Goal: Task Accomplishment & Management: Complete application form

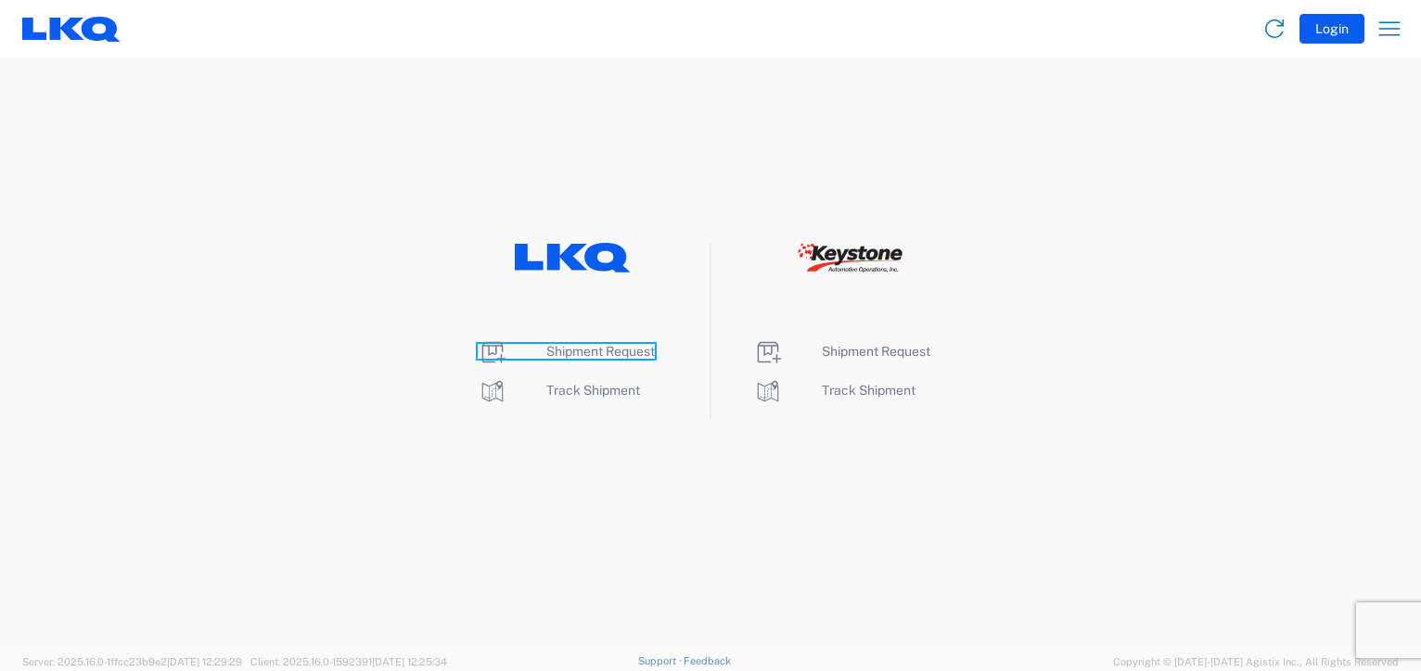
click at [576, 351] on span "Shipment Request" at bounding box center [600, 351] width 108 height 15
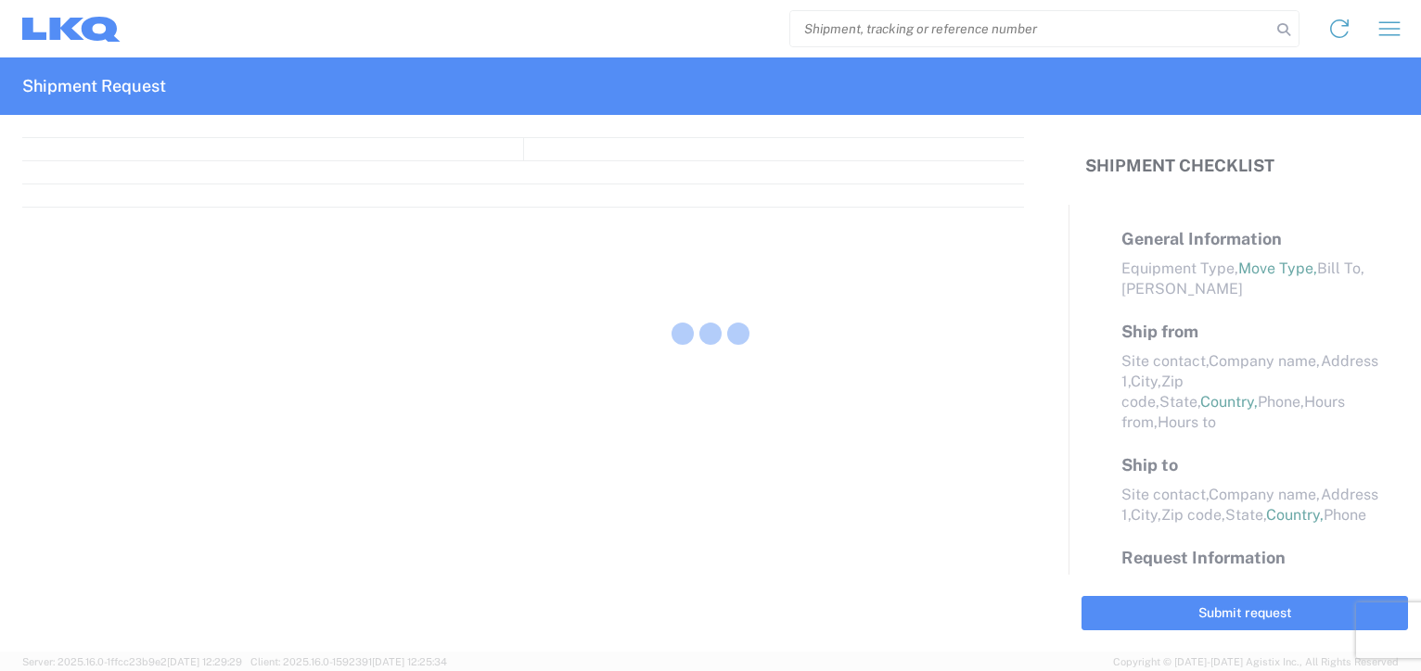
select select "FULL"
select select "LBS"
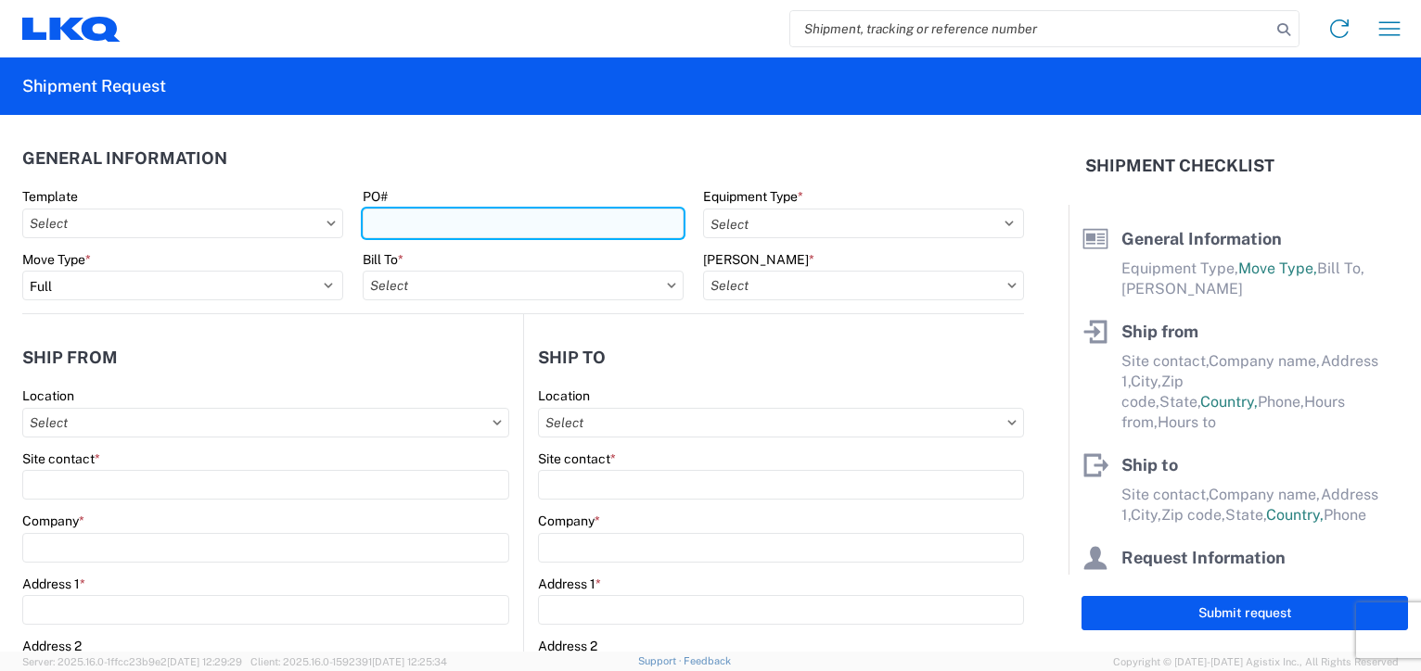
click at [412, 223] on input "PO#" at bounding box center [523, 224] width 321 height 30
type input "B68803-1918761 A"
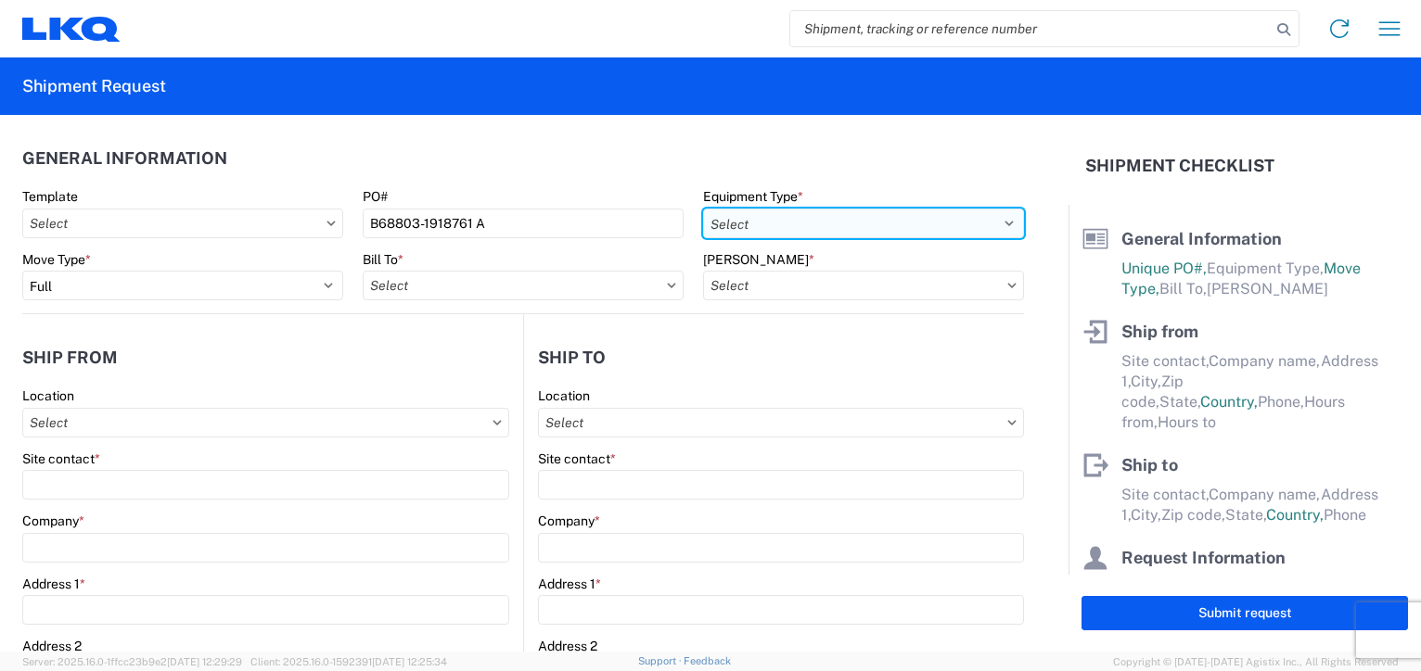
click at [998, 219] on select "Select 53’ Dry Van Flatbed Dropdeck (van) Lowboy (flatbed) Rail" at bounding box center [863, 224] width 321 height 30
select select "STDV"
click at [703, 209] on select "Select 53’ Dry Van Flatbed Dropdeck (van) Lowboy (flatbed) Rail" at bounding box center [863, 224] width 321 height 30
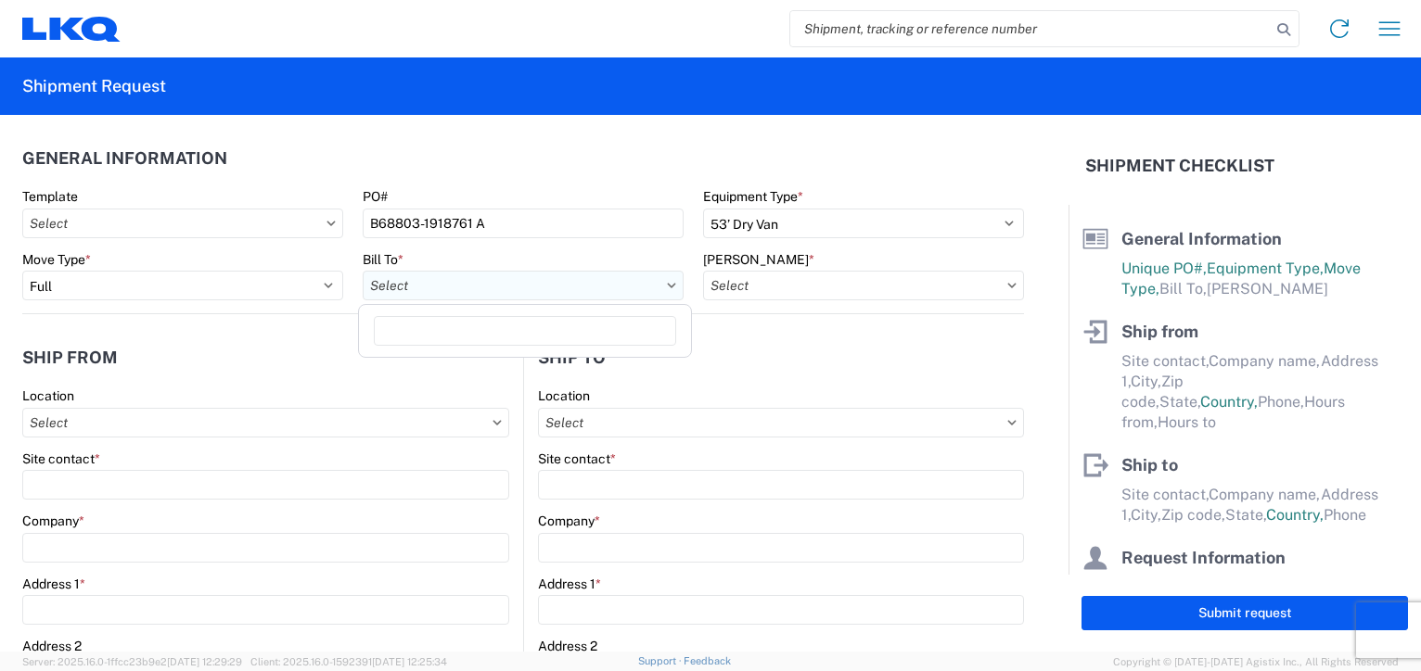
click at [567, 289] on input "Bill To *" at bounding box center [523, 286] width 321 height 30
type input "1634"
click at [529, 370] on div "1634 - [GEOGRAPHIC_DATA] - [PERSON_NAME] - Boat Rock" at bounding box center [545, 368] width 364 height 30
type input "1634 - [GEOGRAPHIC_DATA] - [PERSON_NAME] - Boat Rock"
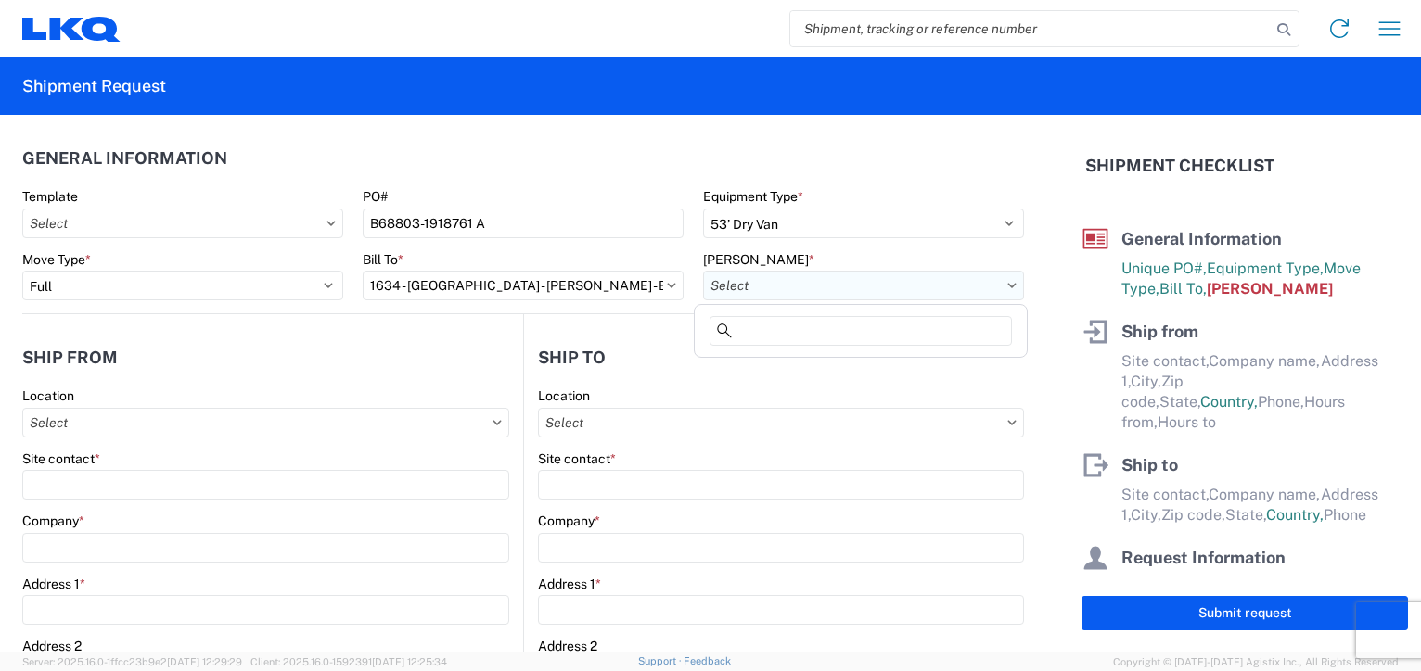
click at [809, 289] on input "[PERSON_NAME] *" at bounding box center [863, 286] width 321 height 30
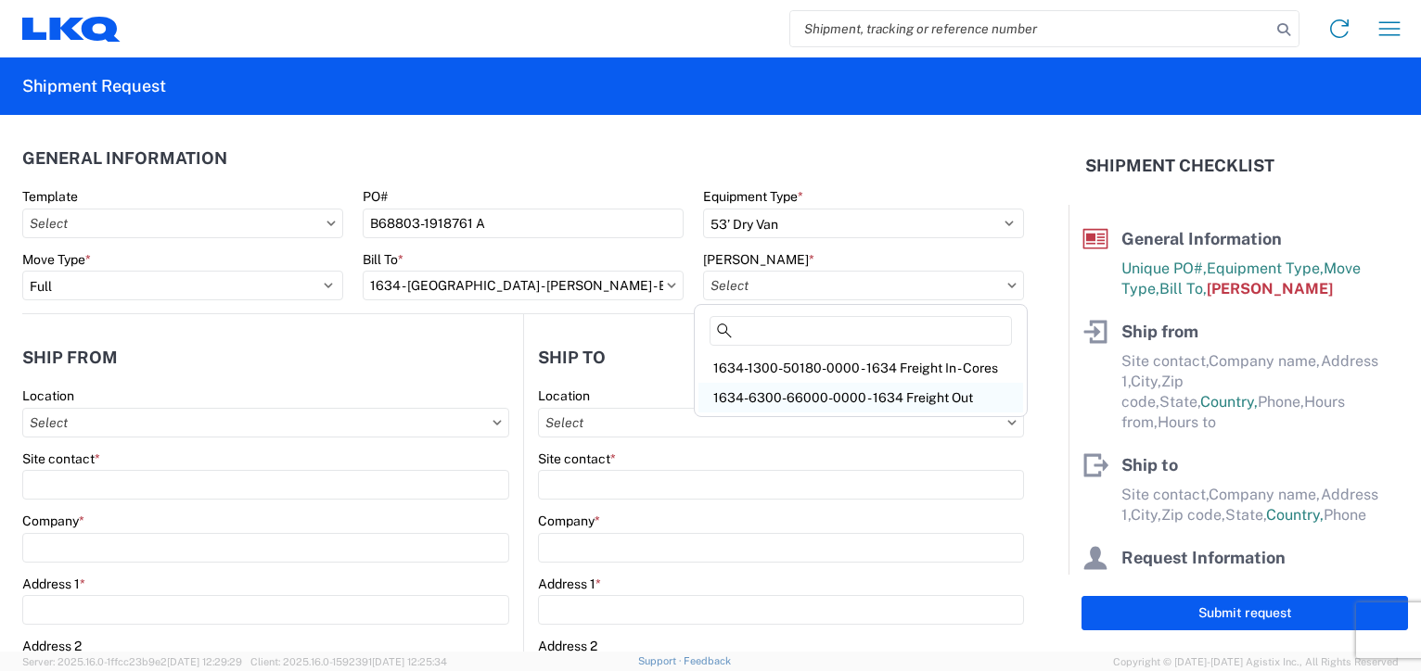
click at [801, 391] on div "1634-6300-66000-0000 - 1634 Freight Out" at bounding box center [860, 398] width 325 height 30
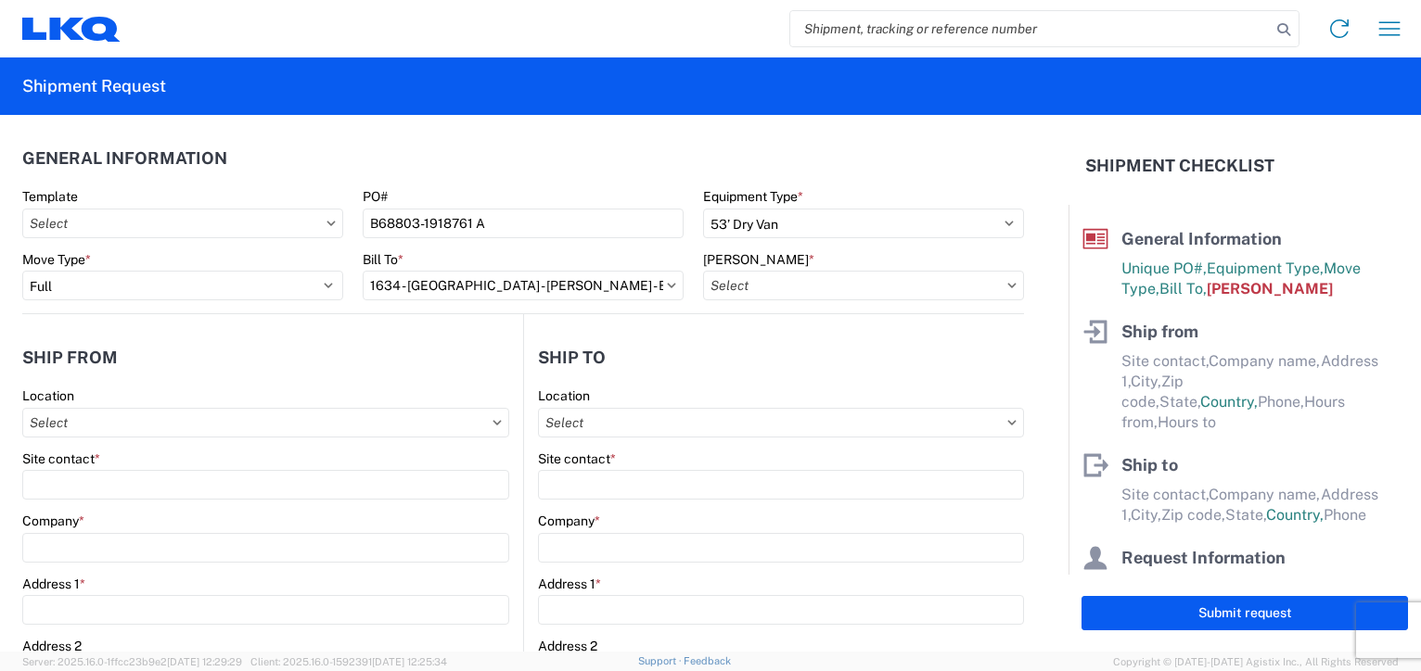
type input "1634-6300-66000-0000 - 1634 Freight Out"
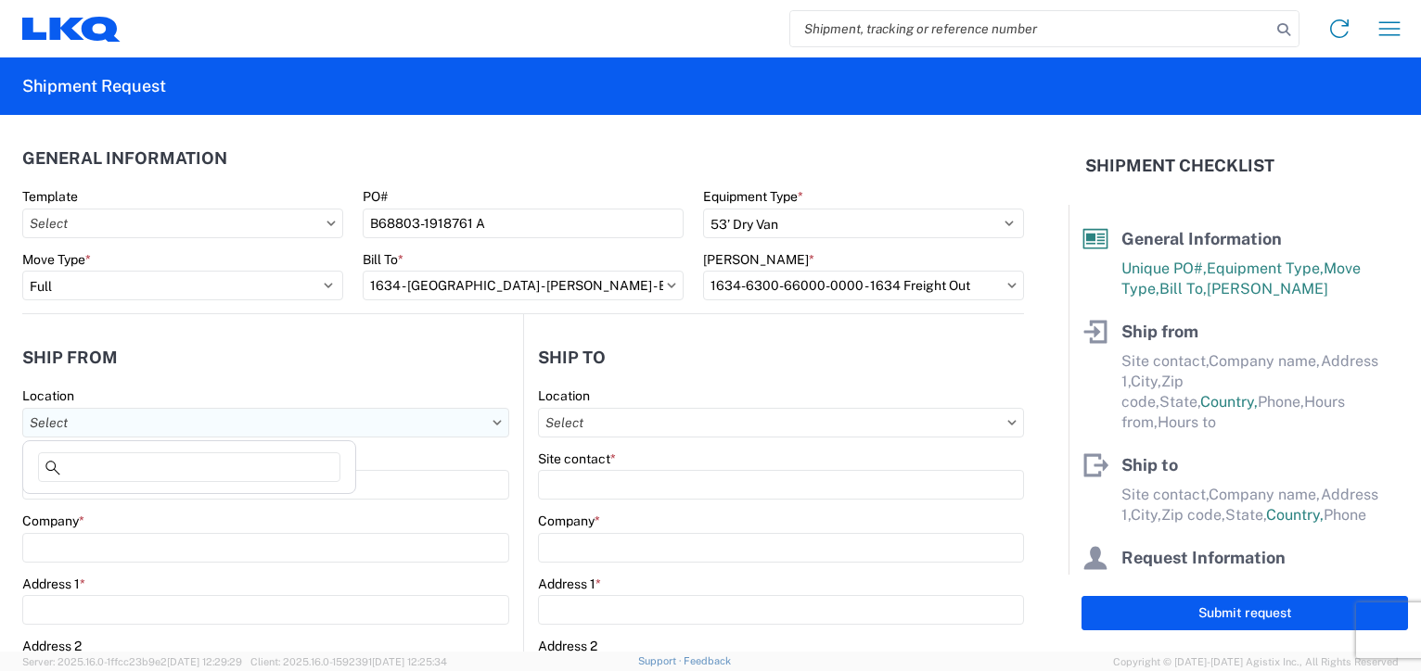
click at [107, 424] on input "Location" at bounding box center [265, 423] width 487 height 30
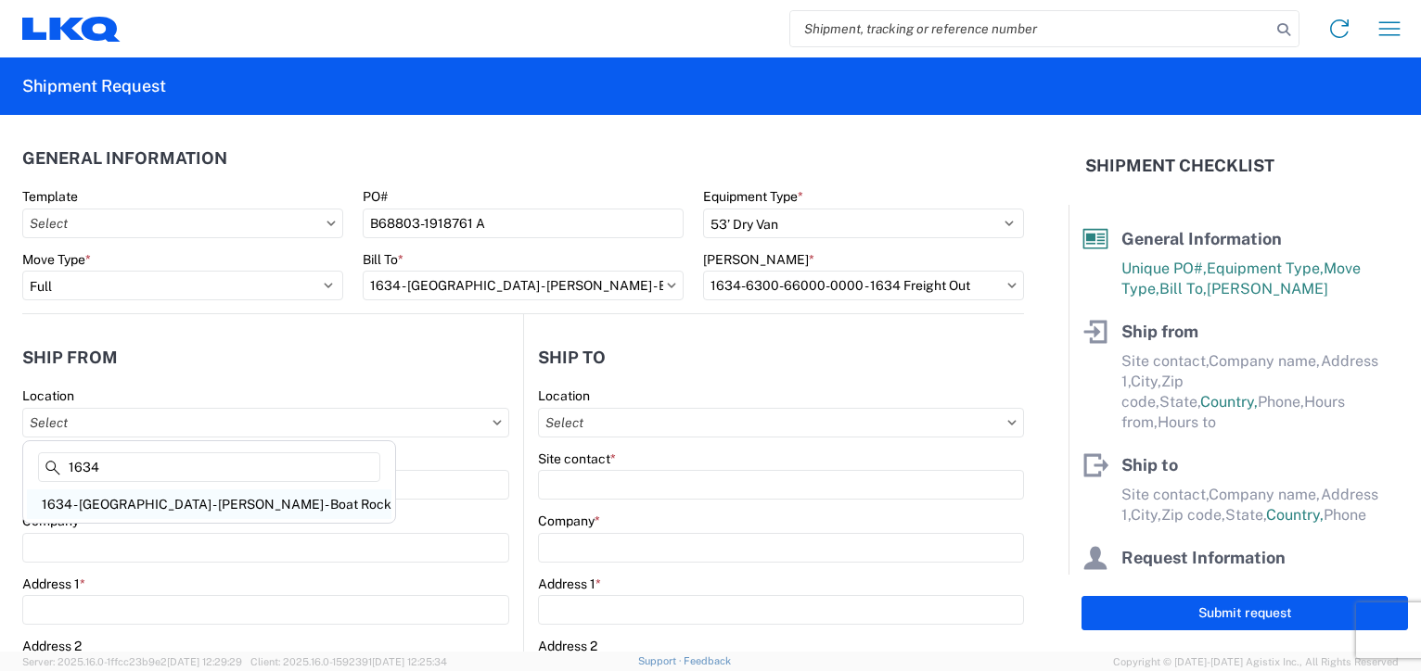
type input "1634"
click at [85, 505] on div "1634 - [GEOGRAPHIC_DATA] - [PERSON_NAME] - Boat Rock" at bounding box center [209, 505] width 364 height 30
type input "1634 - [GEOGRAPHIC_DATA] - [PERSON_NAME] - Boat Rock"
type input "LKQ Corporation"
type input "[STREET_ADDRESS]"
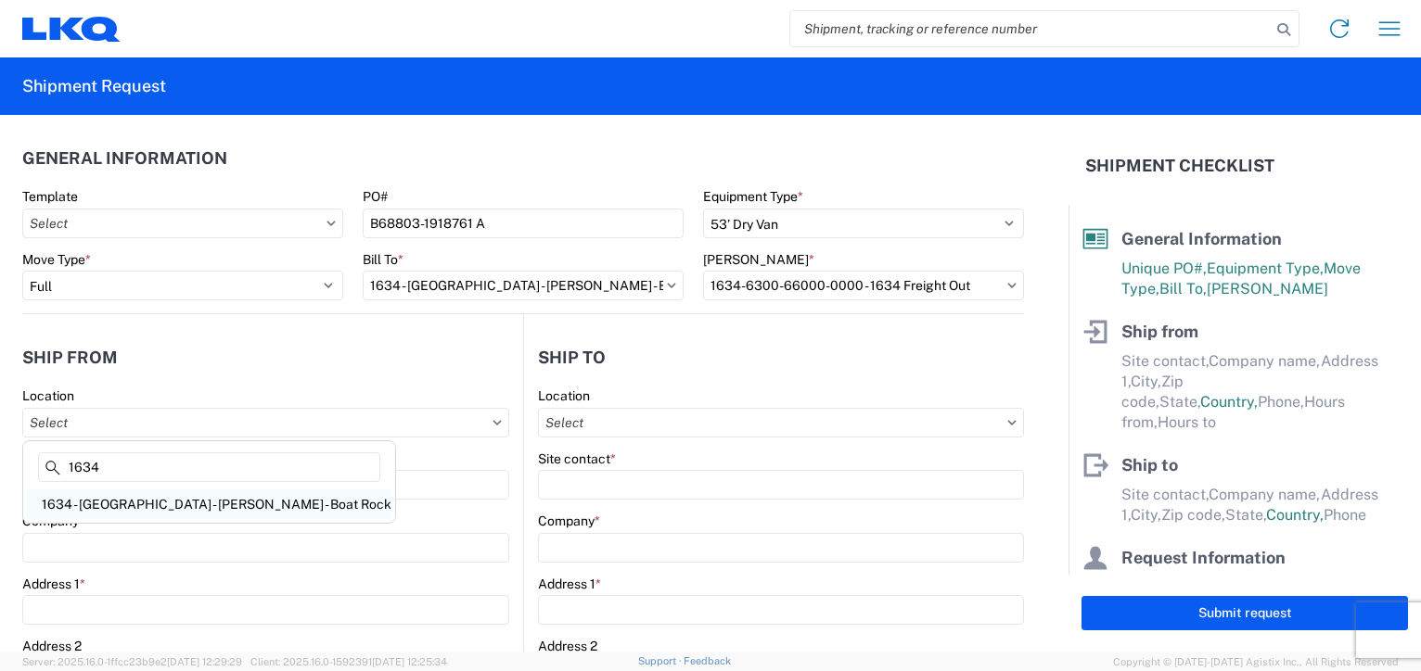
type input "[GEOGRAPHIC_DATA]"
type input "30336"
select select "GA"
select select "US"
type input "[PHONE_NUMBER]"
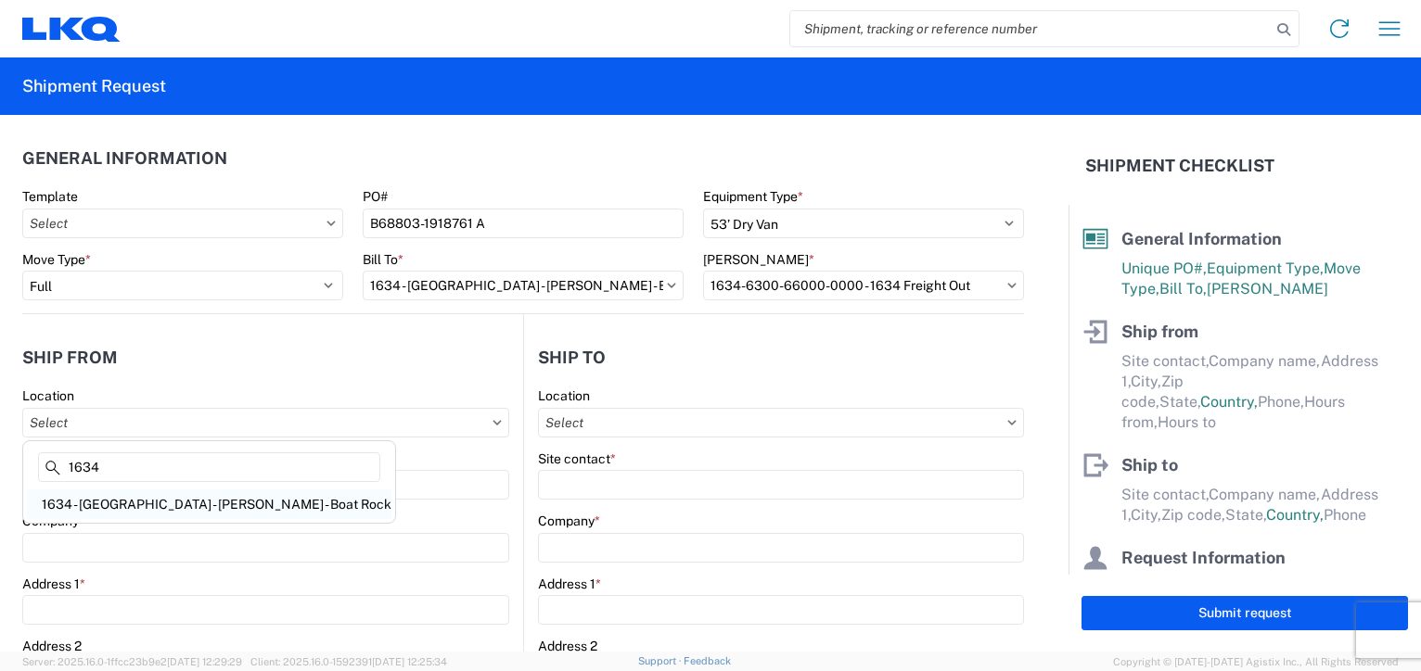
type input "00:00"
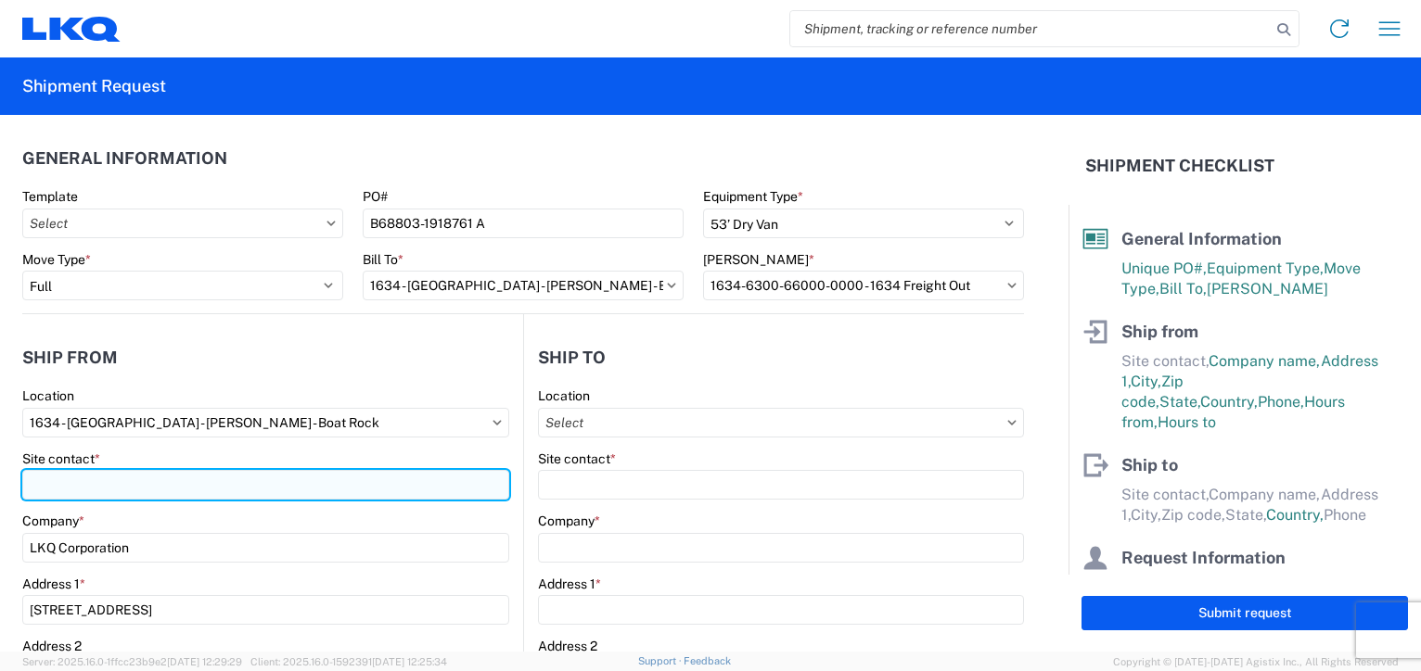
click at [83, 483] on input "Site contact *" at bounding box center [265, 485] width 487 height 30
type input "[PERSON_NAME]"
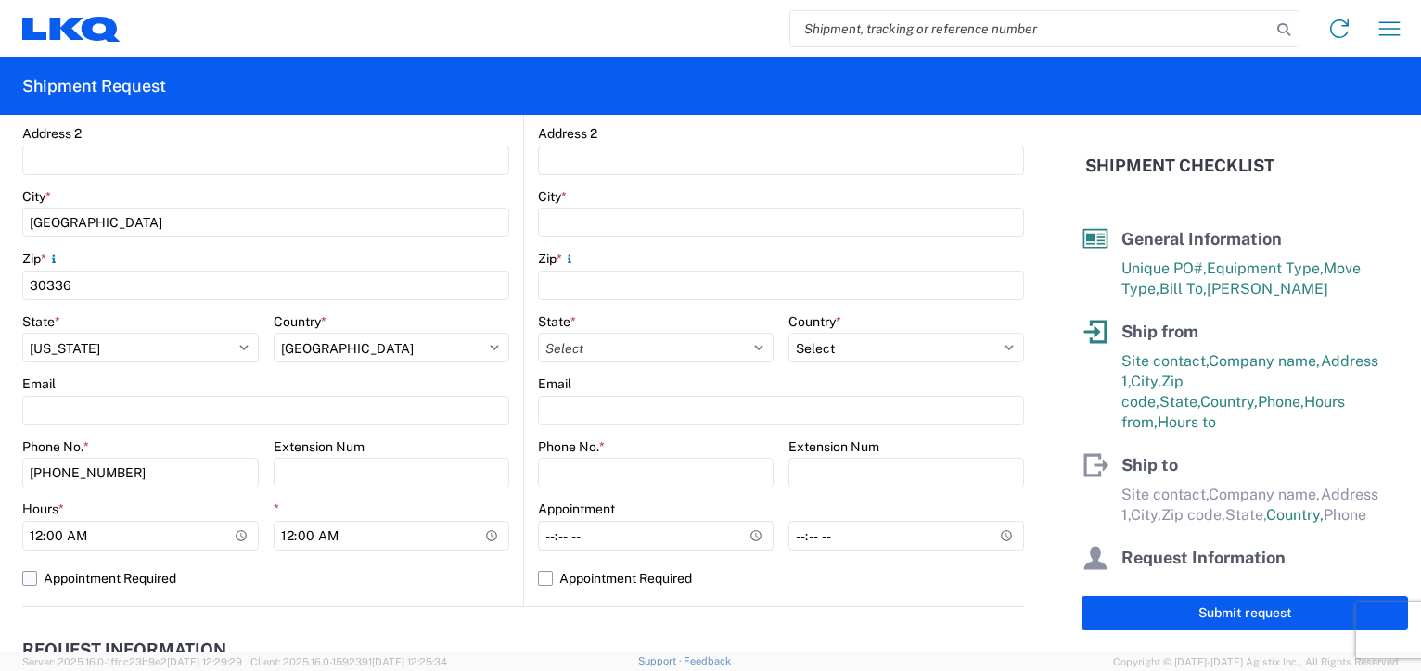
scroll to position [556, 0]
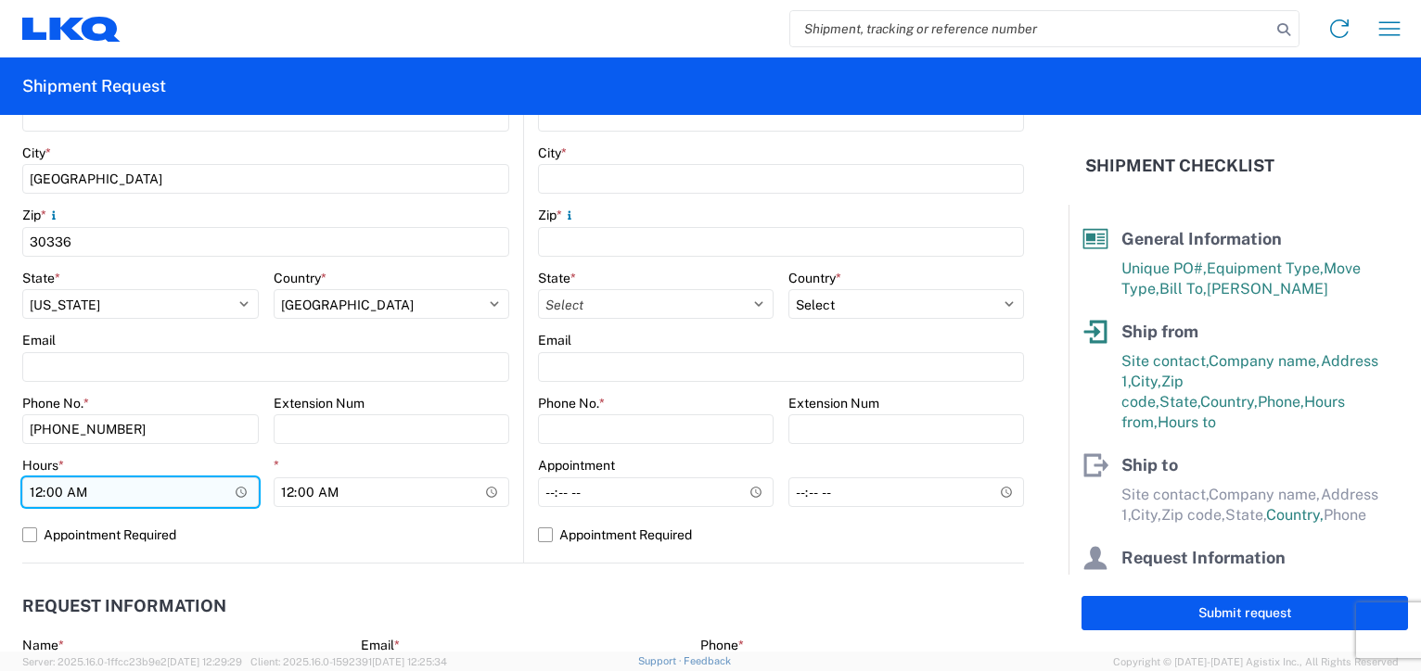
click at [36, 496] on input "00:00" at bounding box center [140, 493] width 236 height 30
type input "07:00"
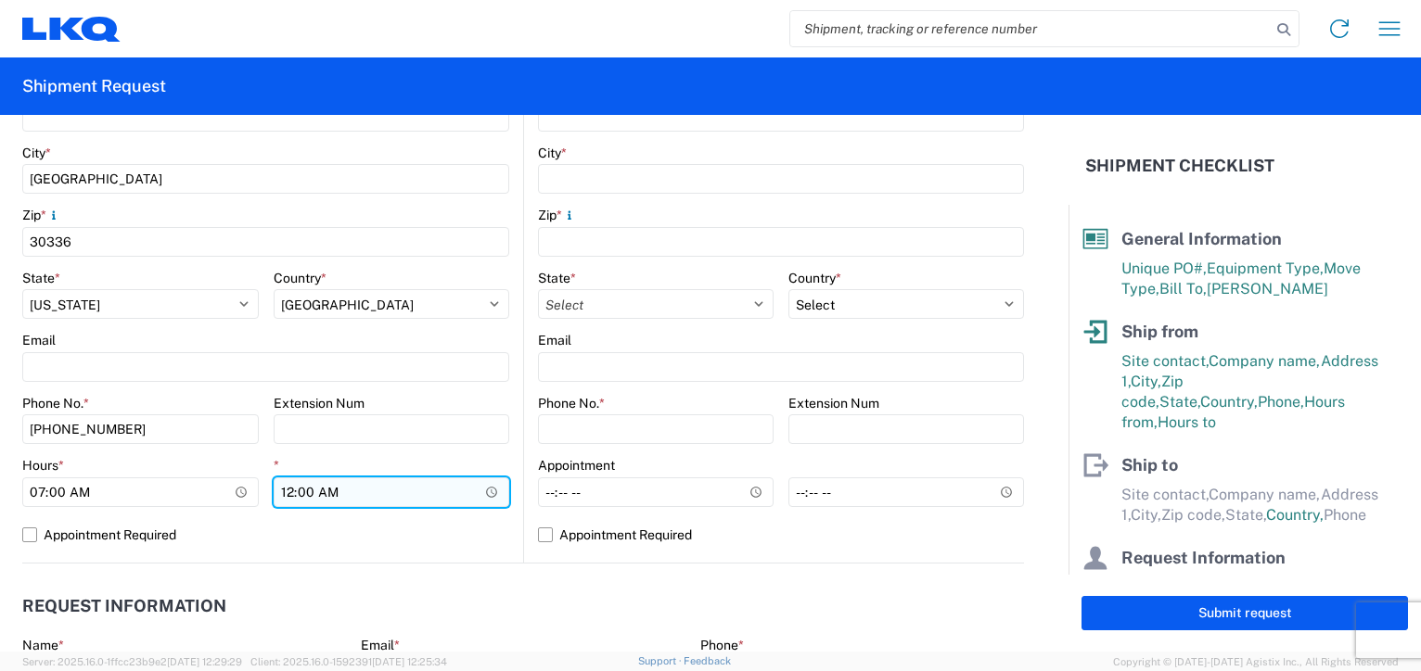
click at [282, 495] on input "00:00" at bounding box center [392, 493] width 236 height 30
type input "14:30"
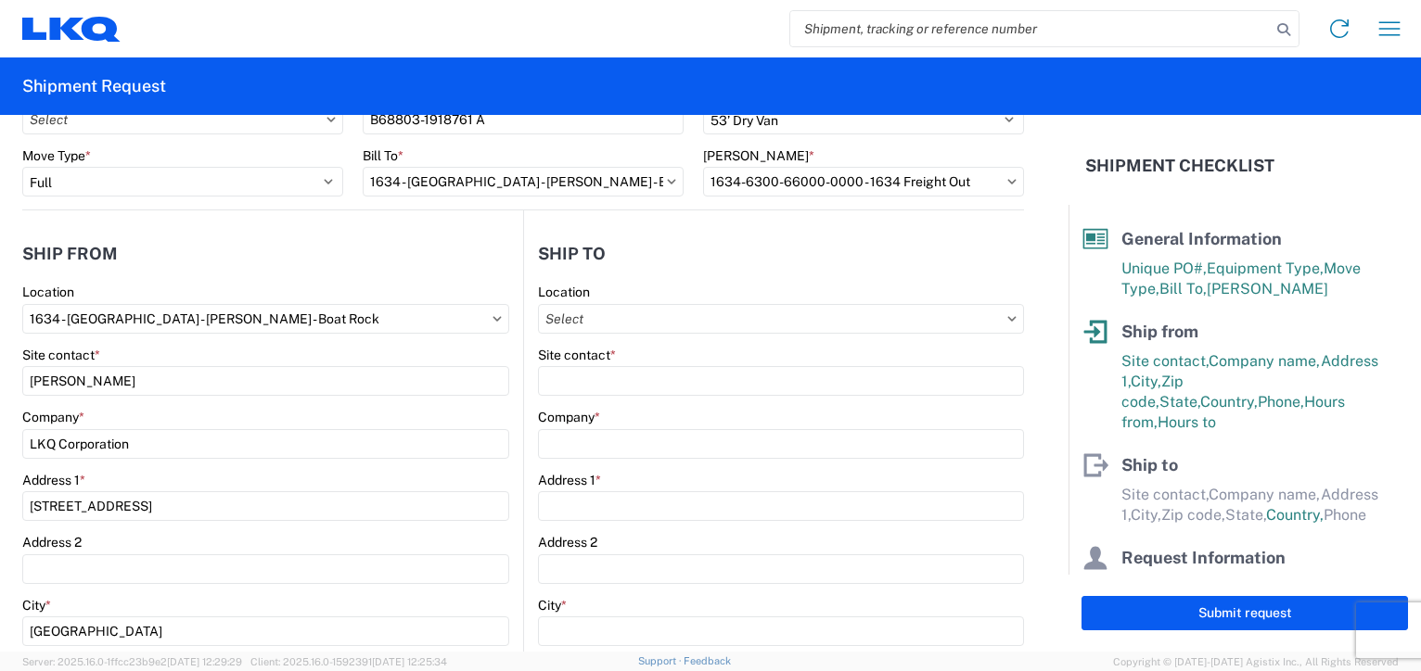
scroll to position [0, 0]
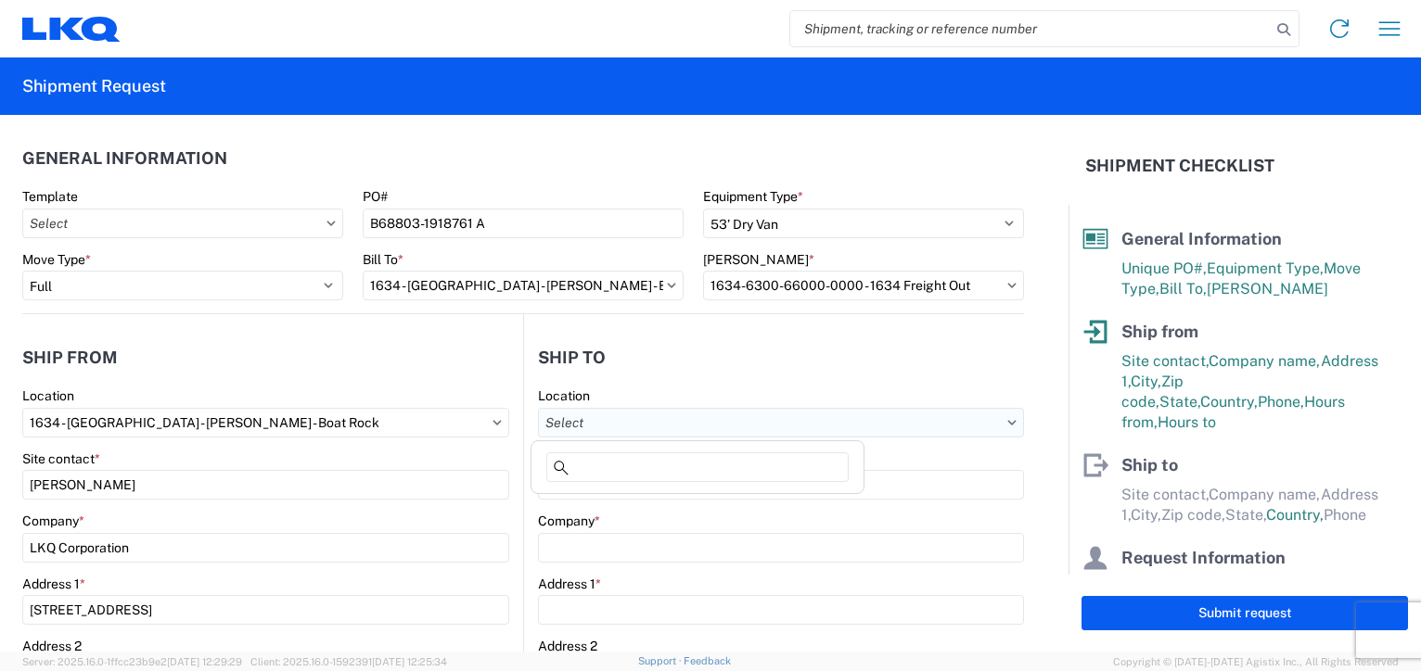
click at [622, 427] on input "Location" at bounding box center [781, 423] width 486 height 30
type input "S"
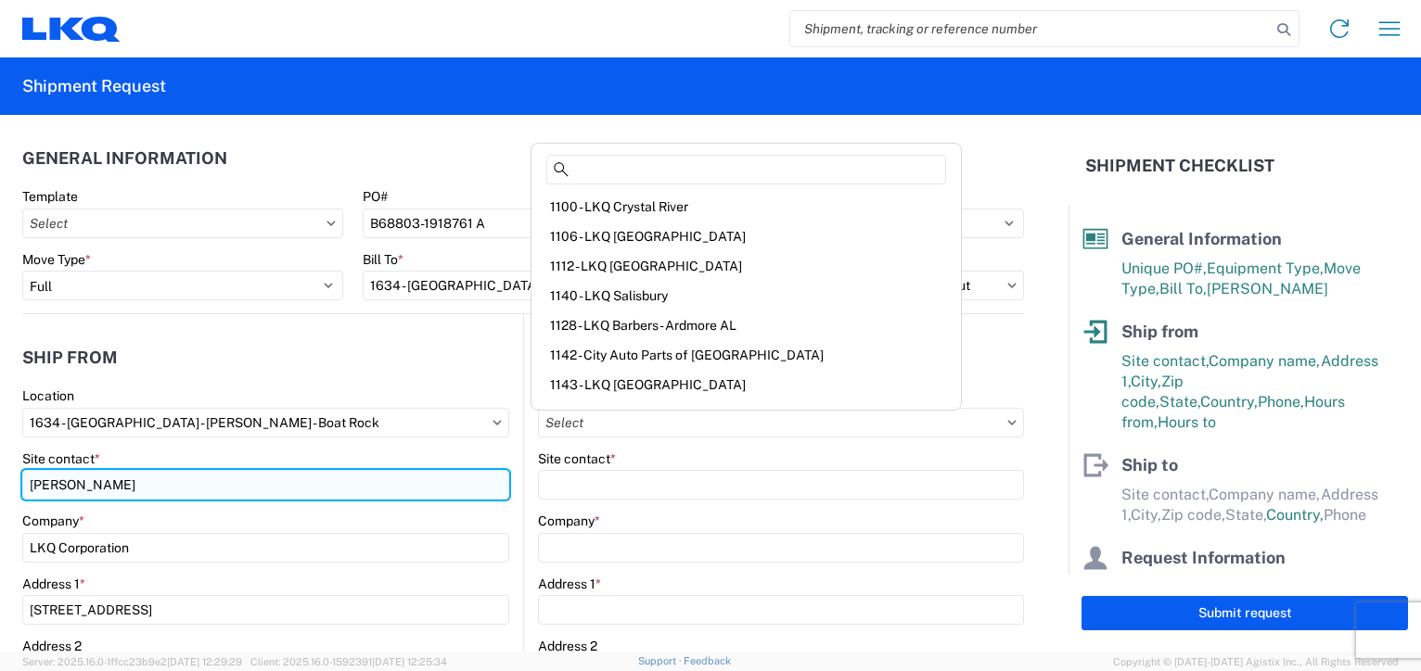
click at [441, 477] on input "[PERSON_NAME]" at bounding box center [265, 485] width 487 height 30
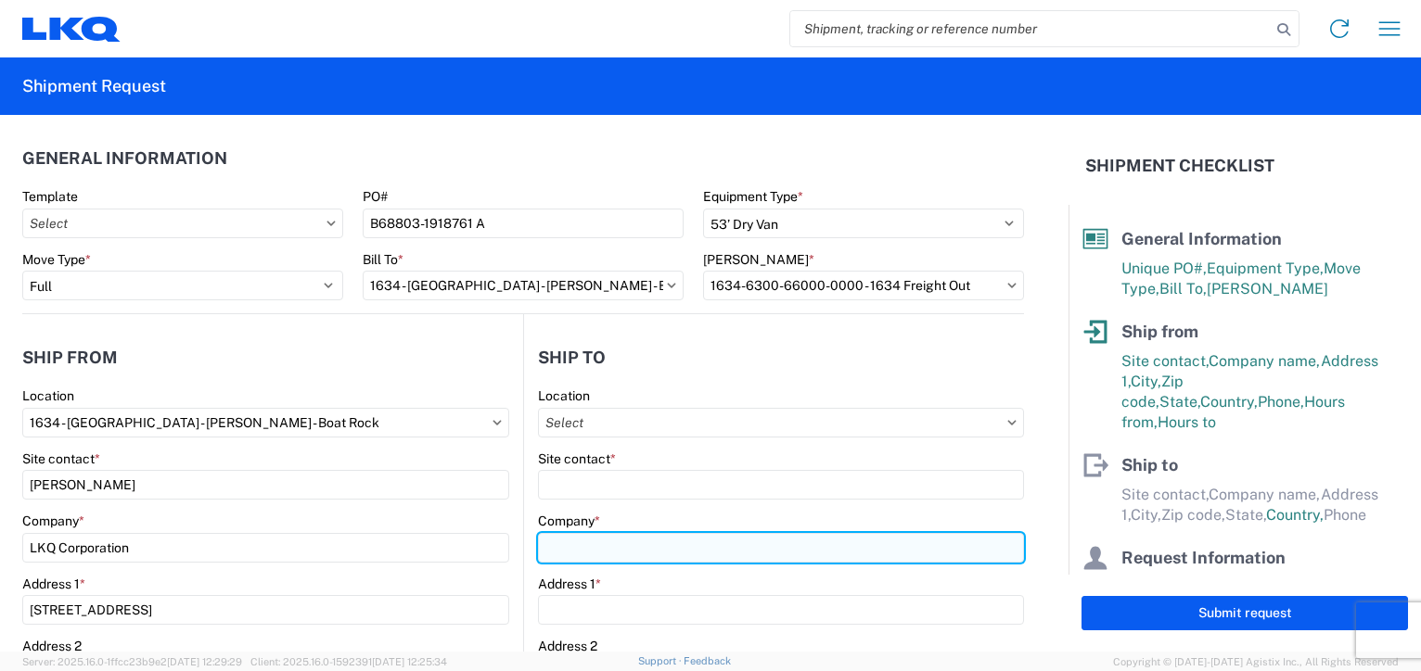
click at [571, 544] on input "Company *" at bounding box center [781, 548] width 486 height 30
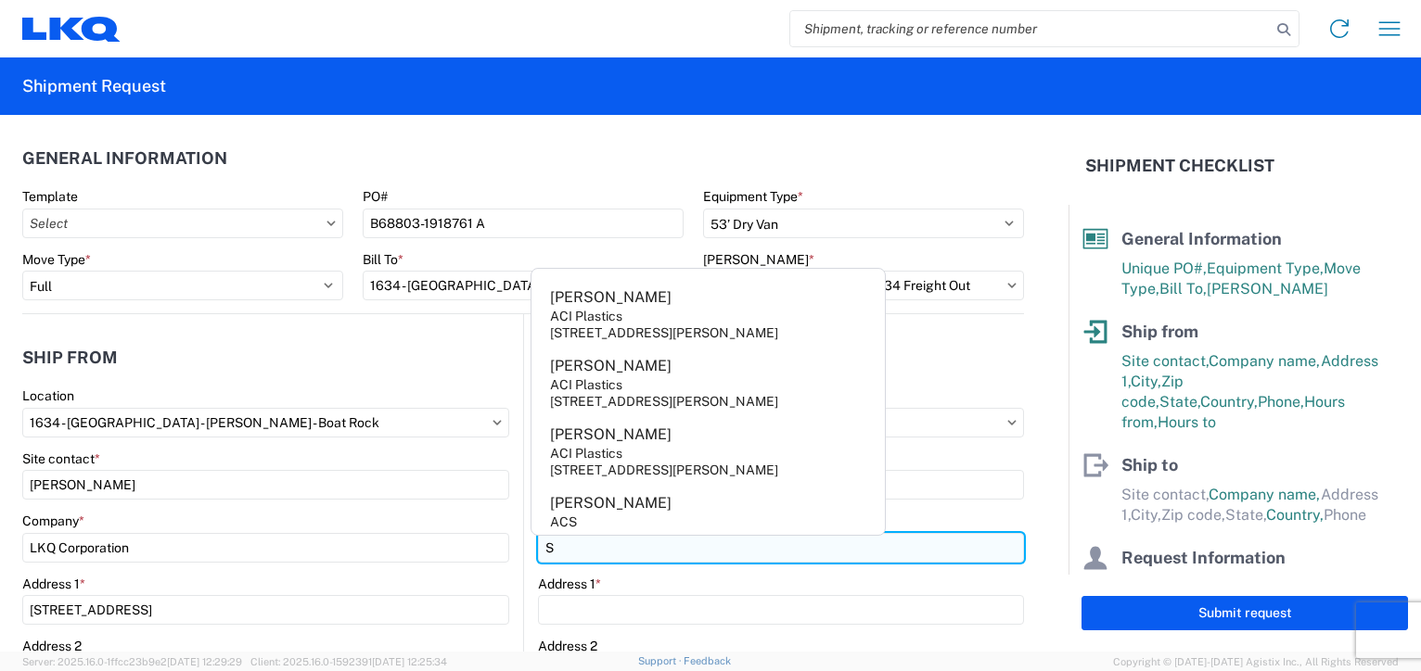
type input "SMP/FOUR SEASONS"
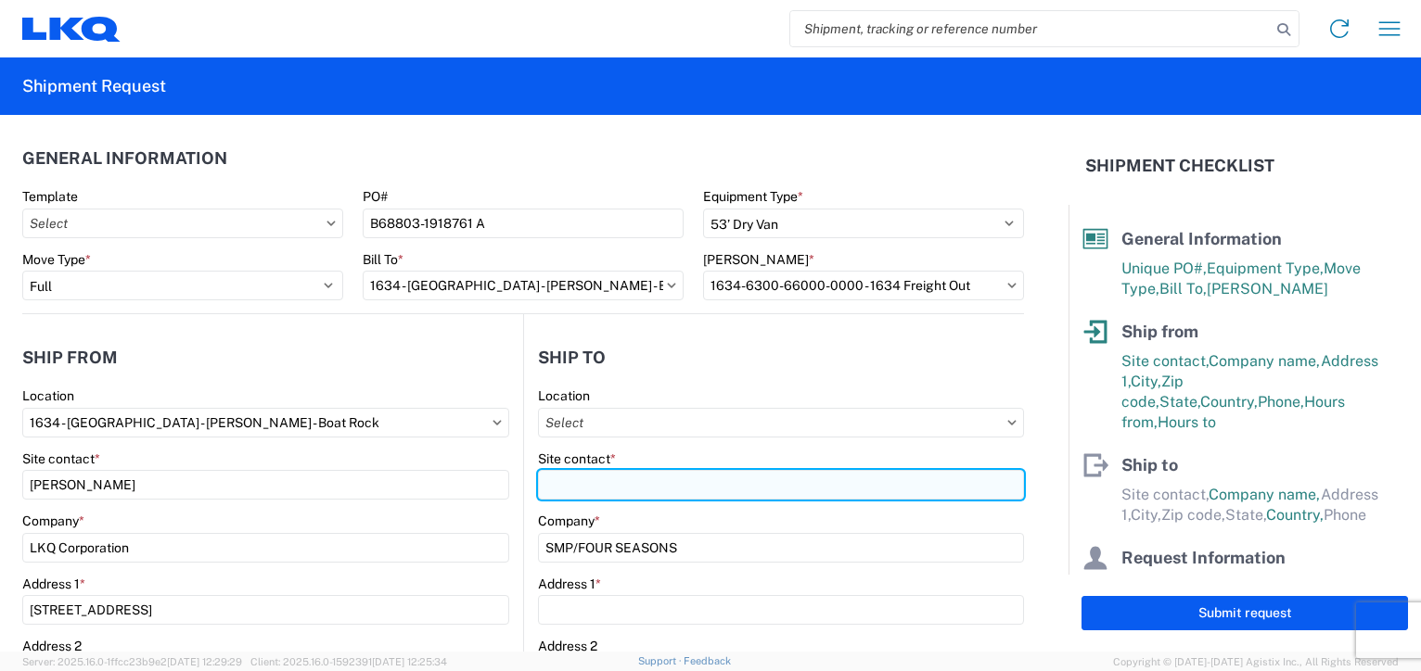
click at [577, 483] on input "Site contact *" at bounding box center [781, 485] width 486 height 30
type input "JACABO"
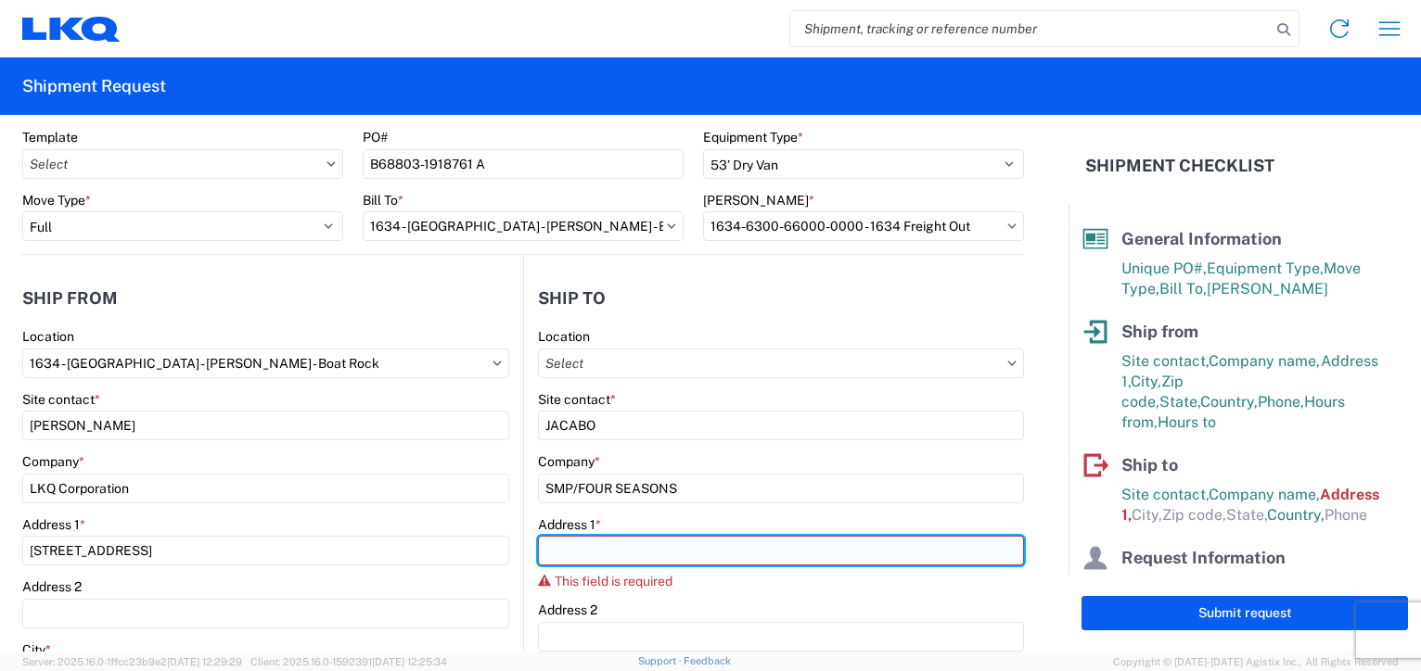
scroll to position [93, 0]
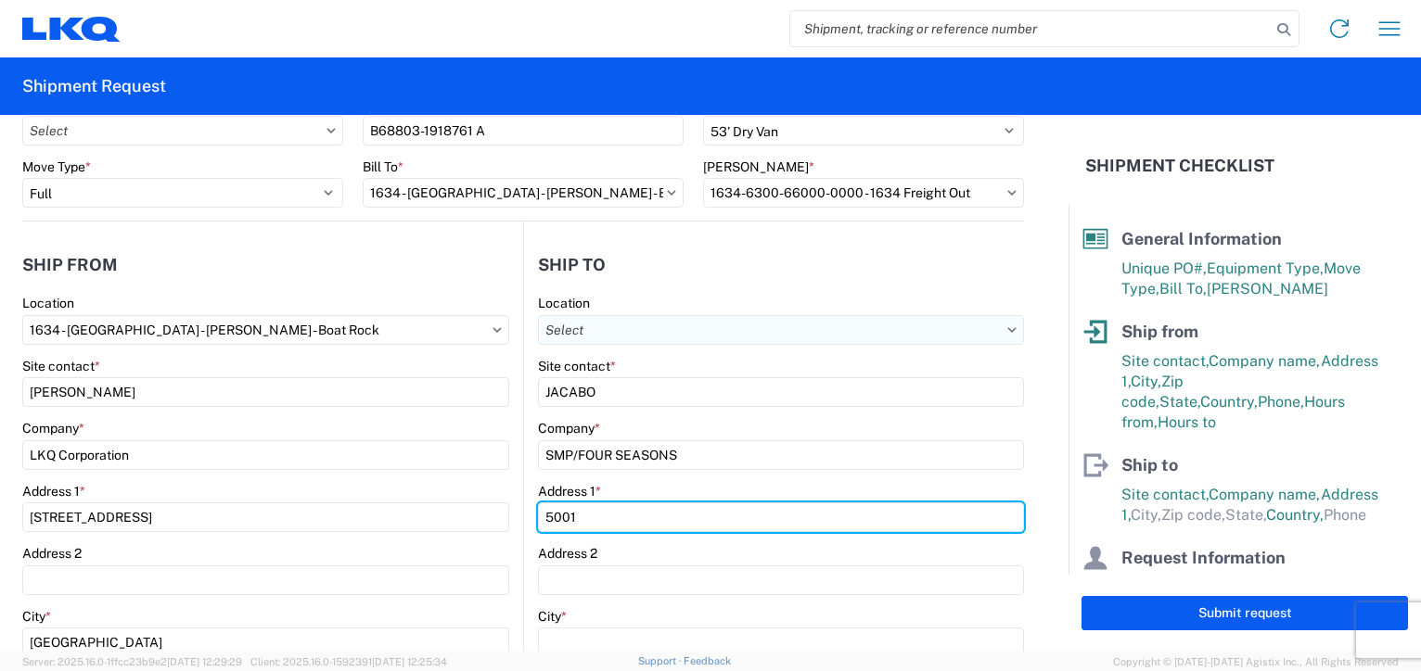
type input "[STREET_ADDRESS][PERSON_NAME]"
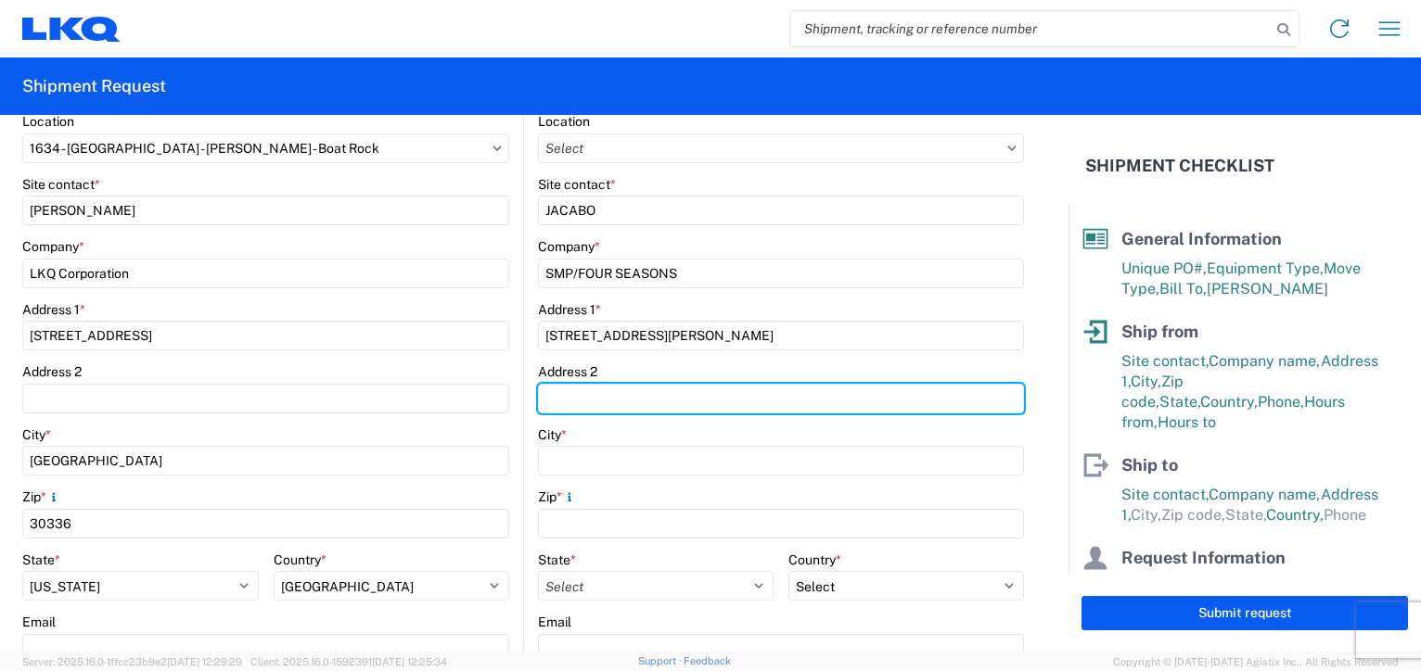
scroll to position [278, 0]
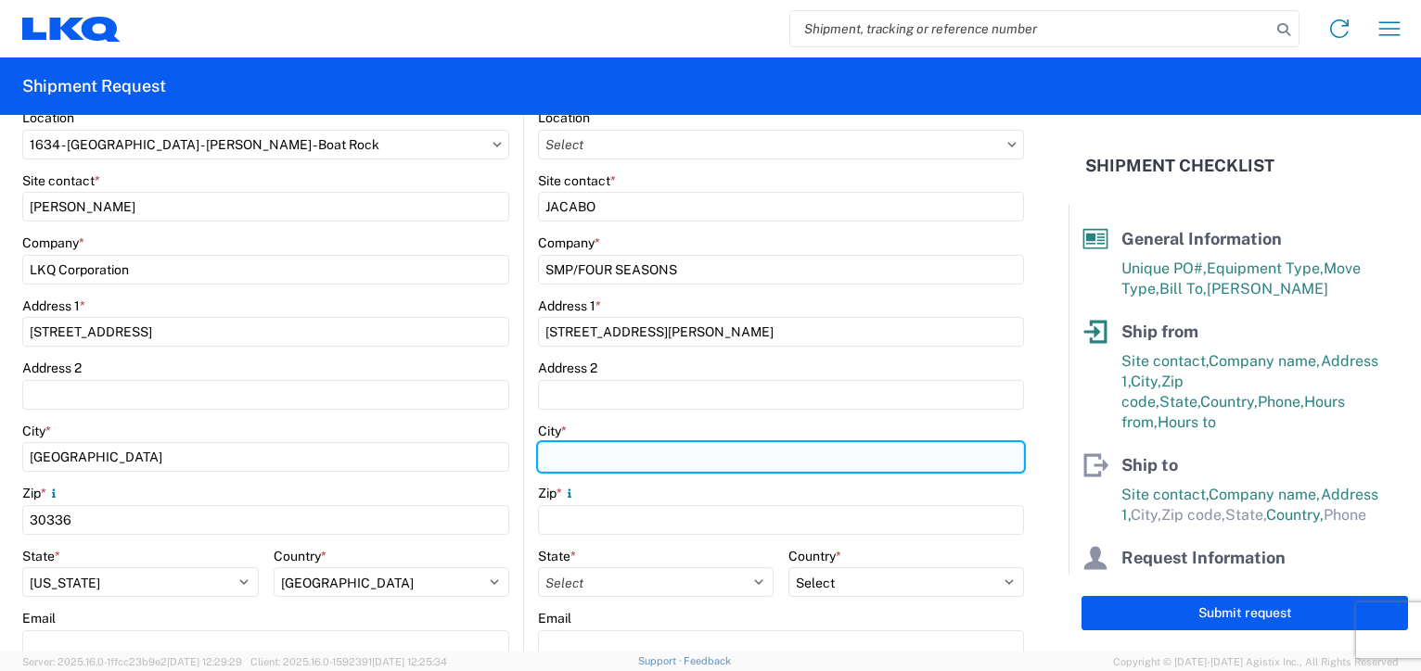
click at [586, 462] on input "City *" at bounding box center [781, 457] width 486 height 30
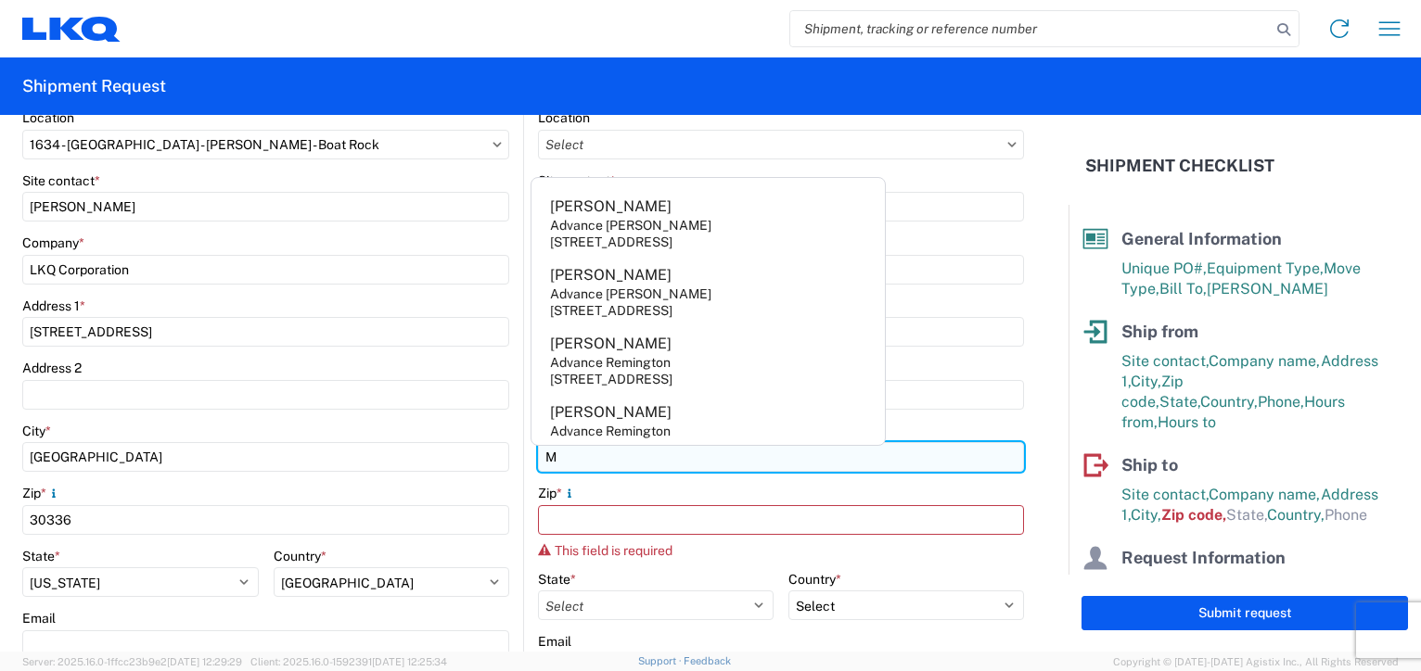
click at [586, 462] on input "M" at bounding box center [781, 457] width 486 height 30
type input "MCALLEN"
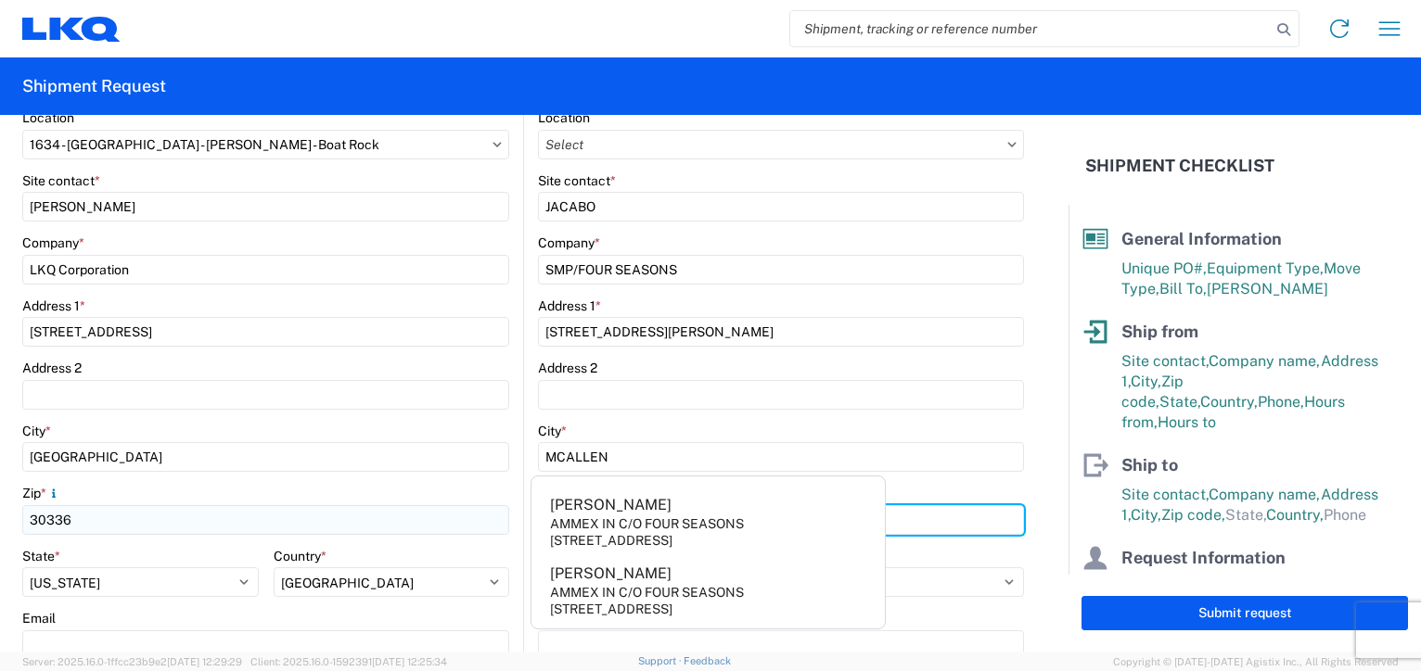
type input "78503"
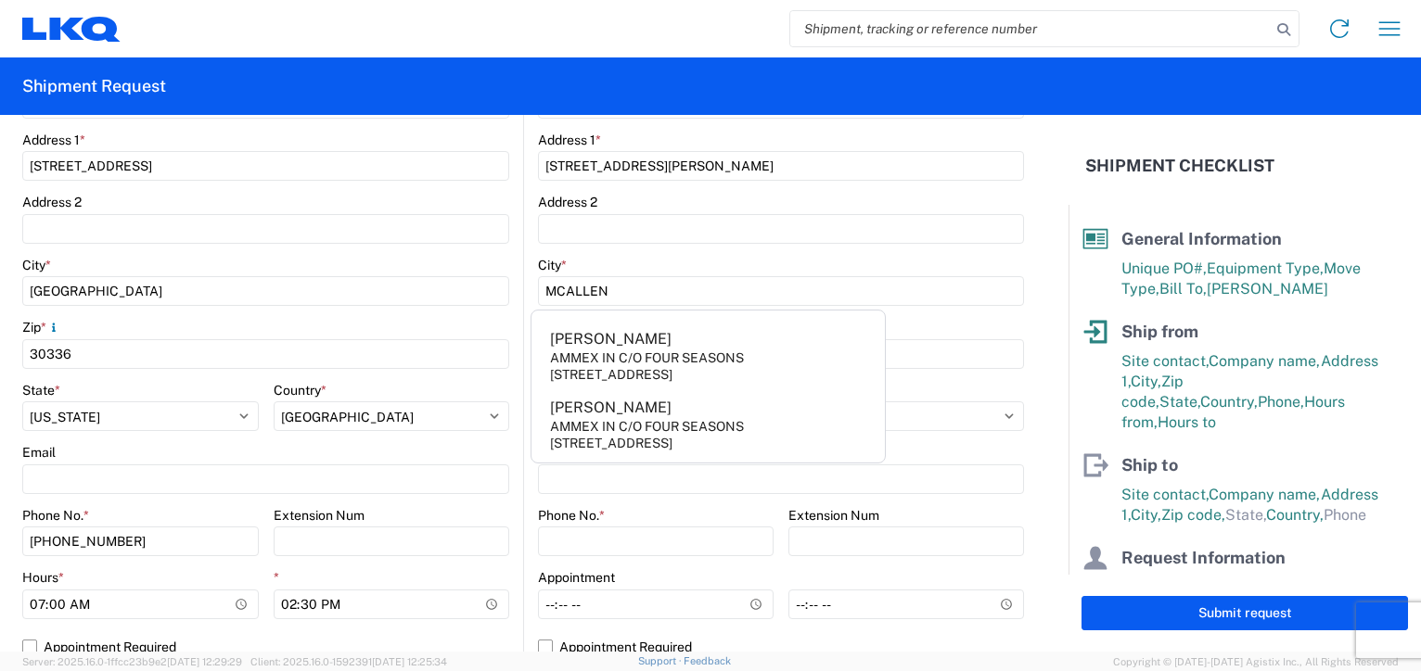
scroll to position [464, 0]
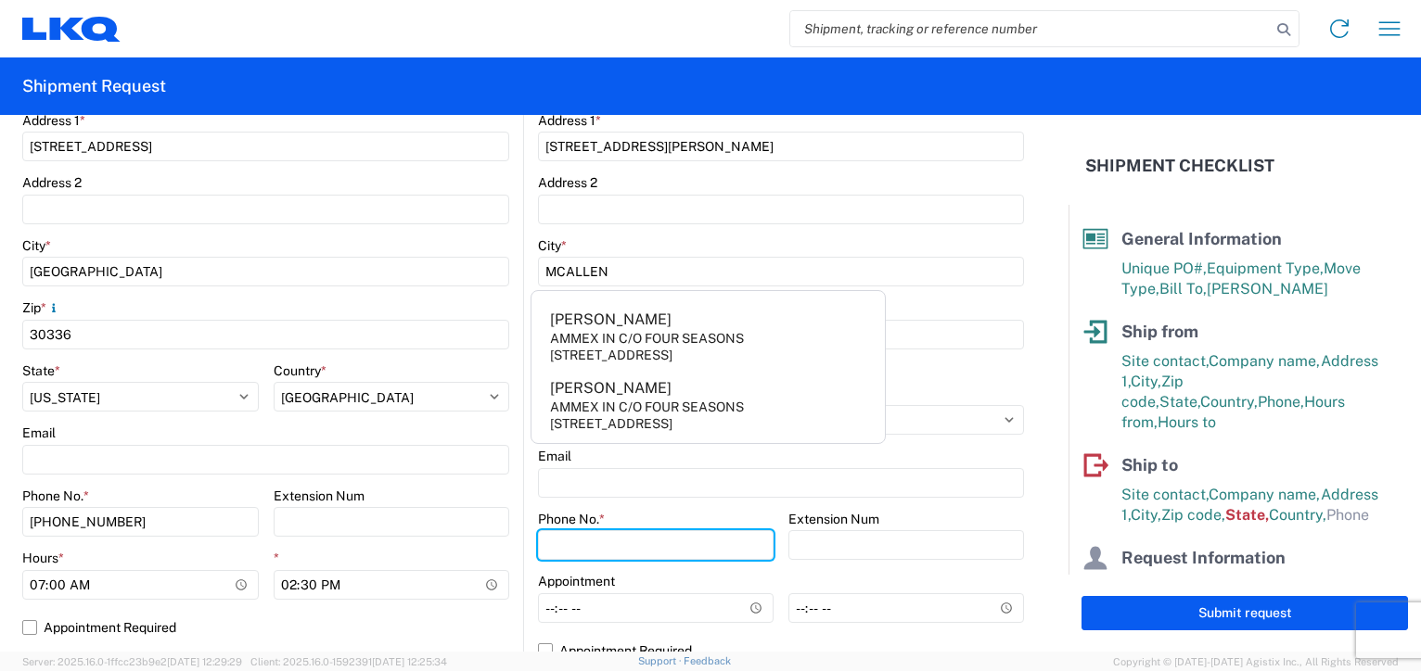
click at [560, 523] on div "Phone No. *" at bounding box center [656, 536] width 236 height 50
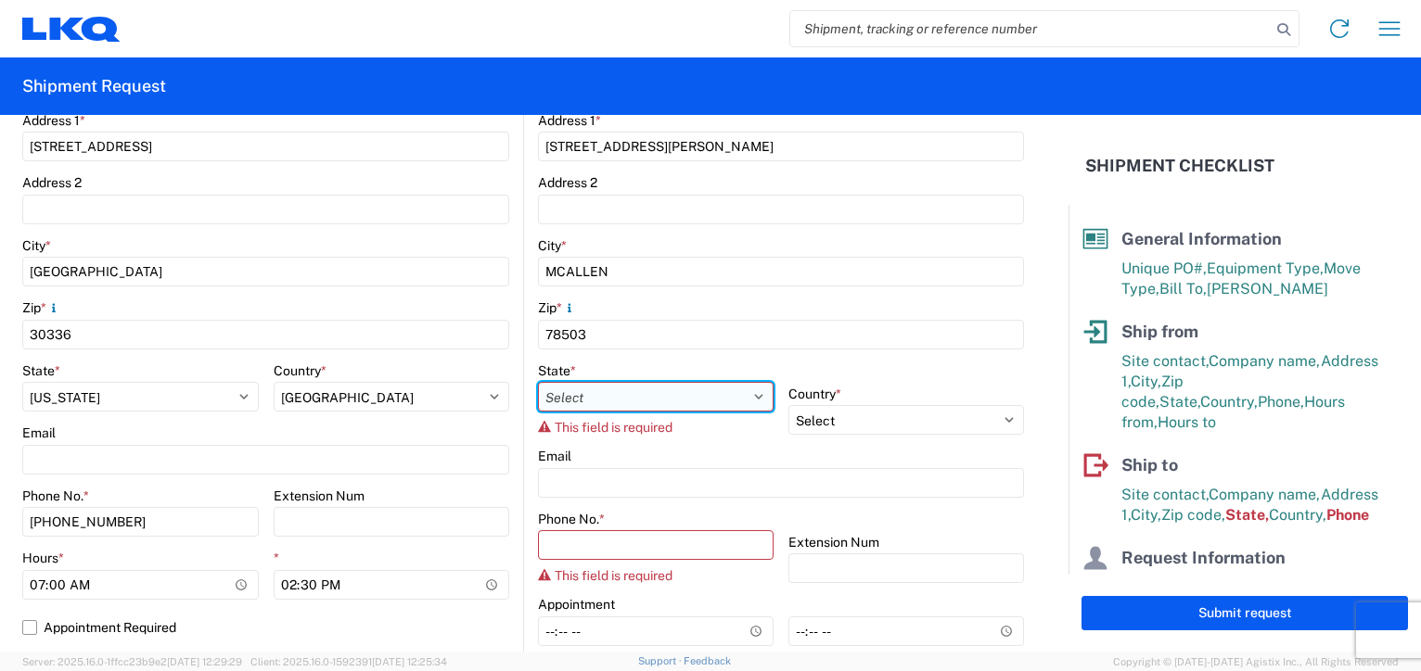
click at [543, 390] on select "Select [US_STATE] [US_STATE] [US_STATE] [US_STATE] Armed Forces Americas Armed …" at bounding box center [656, 397] width 236 height 30
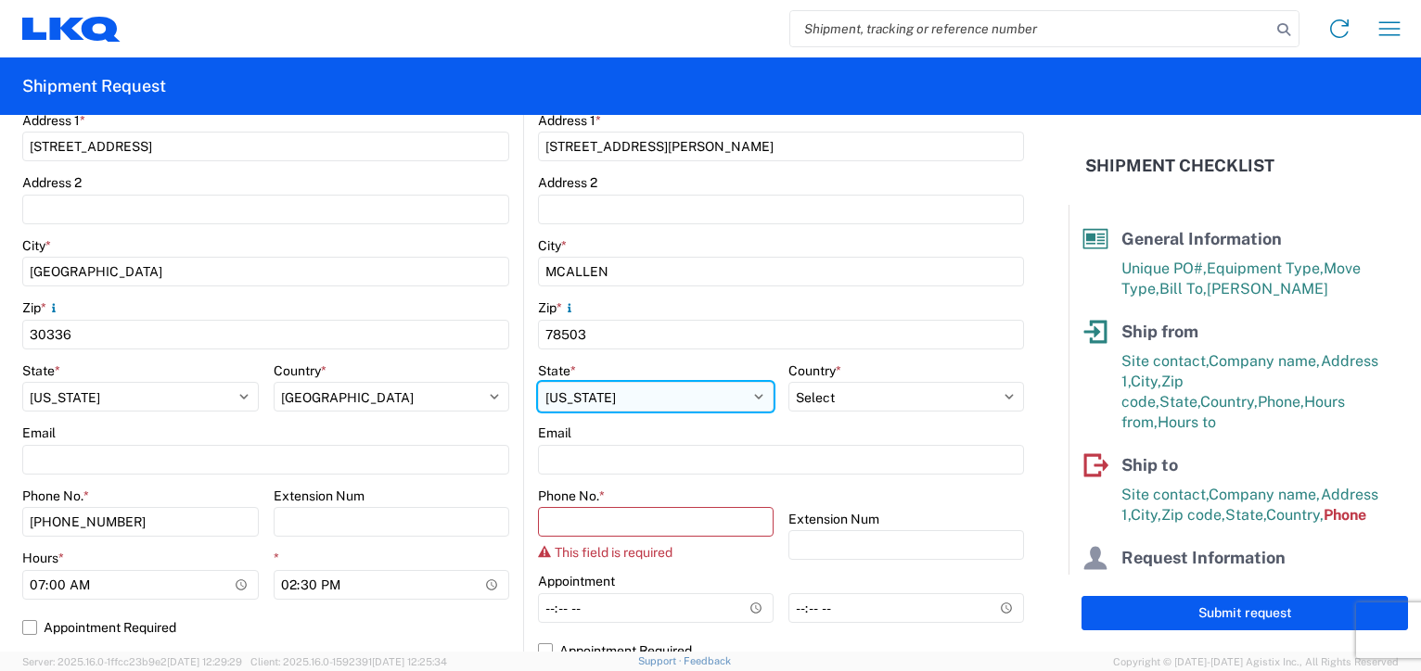
click at [596, 401] on select "Select [US_STATE] [US_STATE] [US_STATE] [US_STATE] Armed Forces Americas Armed …" at bounding box center [656, 397] width 236 height 30
click at [742, 395] on select "Select [US_STATE] [US_STATE] [US_STATE] [US_STATE] Armed Forces Americas Armed …" at bounding box center [656, 397] width 236 height 30
select select "[GEOGRAPHIC_DATA]"
click at [538, 382] on select "Select [US_STATE] [US_STATE] [US_STATE] [US_STATE] Armed Forces Americas Armed …" at bounding box center [656, 397] width 236 height 30
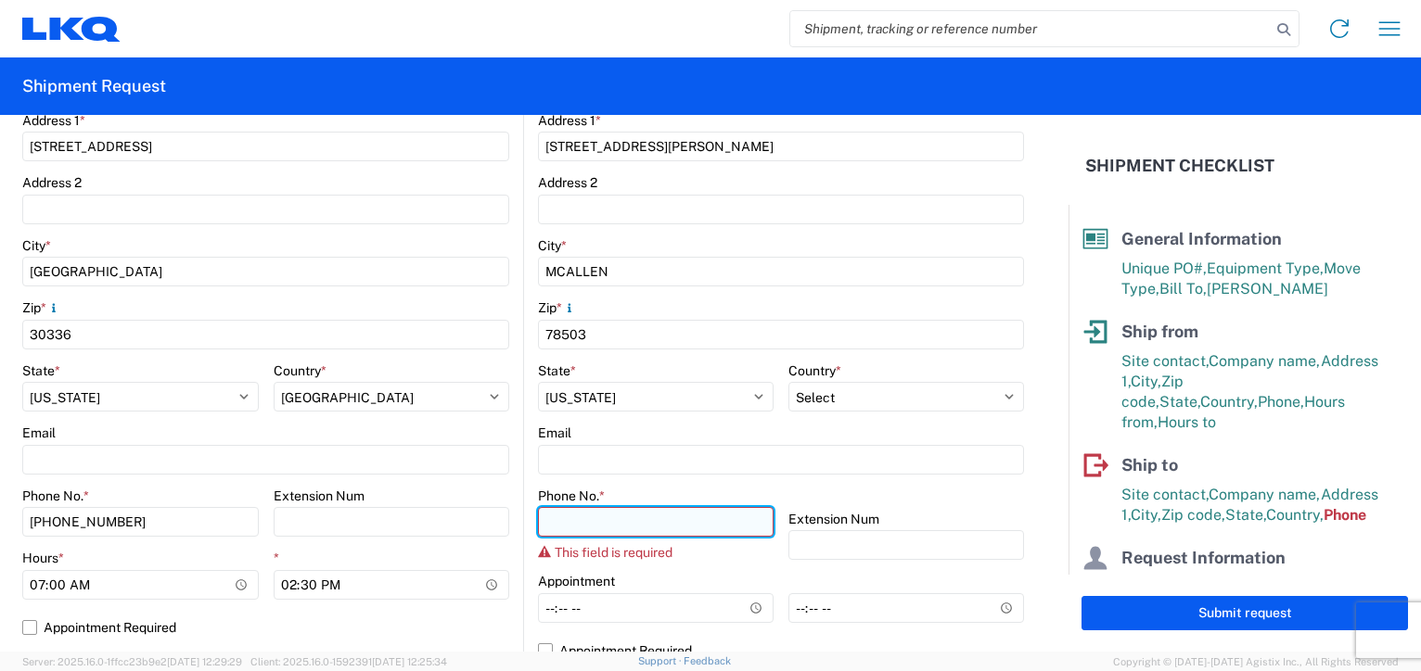
click at [639, 526] on input "Phone No. *" at bounding box center [656, 522] width 236 height 30
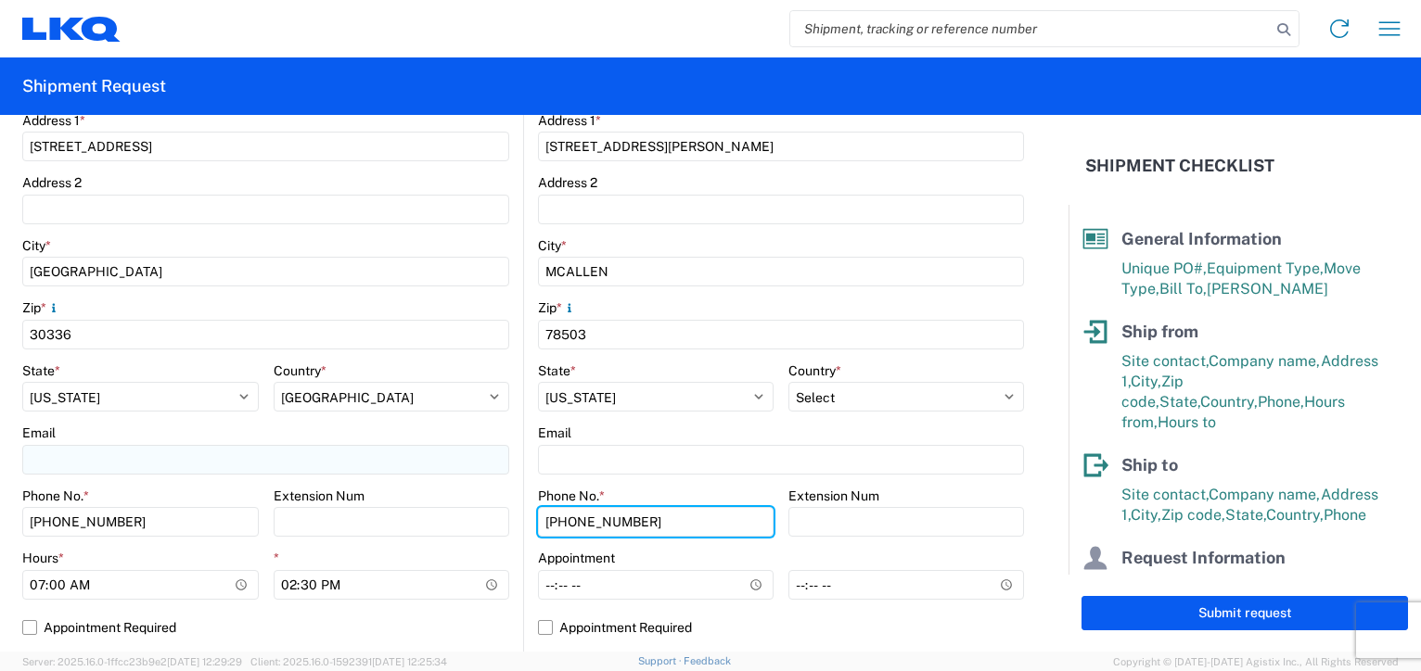
scroll to position [556, 0]
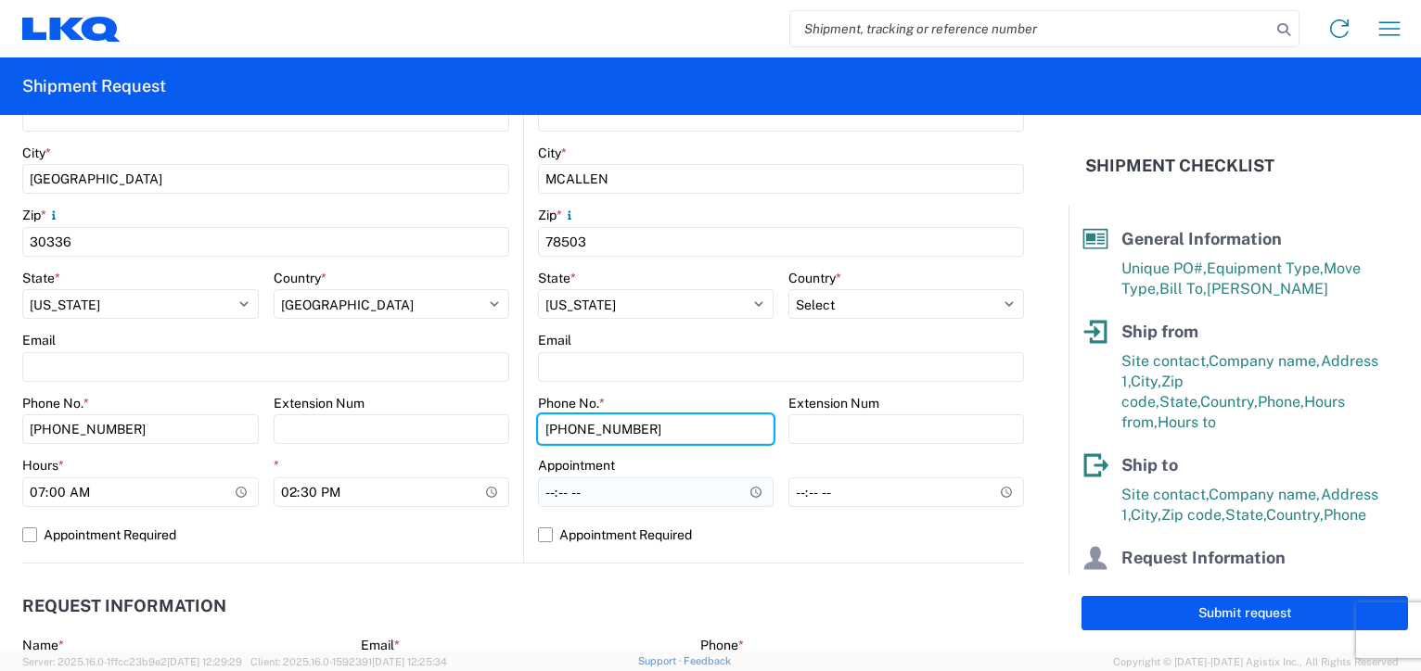
type input "[PHONE_NUMBER]"
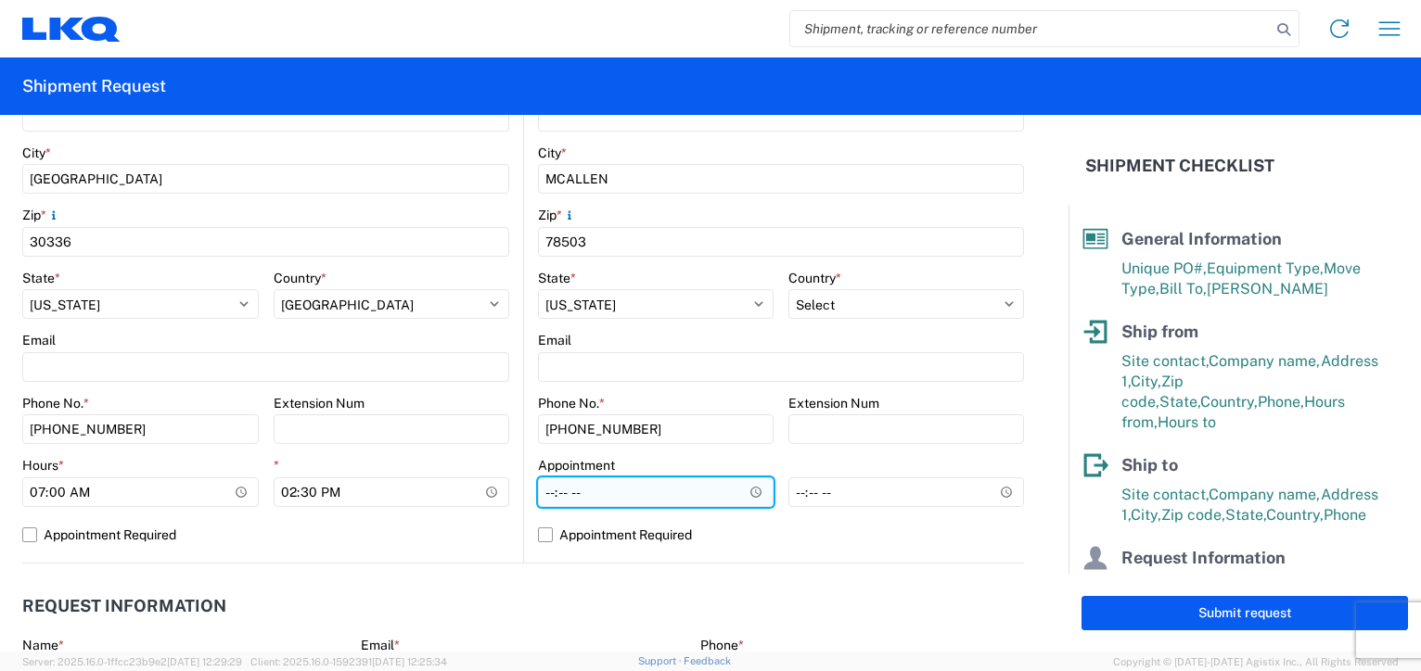
click at [538, 495] on input "Hours *" at bounding box center [656, 493] width 236 height 30
type input "09:00"
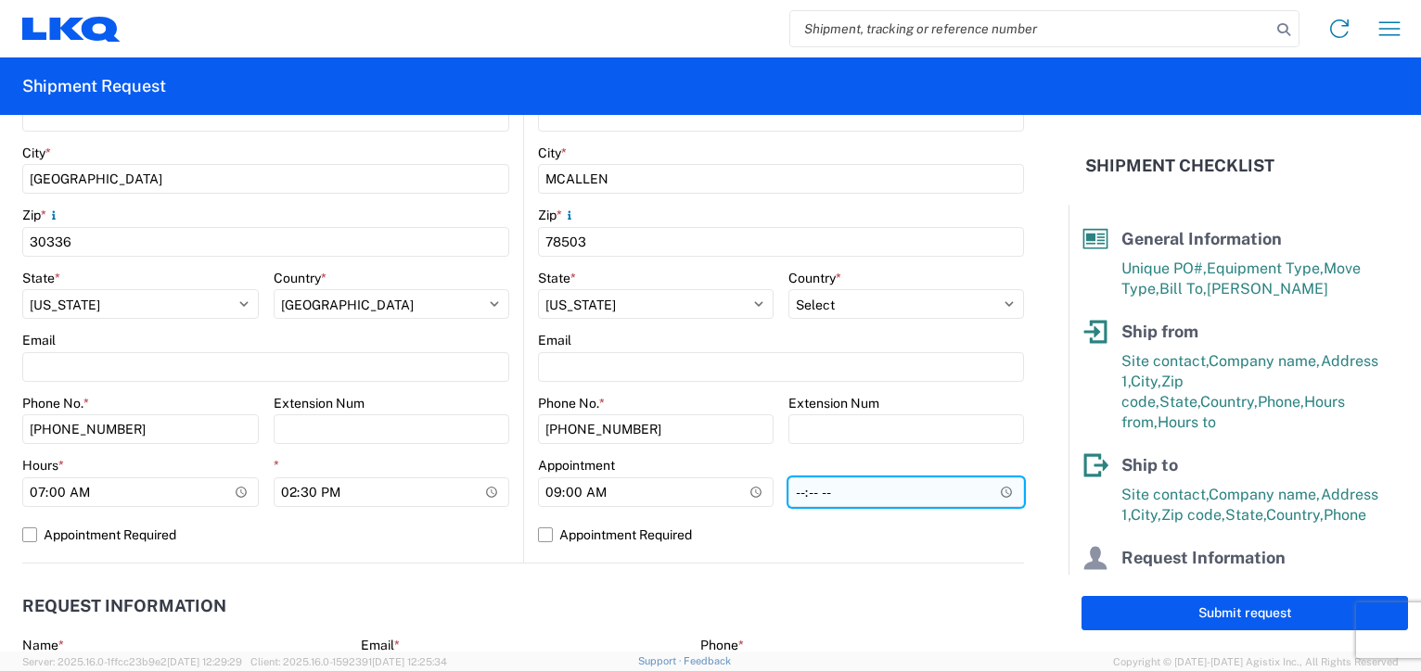
click at [788, 501] on input "*" at bounding box center [906, 493] width 236 height 30
type input "16:00"
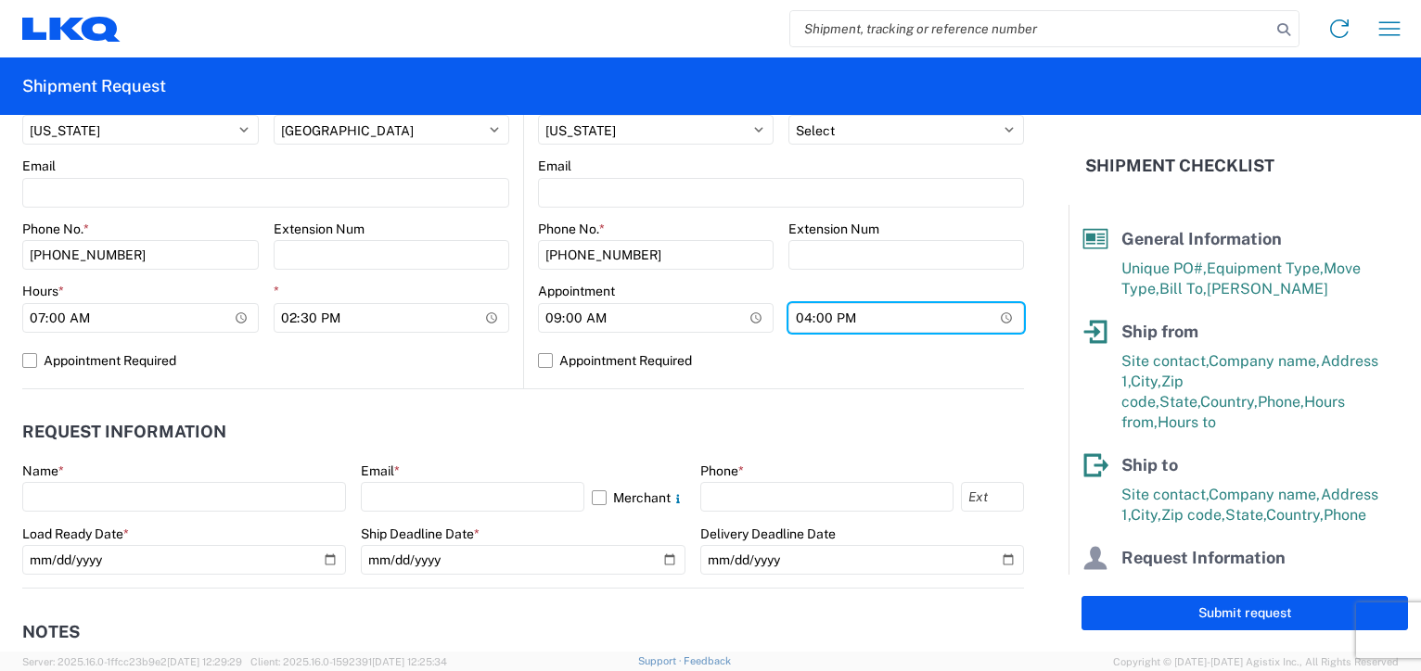
scroll to position [742, 0]
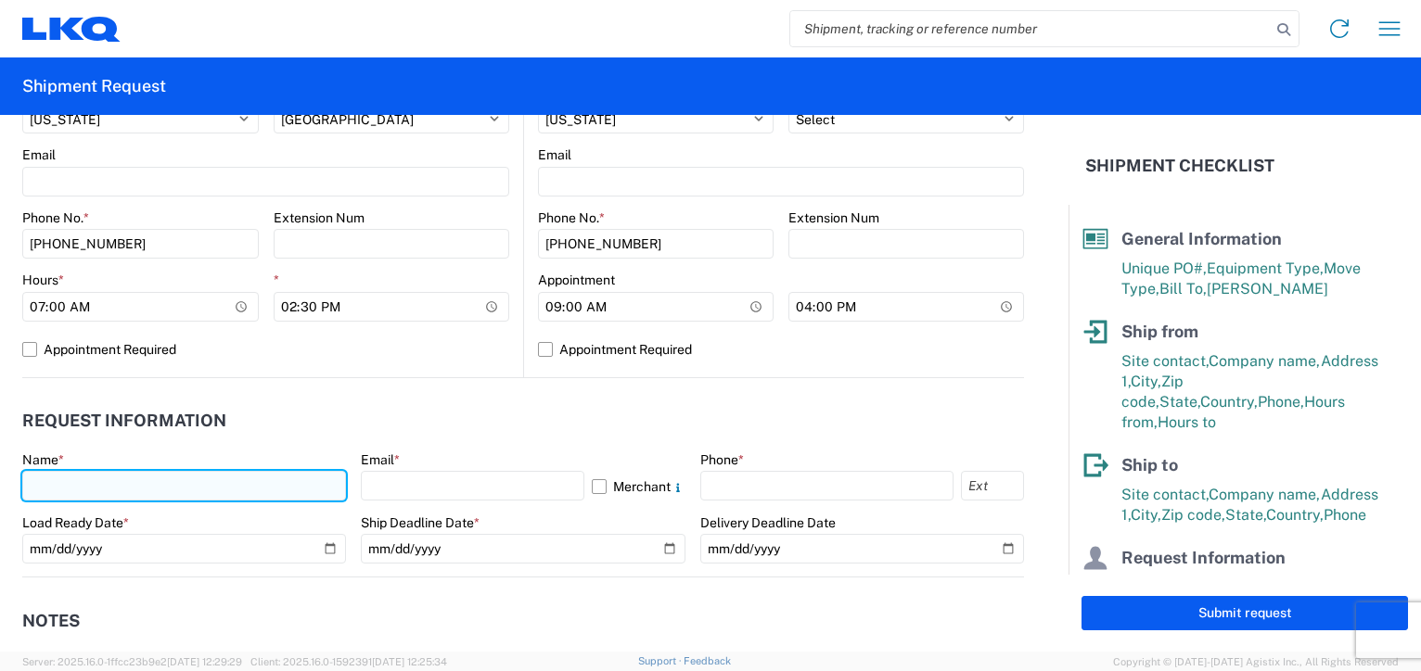
click at [108, 484] on input "text" at bounding box center [184, 486] width 324 height 30
type input "[PERSON_NAME]"
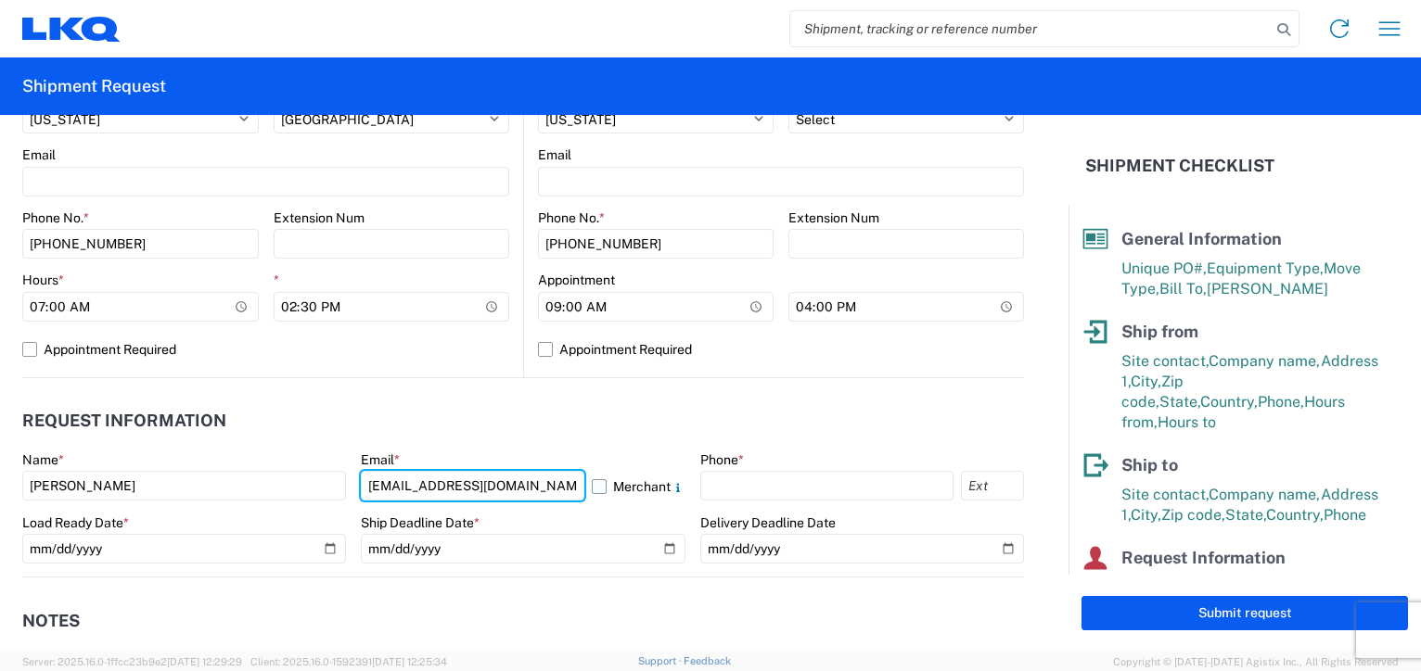
type input "[EMAIL_ADDRESS][DOMAIN_NAME]"
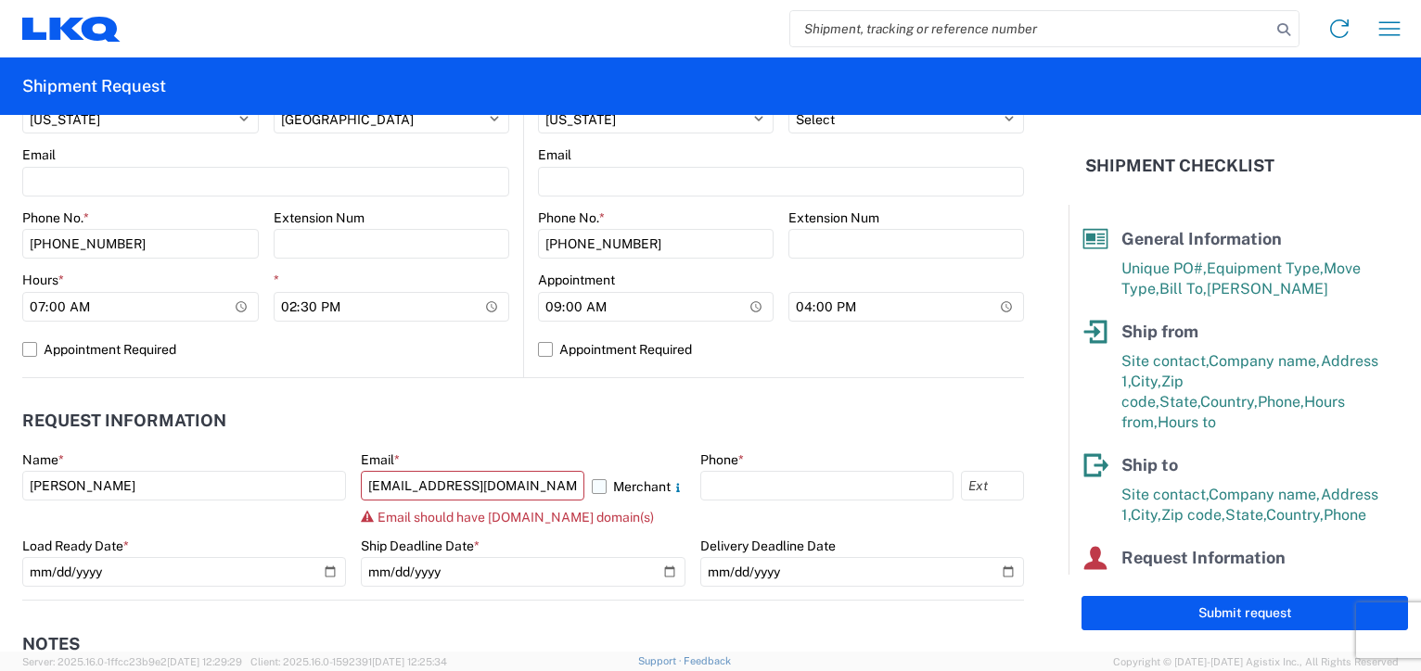
click at [594, 483] on label "Merchant" at bounding box center [639, 486] width 94 height 30
click at [0, 0] on input "Merchant" at bounding box center [0, 0] width 0 height 0
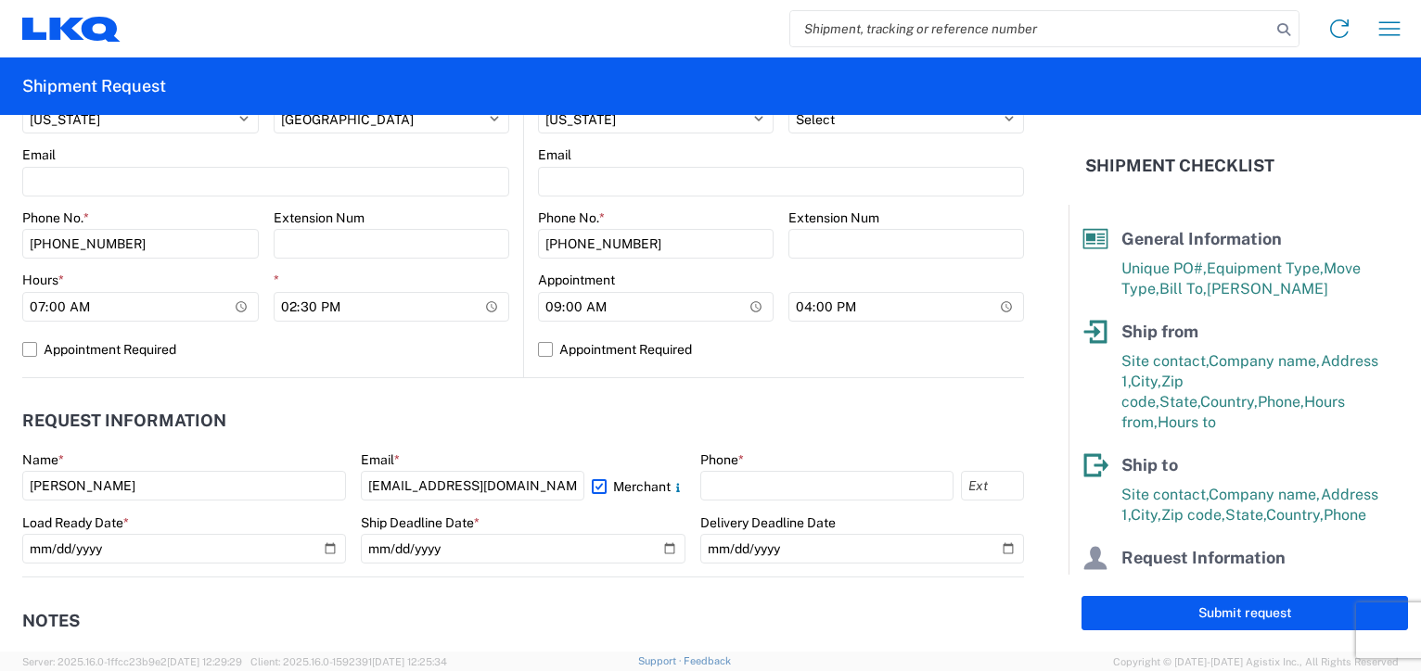
click at [812, 468] on div "Phone *" at bounding box center [862, 477] width 324 height 50
click at [813, 483] on input "text" at bounding box center [826, 486] width 253 height 30
type input "[PHONE_NUMBER]"
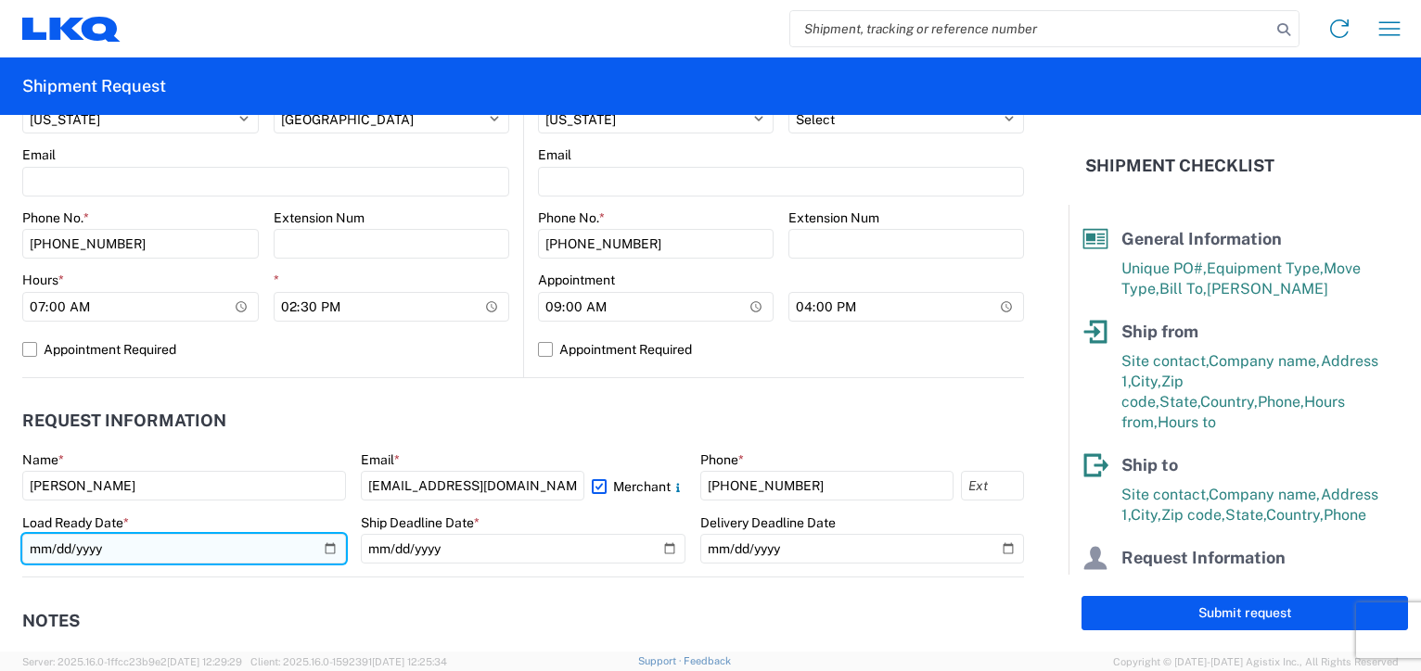
click at [325, 546] on input "date" at bounding box center [184, 549] width 324 height 30
type input "[DATE]"
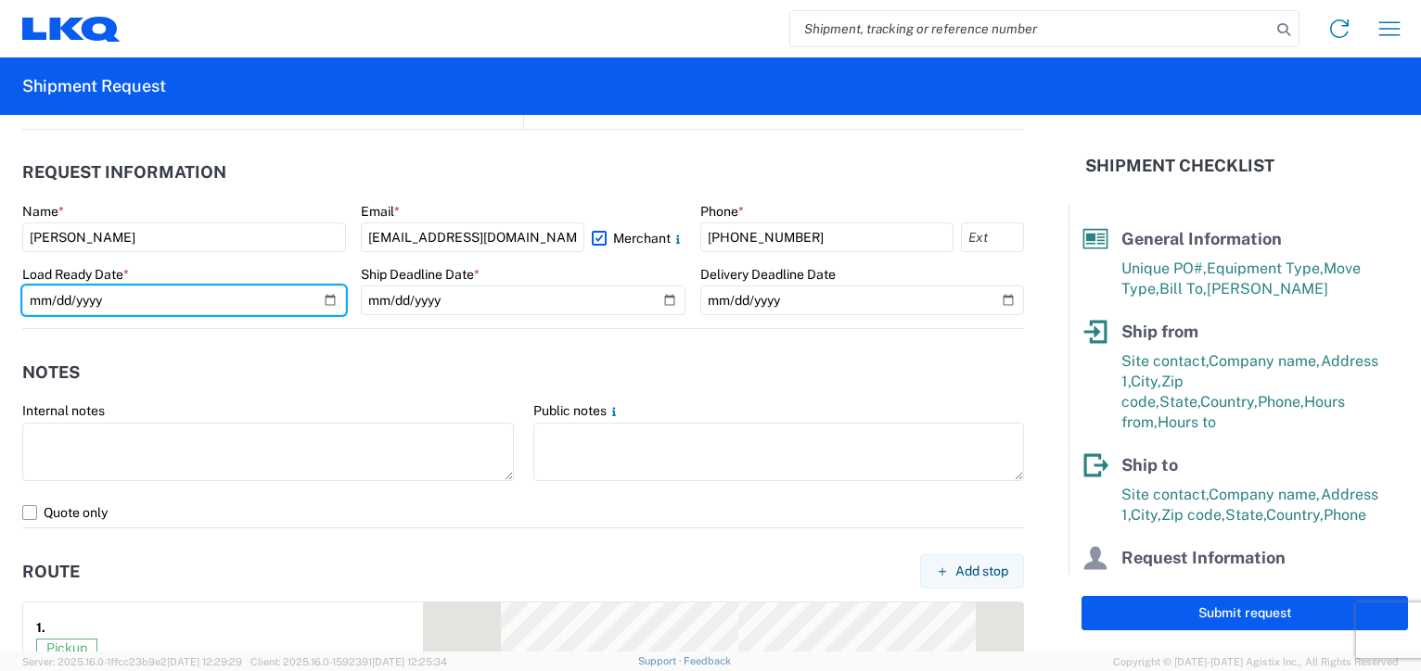
scroll to position [1020, 0]
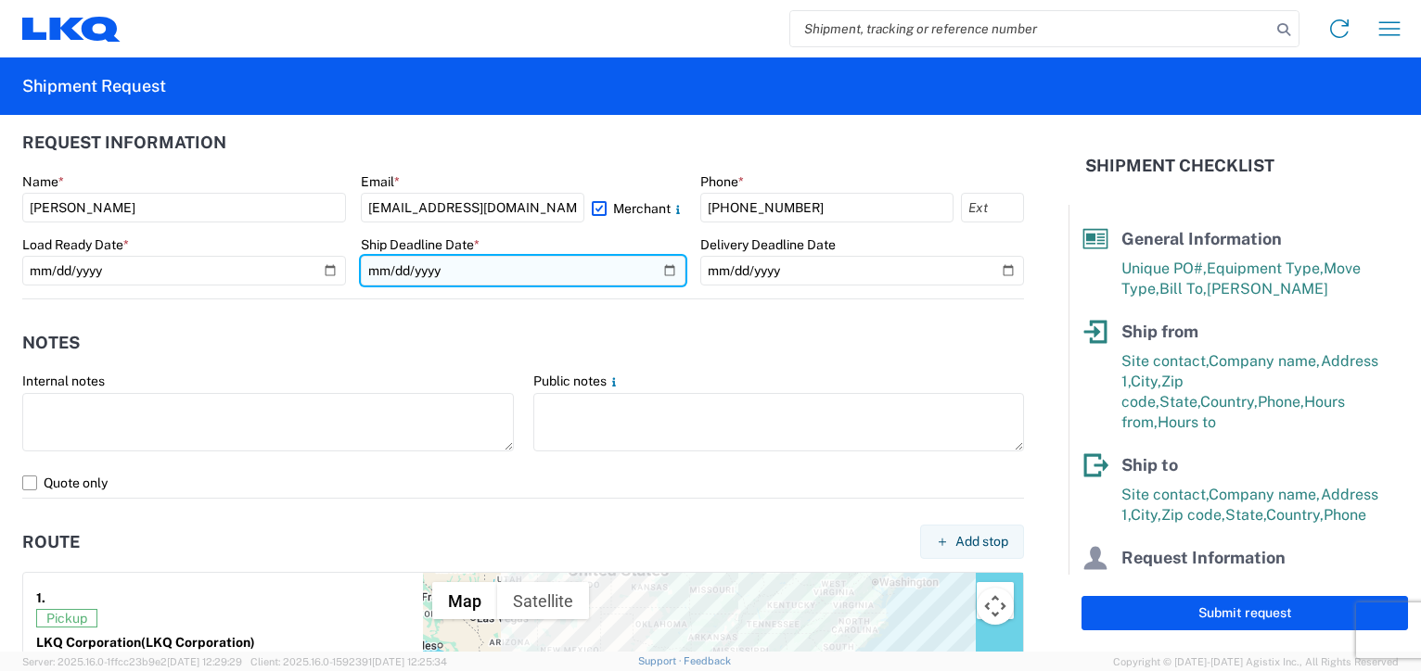
click at [659, 271] on input "date" at bounding box center [523, 271] width 324 height 30
type input "[DATE]"
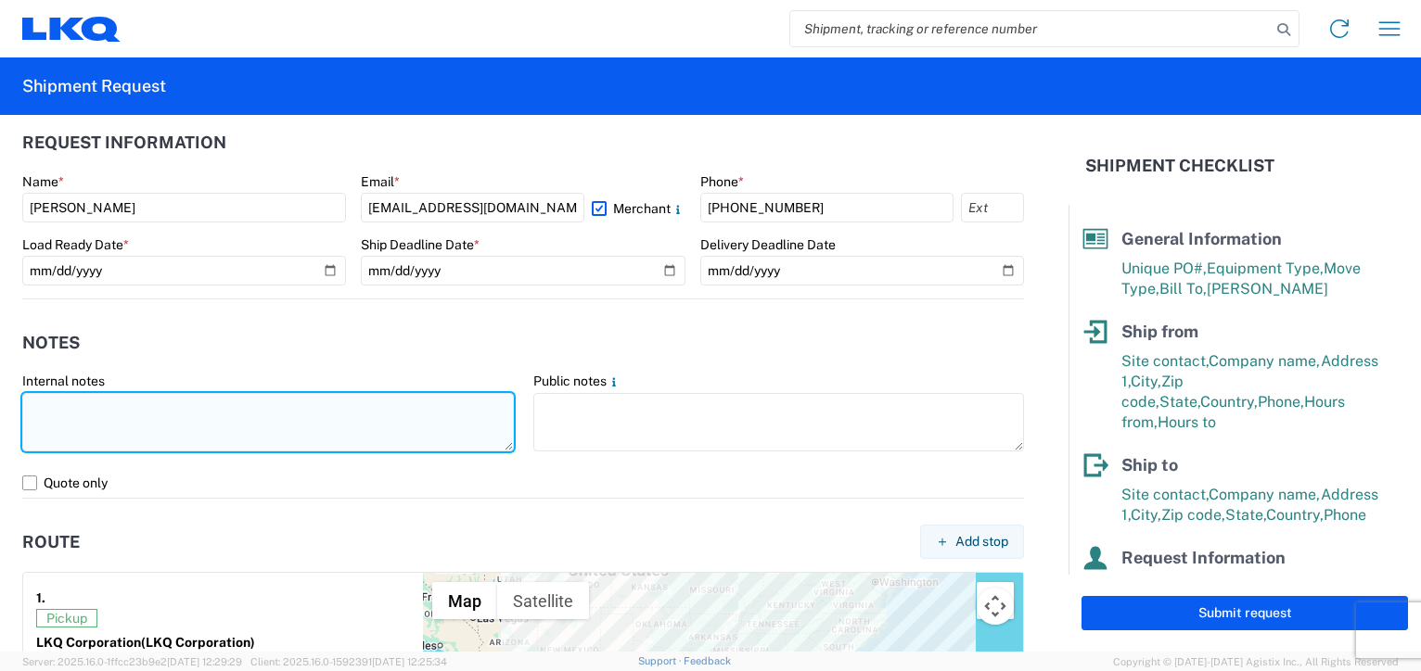
click at [240, 415] on textarea at bounding box center [267, 422] width 491 height 58
type textarea "l"
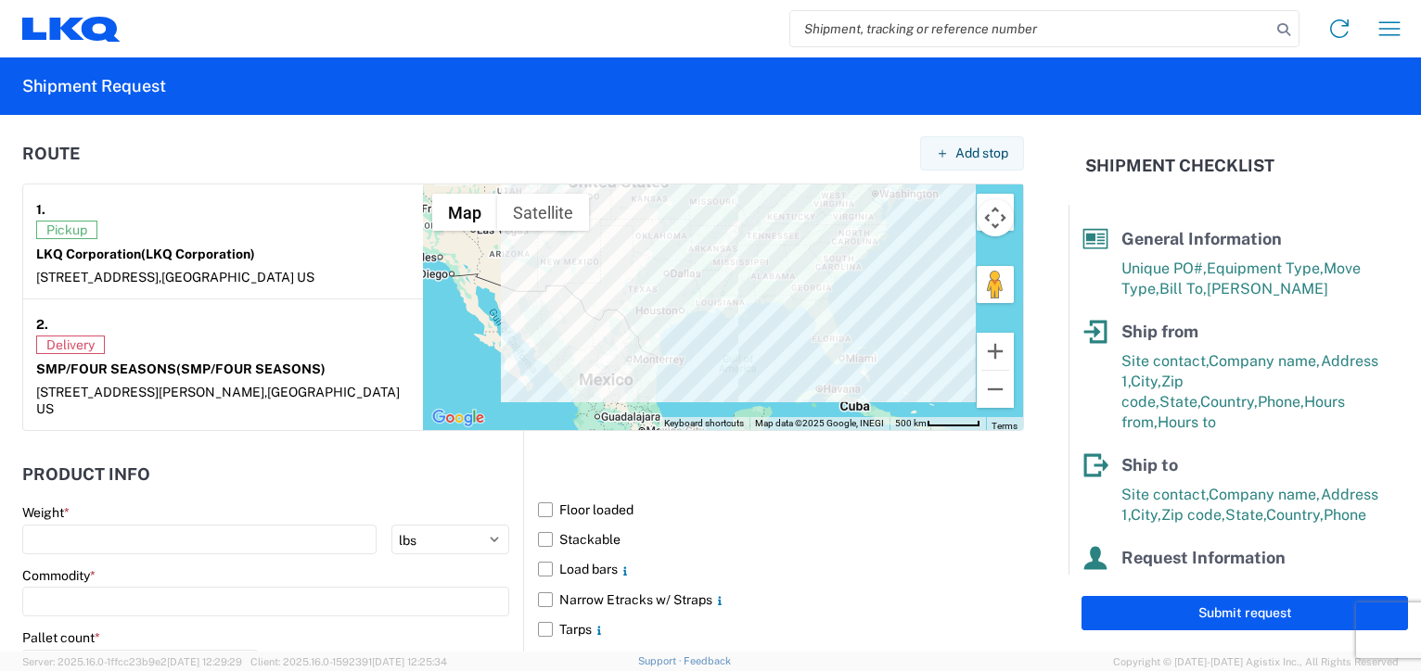
scroll to position [1484, 0]
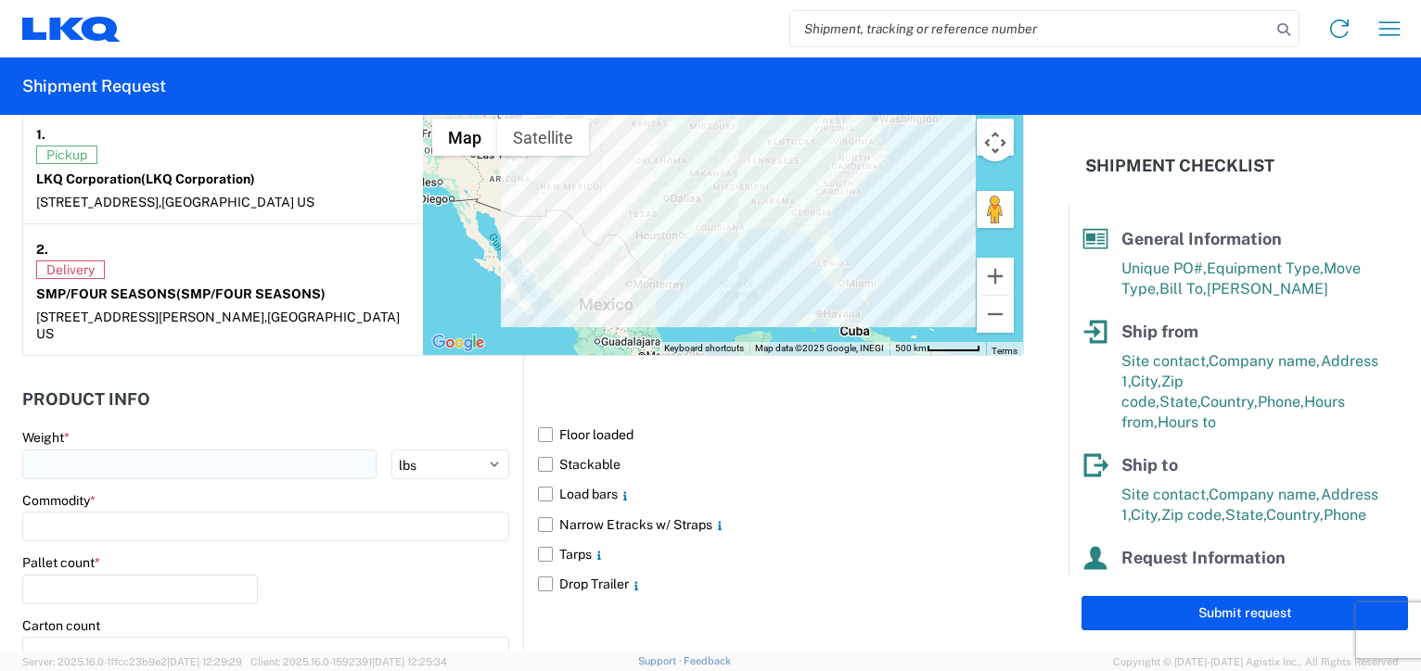
type textarea "LOAD READY [DATE] IF PICK UP IS AVAILABLE"
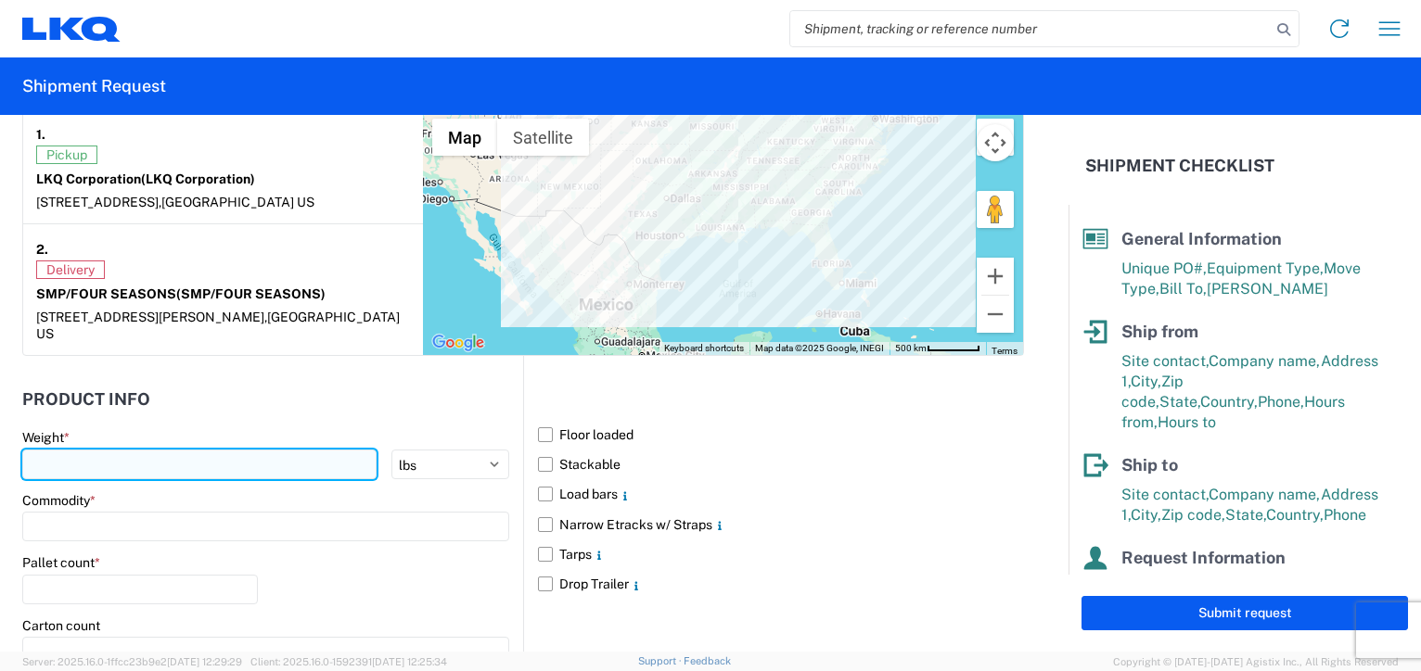
click at [99, 450] on input "number" at bounding box center [199, 465] width 354 height 30
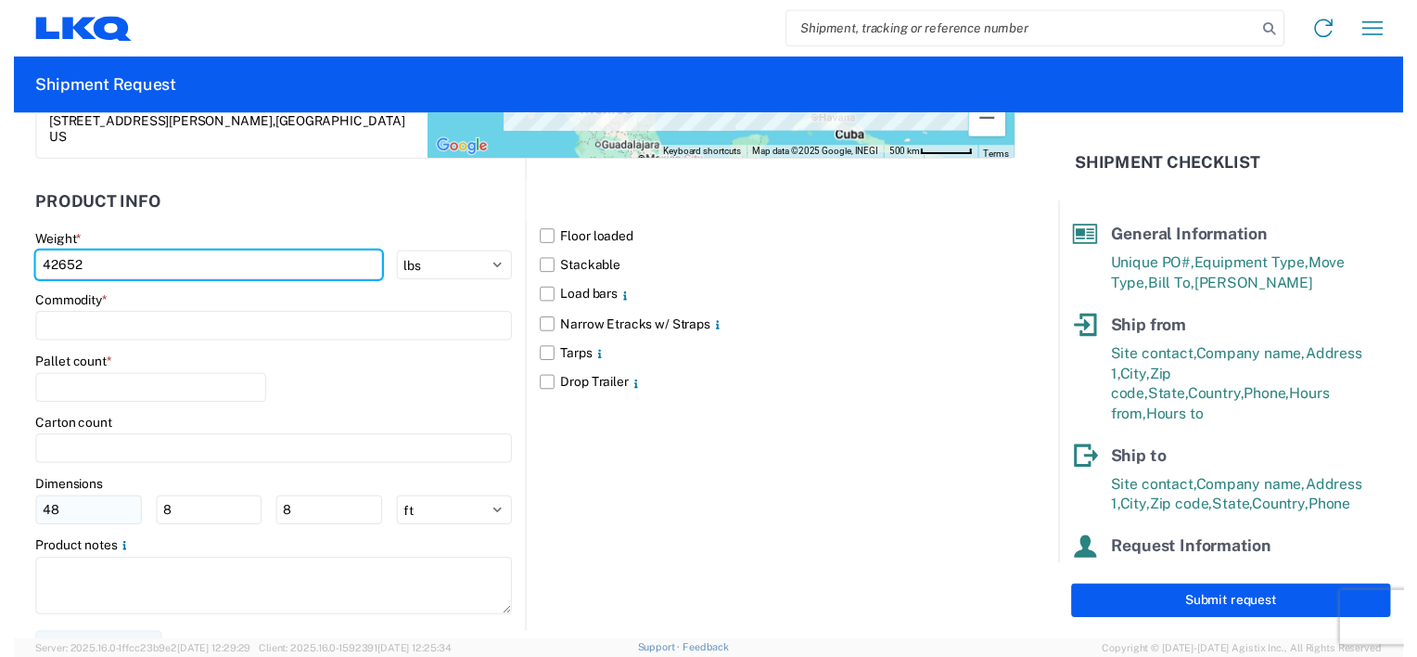
scroll to position [1683, 0]
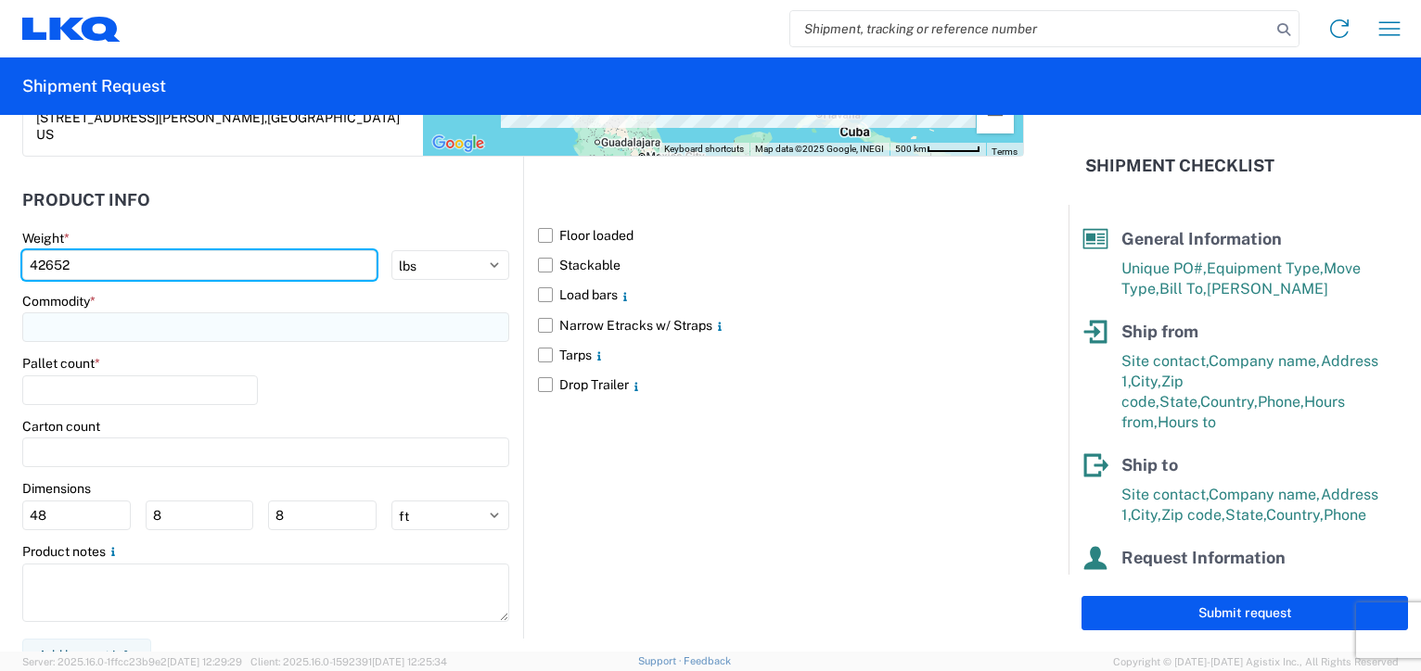
type input "42652"
click at [126, 312] on input at bounding box center [265, 327] width 487 height 30
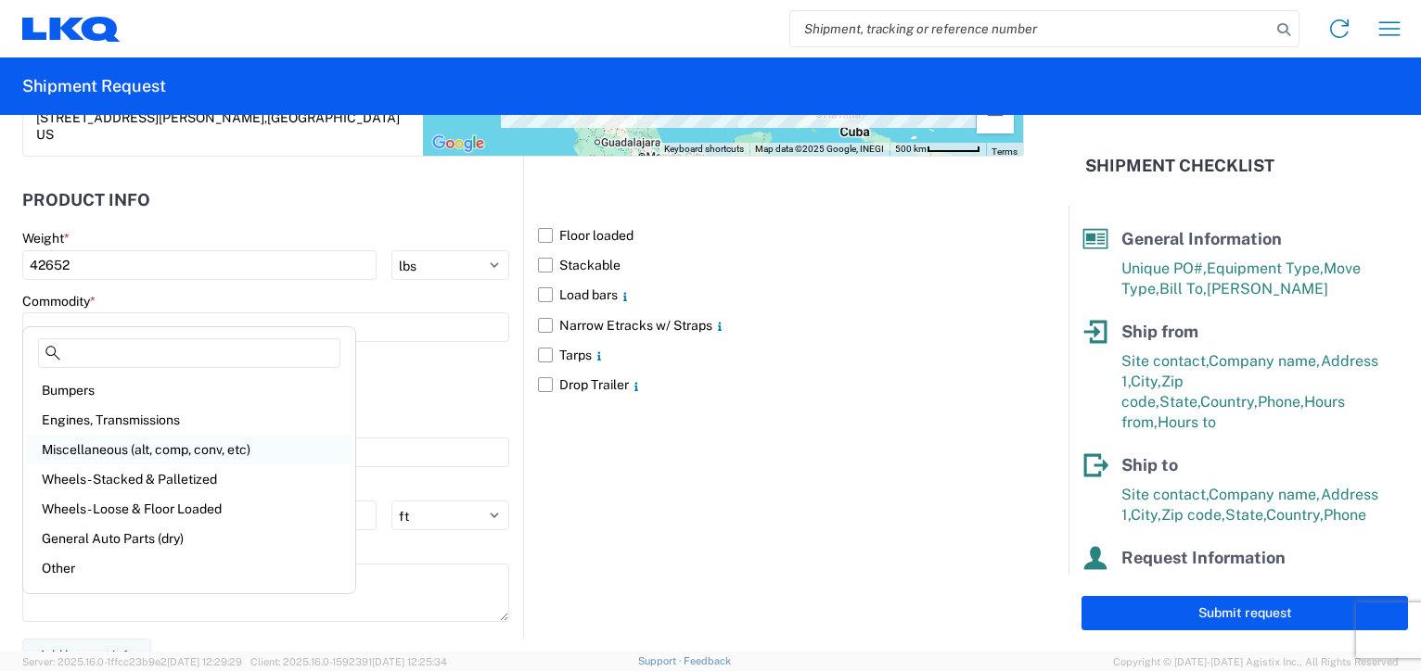
click at [123, 453] on div "Miscellaneous (alt, comp, conv, etc)" at bounding box center [189, 450] width 325 height 30
type input "Miscellaneous (alt, comp, conv, etc)"
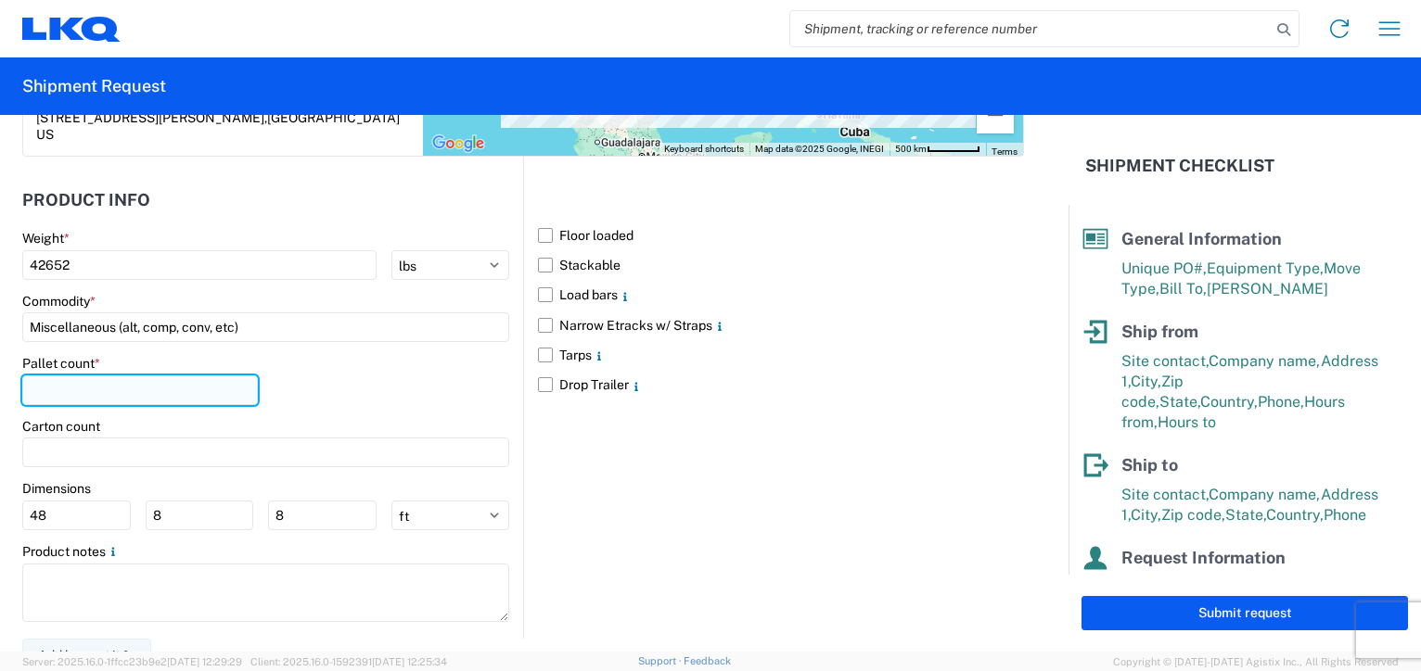
click at [70, 377] on input "number" at bounding box center [140, 391] width 236 height 30
type input "17"
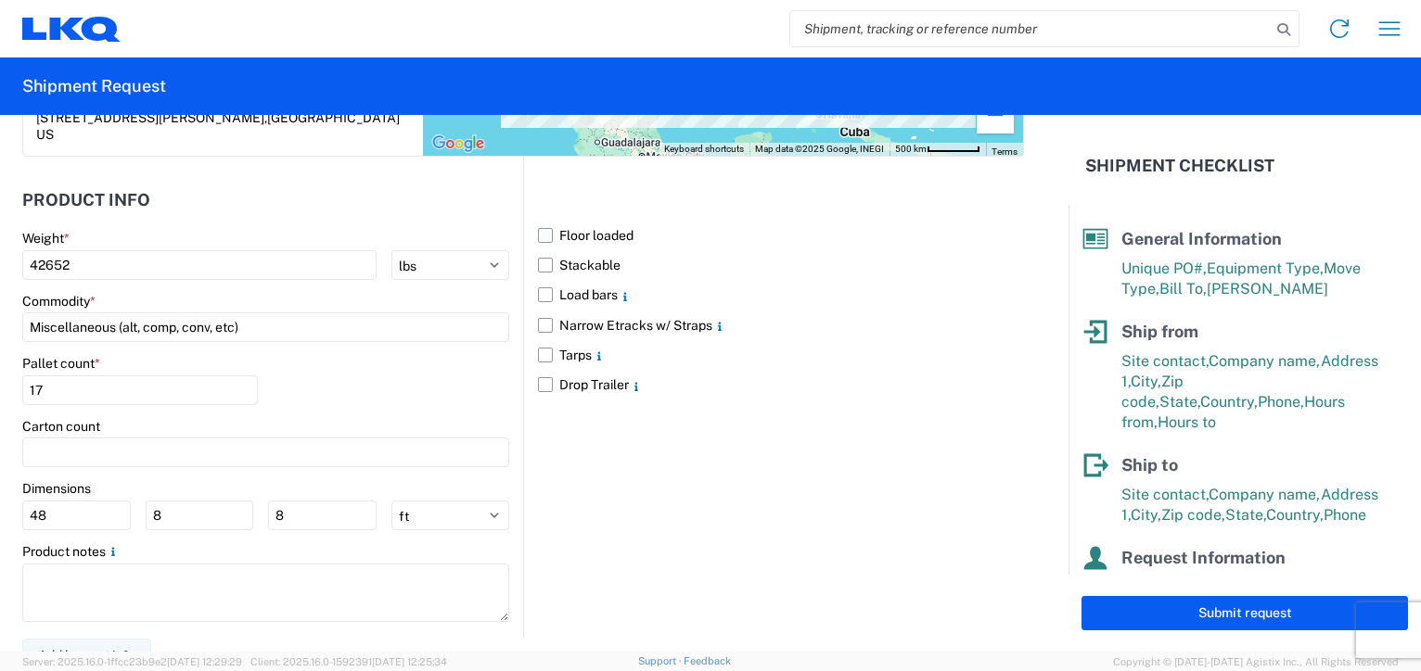
click at [538, 221] on label "Floor loaded" at bounding box center [781, 236] width 486 height 30
click at [0, 0] on input "Floor loaded" at bounding box center [0, 0] width 0 height 0
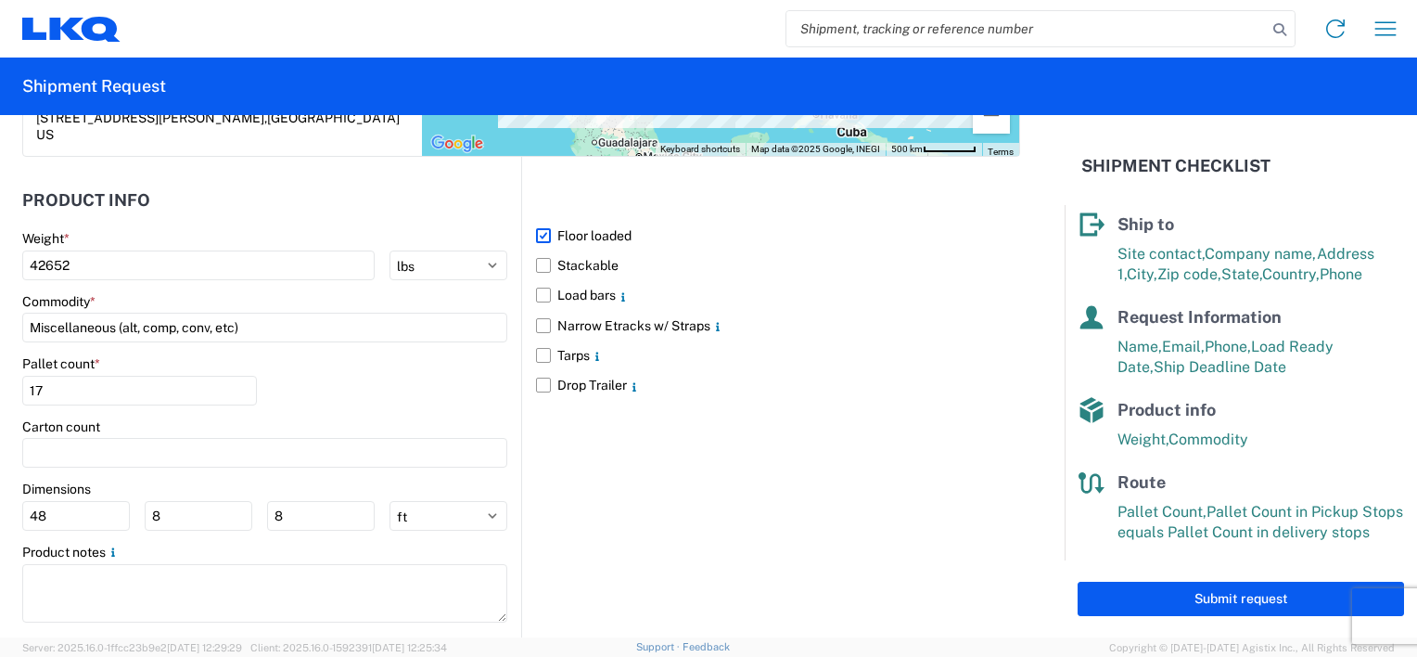
scroll to position [242, 0]
drag, startPoint x: 1250, startPoint y: 599, endPoint x: 1224, endPoint y: 590, distance: 27.6
click at [1250, 599] on button "Submit request" at bounding box center [1241, 598] width 326 height 34
select select "GA"
select select "US"
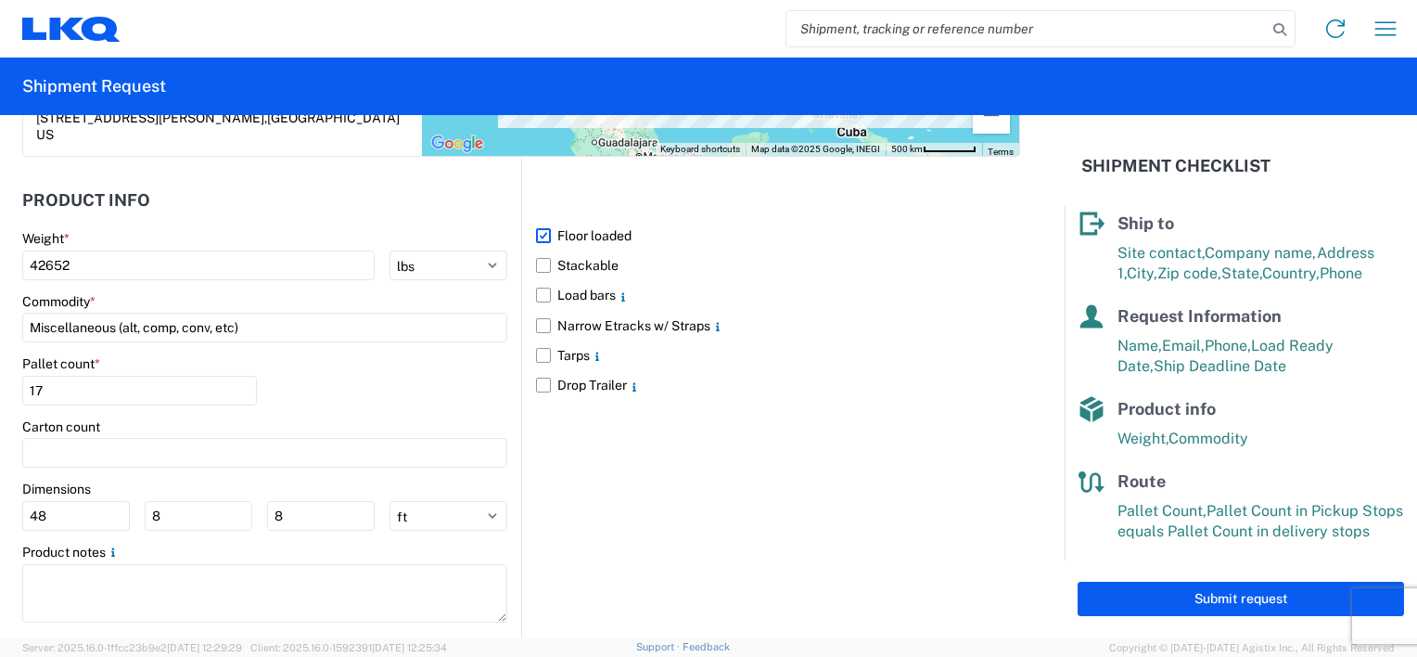
select select "US"
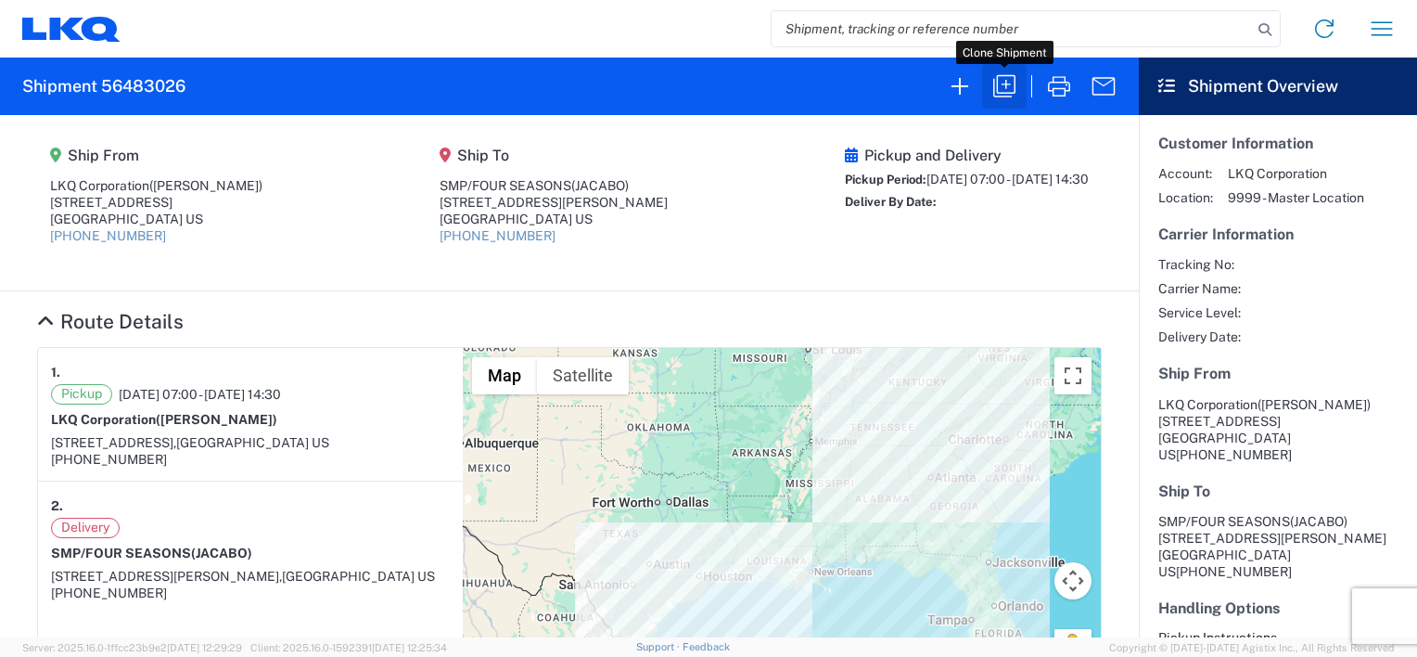
click at [1006, 82] on icon "button" at bounding box center [1004, 86] width 30 height 30
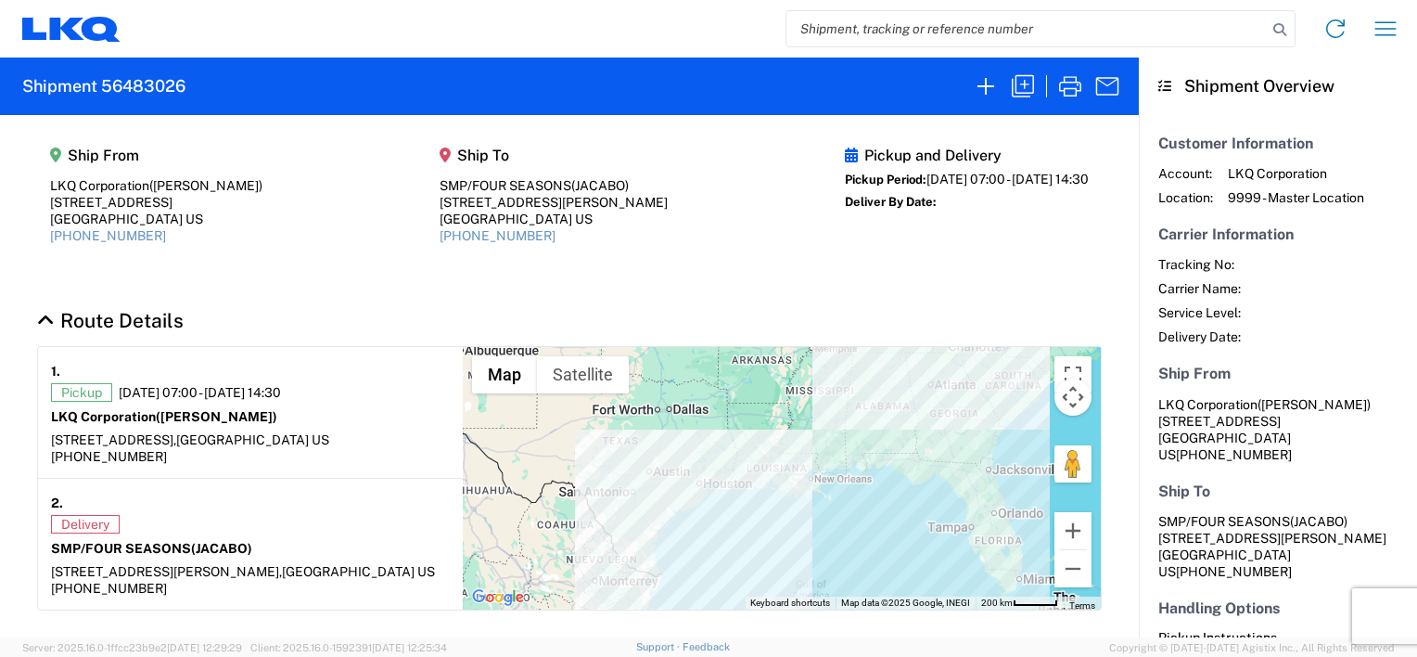
select select "FULL"
select select "LBS"
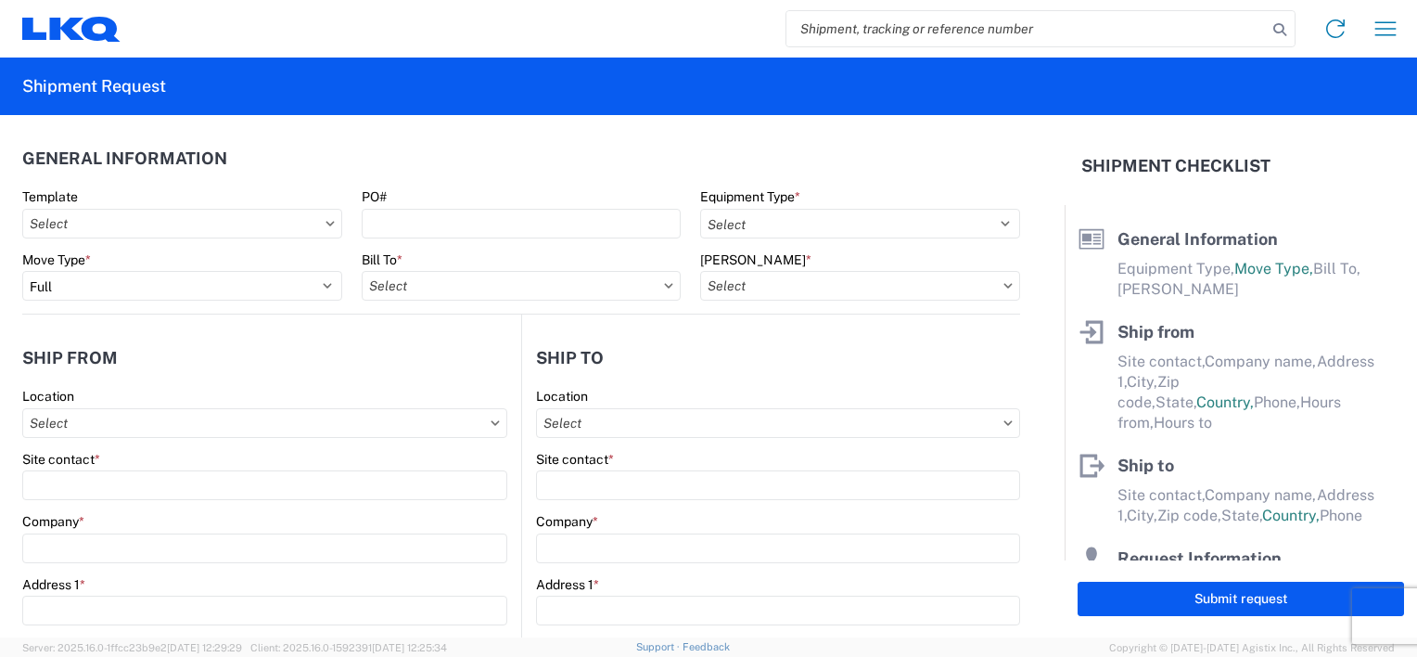
select select "STDV"
type input "[PERSON_NAME]"
type input "LKQ Corporation"
type input "[STREET_ADDRESS]"
type input "[GEOGRAPHIC_DATA]"
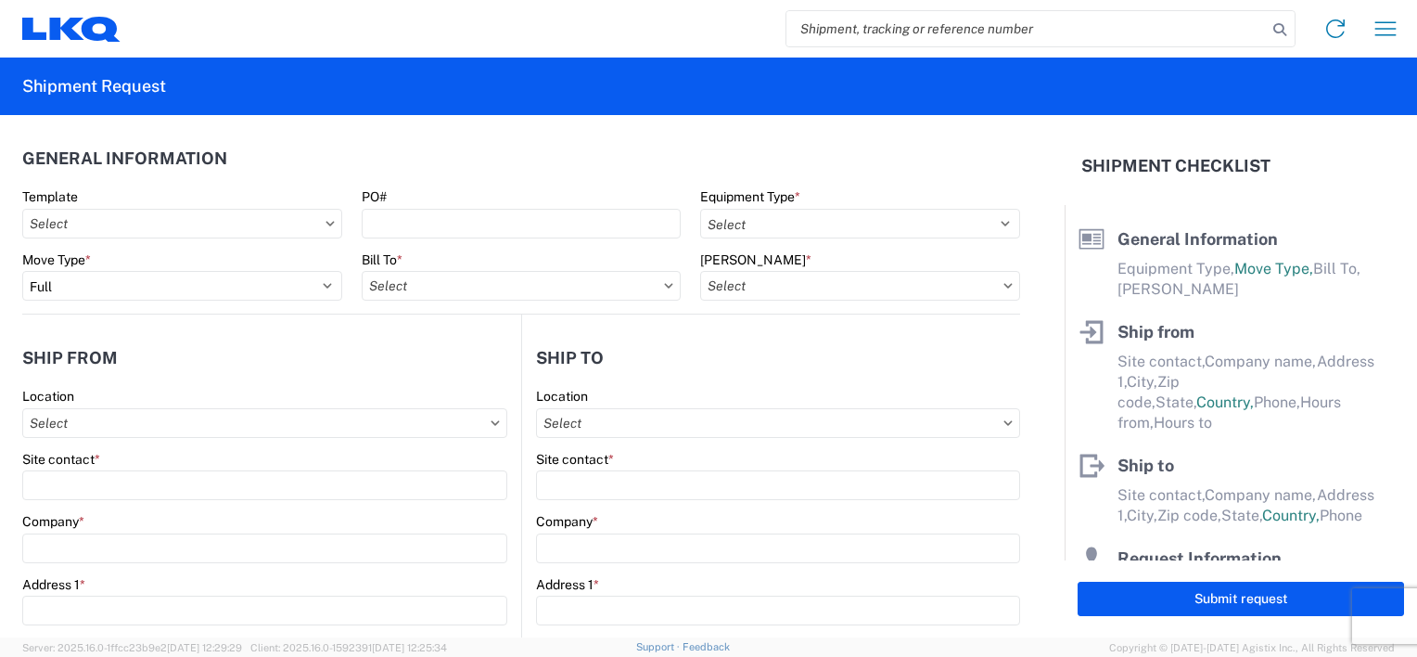
type input "30336"
type input "JACABO"
type input "SMP/FOUR SEASONS"
type input "[STREET_ADDRESS][PERSON_NAME]"
type input "MCALLEN"
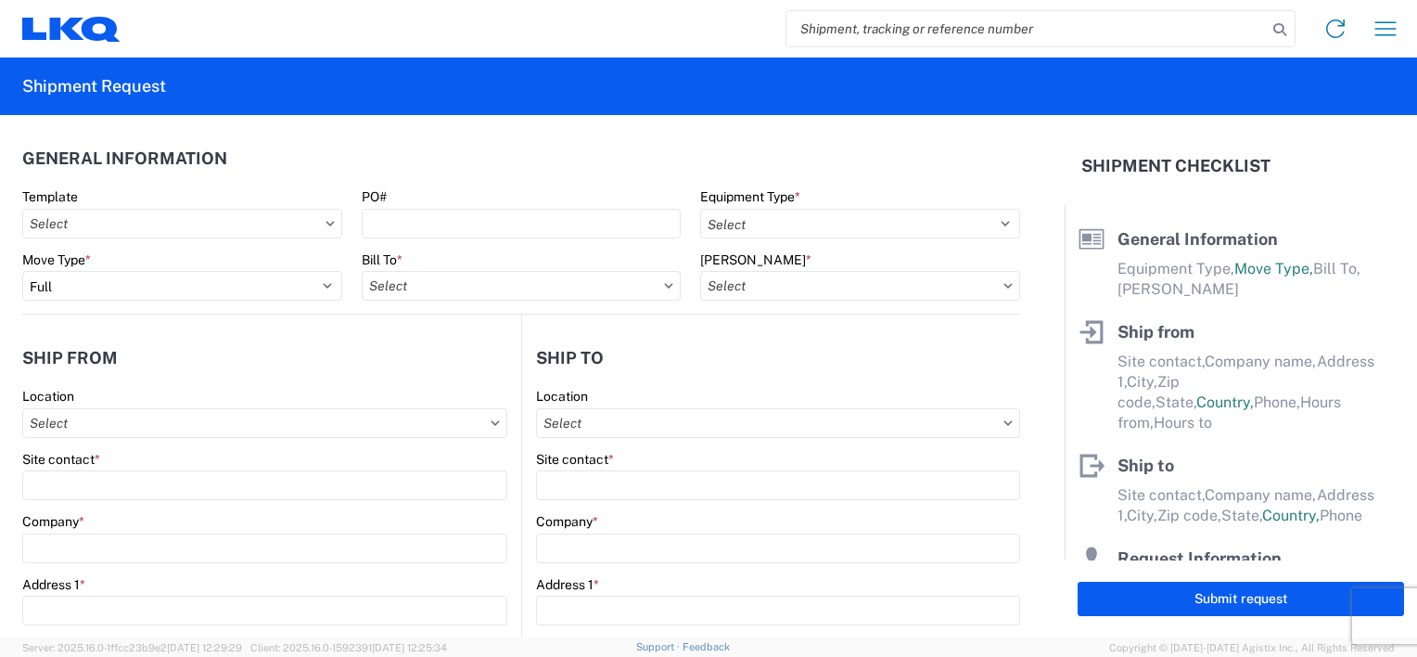
type input "78503"
type input "[PERSON_NAME]"
type input "[EMAIL_ADDRESS][DOMAIN_NAME]"
type input "[PHONE_NUMBER]"
type input "[DATE]"
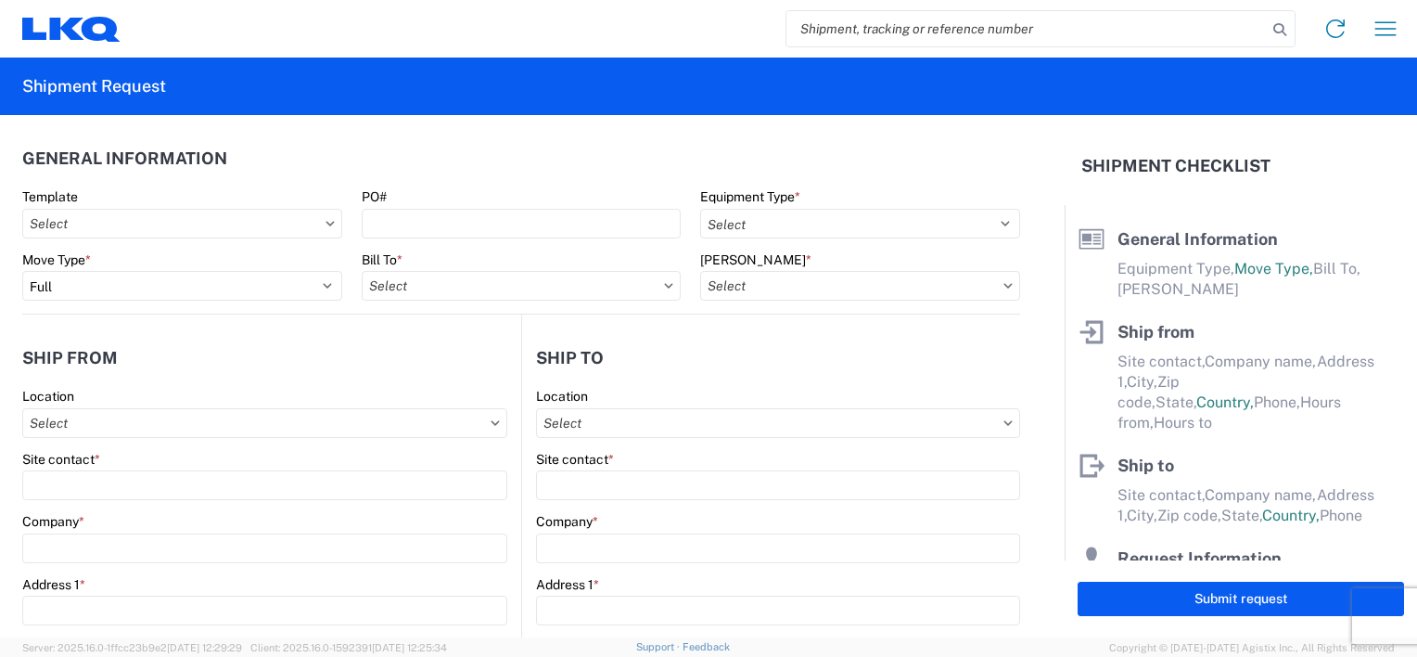
type input "[DATE]"
type textarea "LOAD READY [DATE] IF PICK UP IS AVAILABLE"
type input "42652"
type input "Miscellaneous (alt, comp, conv, etc)"
type input "17"
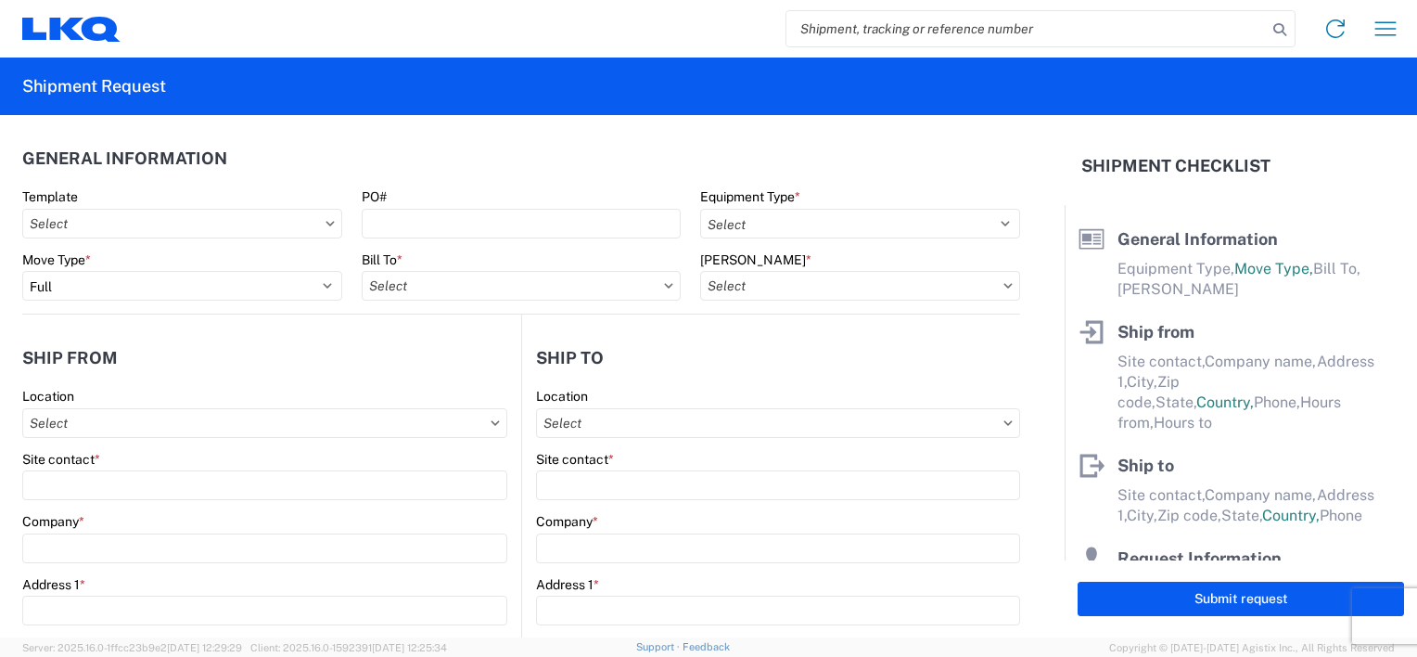
type input "0"
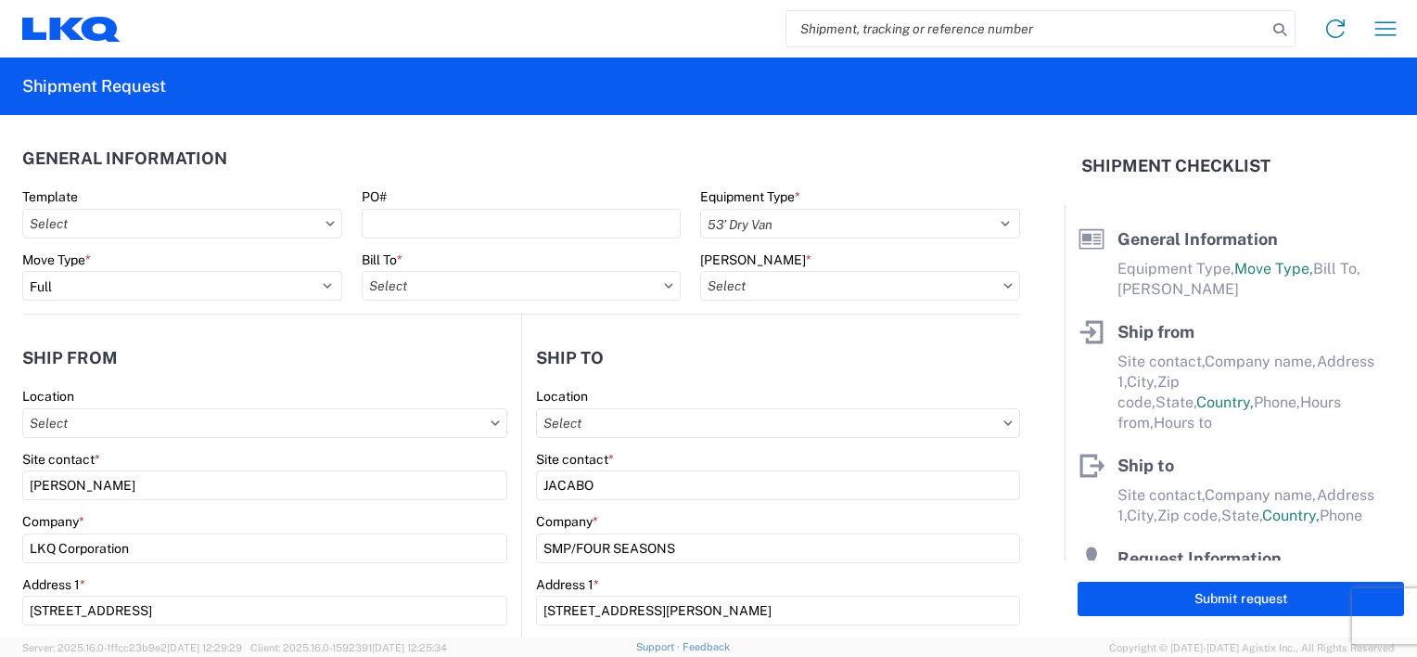
select select "US"
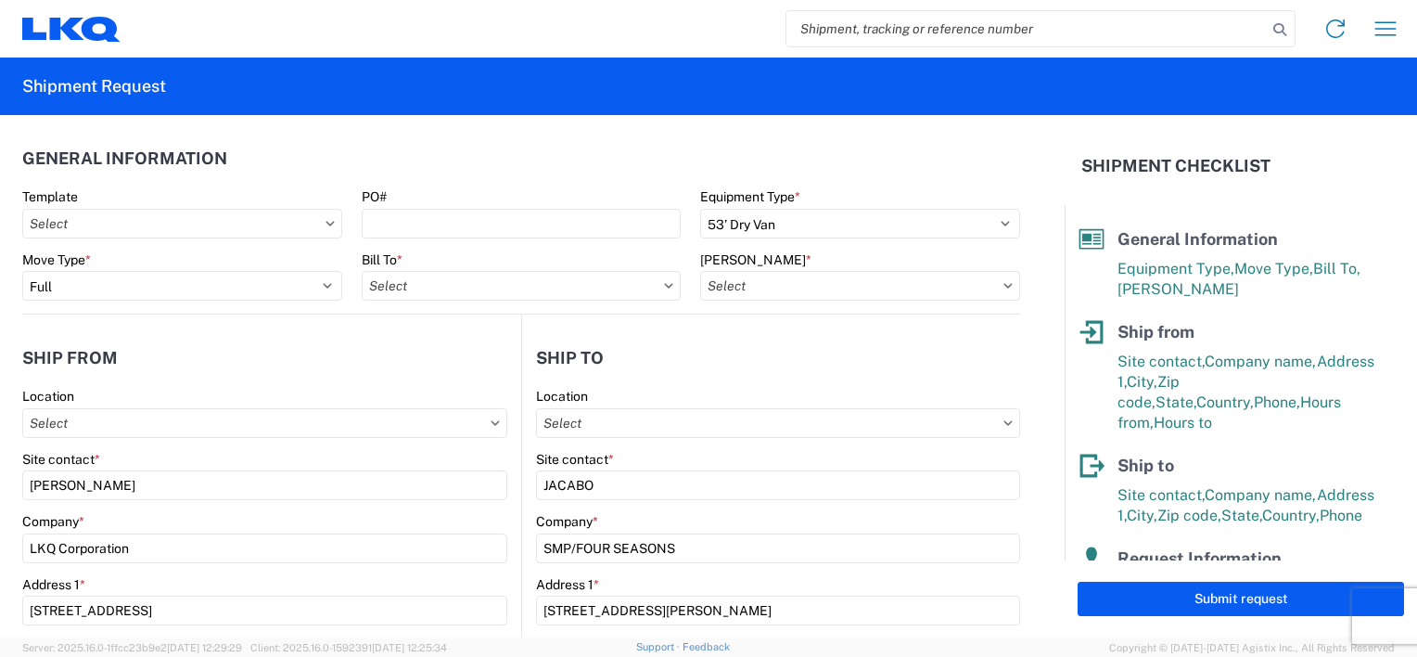
type input "1634 - [GEOGRAPHIC_DATA] - [PERSON_NAME] - Boat Rock"
type input "1634-6300-66000-0000 - 1634 Freight Out"
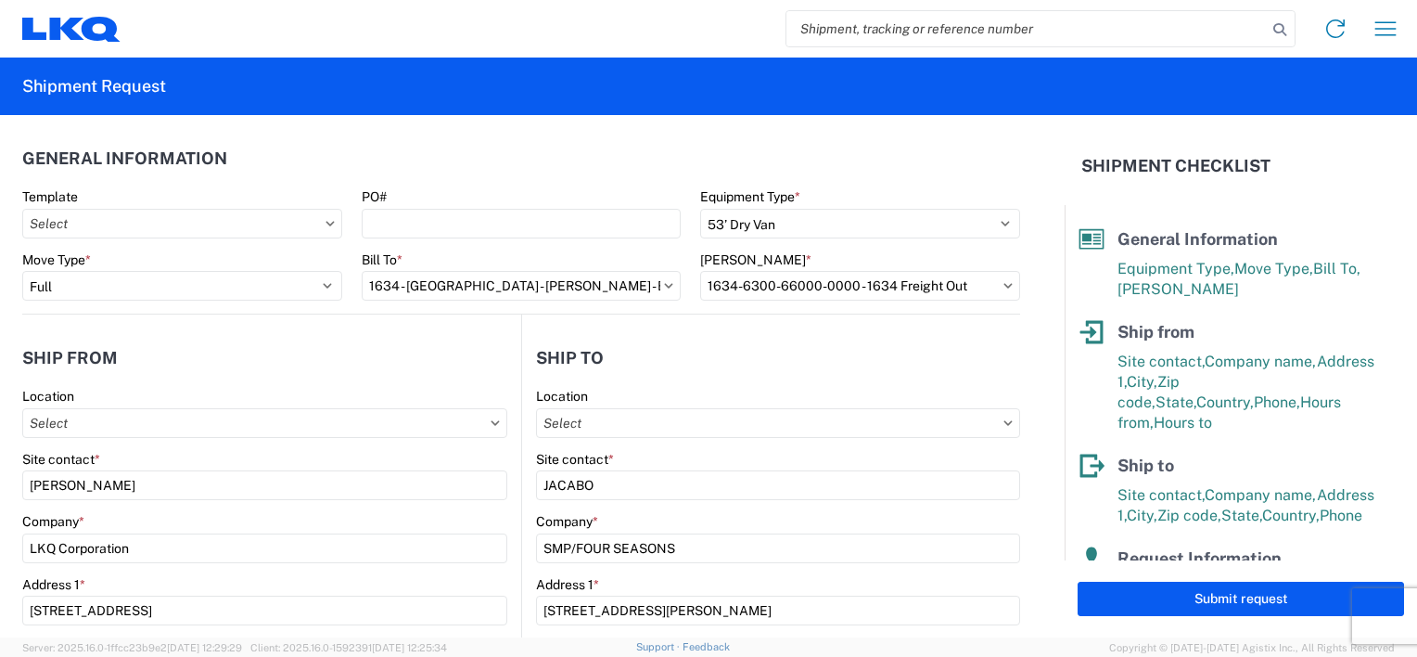
type input "1634 - [GEOGRAPHIC_DATA] - [PERSON_NAME] - Boat Rock"
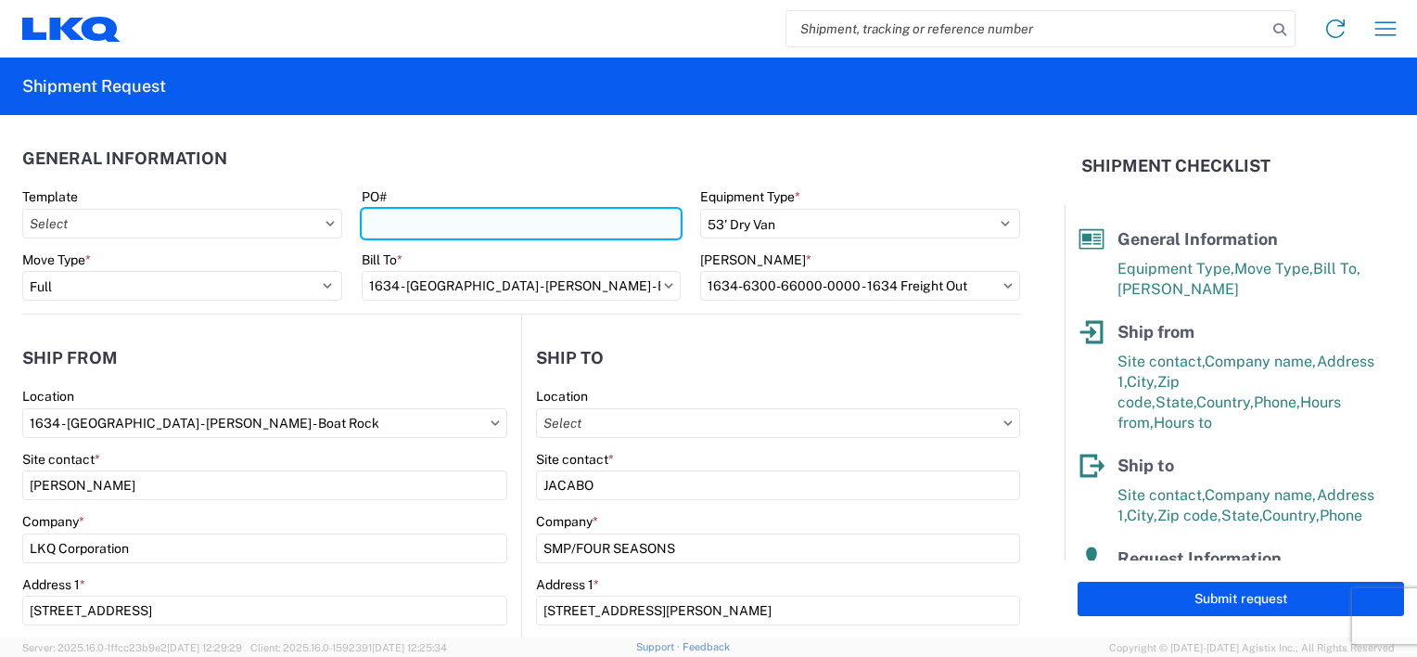
click at [401, 230] on input "PO#" at bounding box center [522, 224] width 320 height 30
type input "B68803-1918761 B"
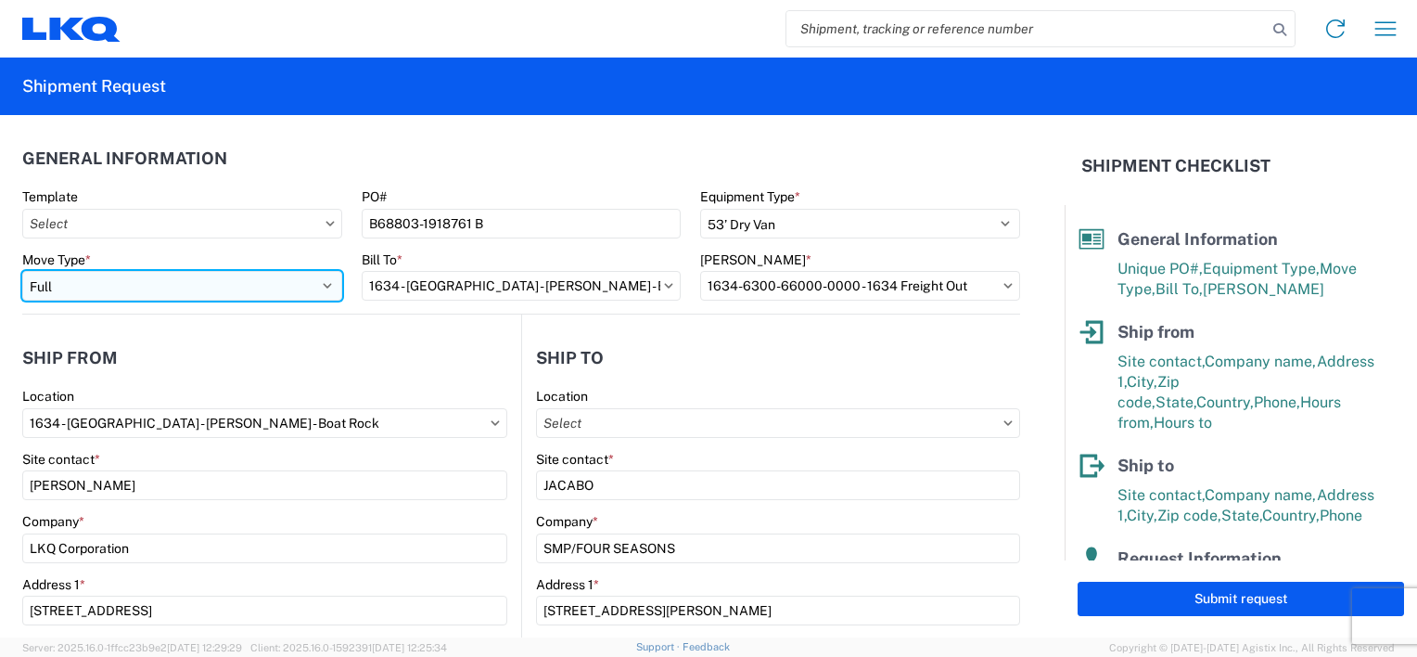
click at [324, 286] on select "Select Full Partial TL" at bounding box center [182, 286] width 320 height 30
select select "PARTIAL_TL"
click at [22, 271] on select "Select Full Partial TL" at bounding box center [182, 286] width 320 height 30
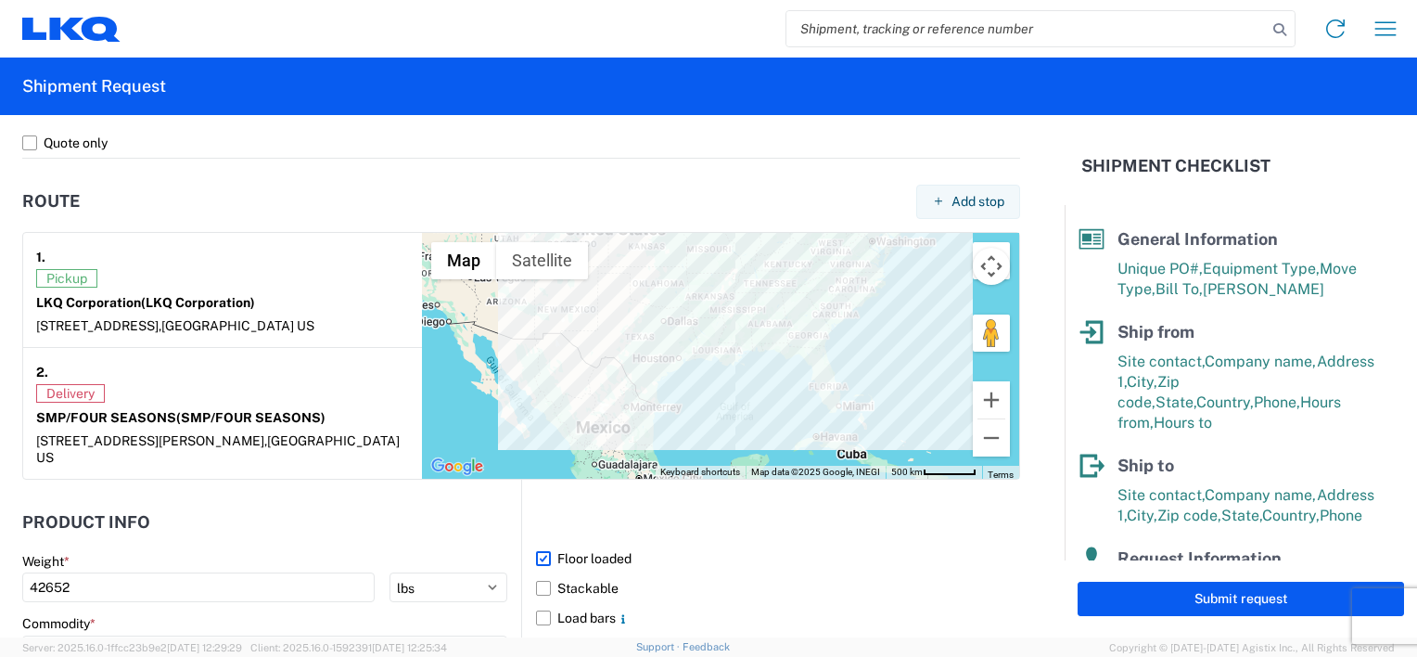
scroll to position [1391, 0]
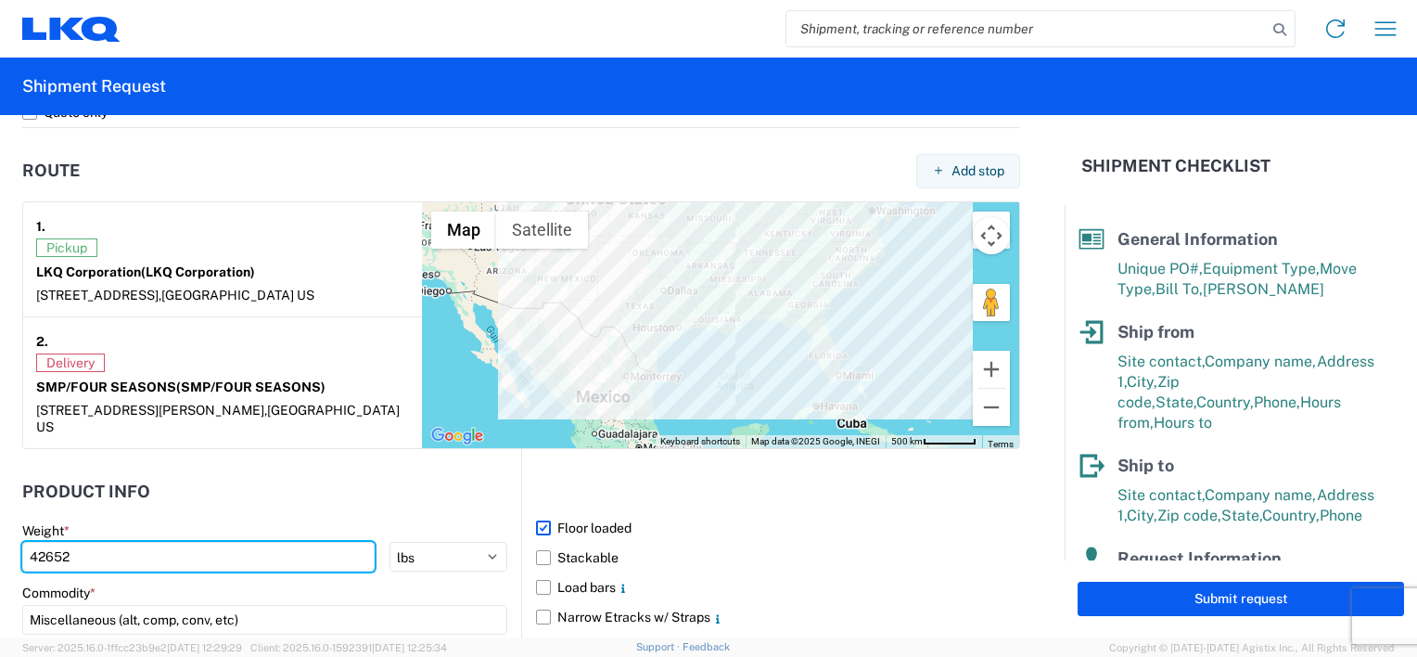
drag, startPoint x: 116, startPoint y: 544, endPoint x: -4, endPoint y: 530, distance: 120.4
click at [0, 530] on html "Home Shipment request Shipment tracking Shipment Request General Information Te…" at bounding box center [708, 328] width 1417 height 657
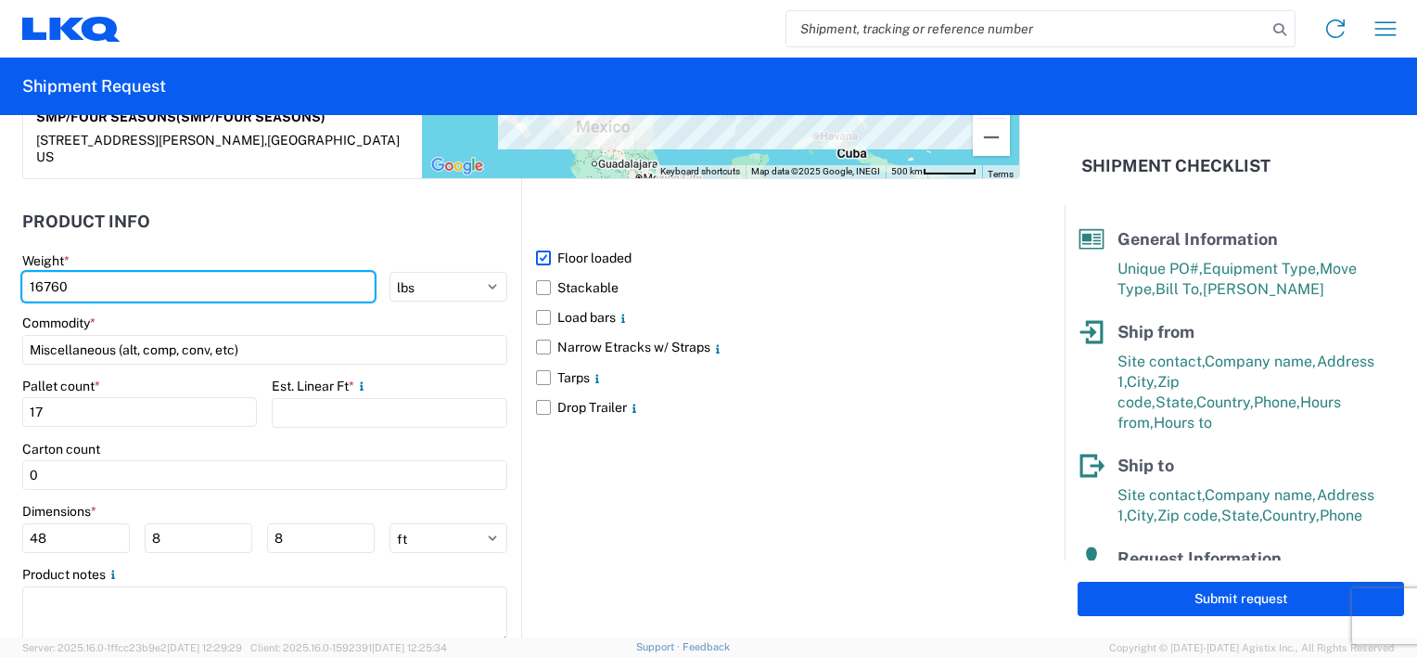
scroll to position [1669, 0]
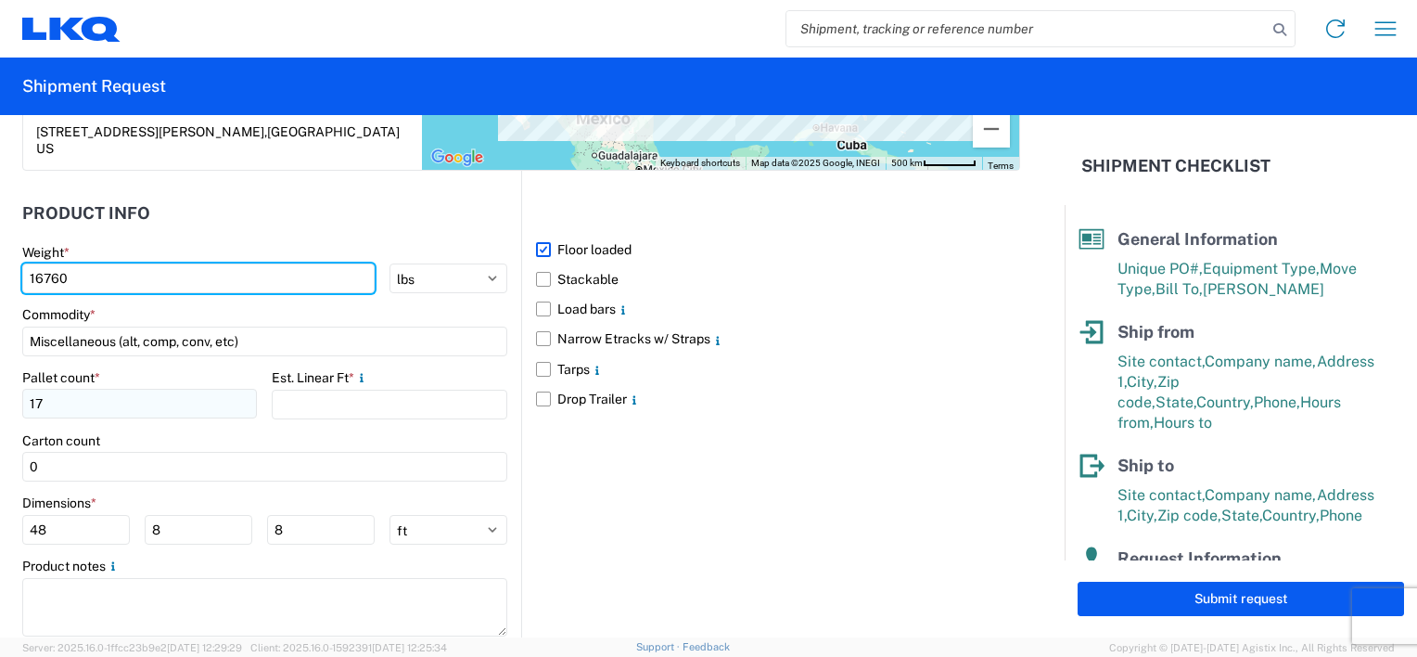
type input "16760"
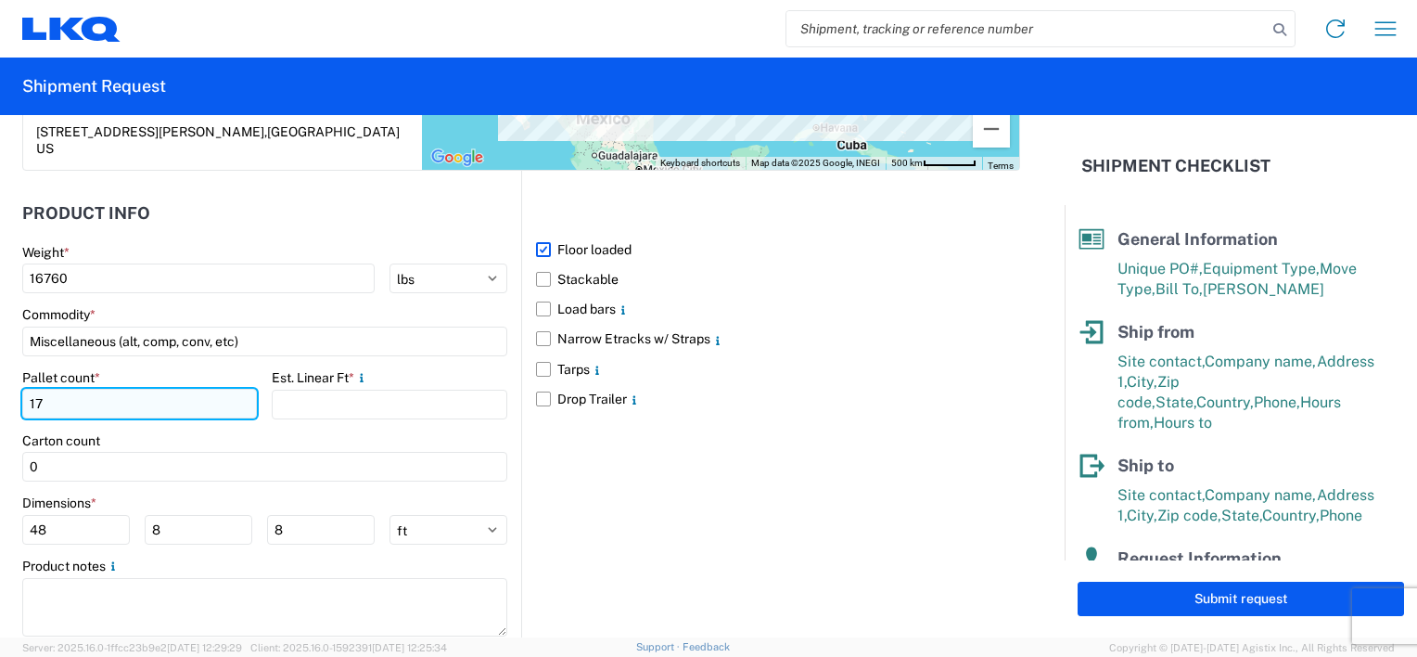
drag, startPoint x: 39, startPoint y: 382, endPoint x: 26, endPoint y: 381, distance: 13.0
click at [26, 389] on input "17" at bounding box center [139, 404] width 235 height 30
type input "6"
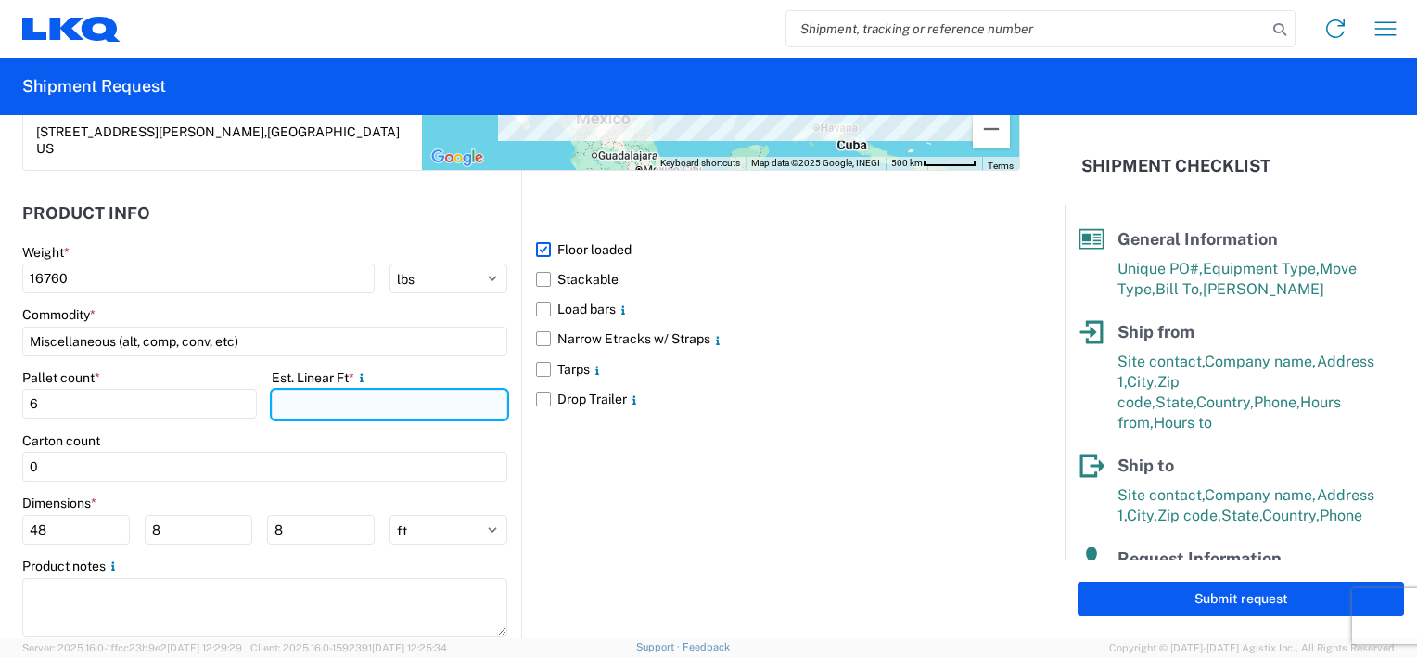
click at [304, 389] on input "number" at bounding box center [389, 404] width 235 height 30
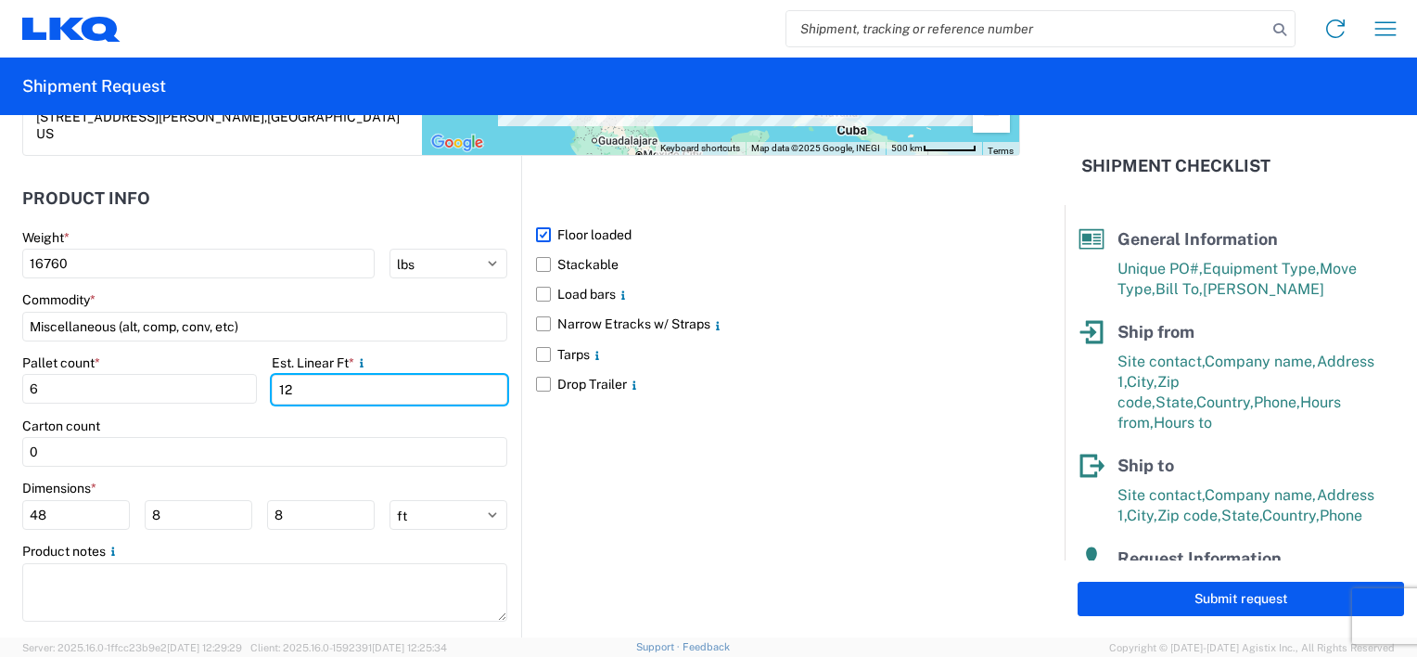
scroll to position [1698, 0]
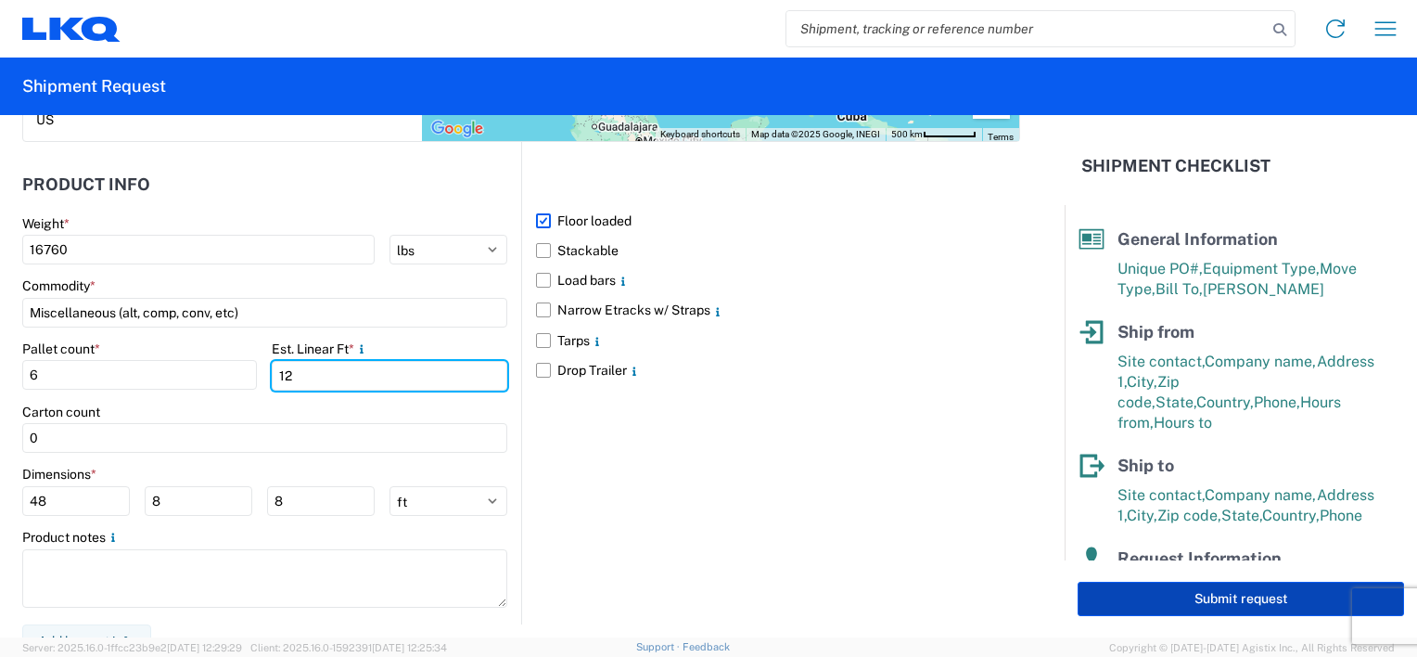
type input "12"
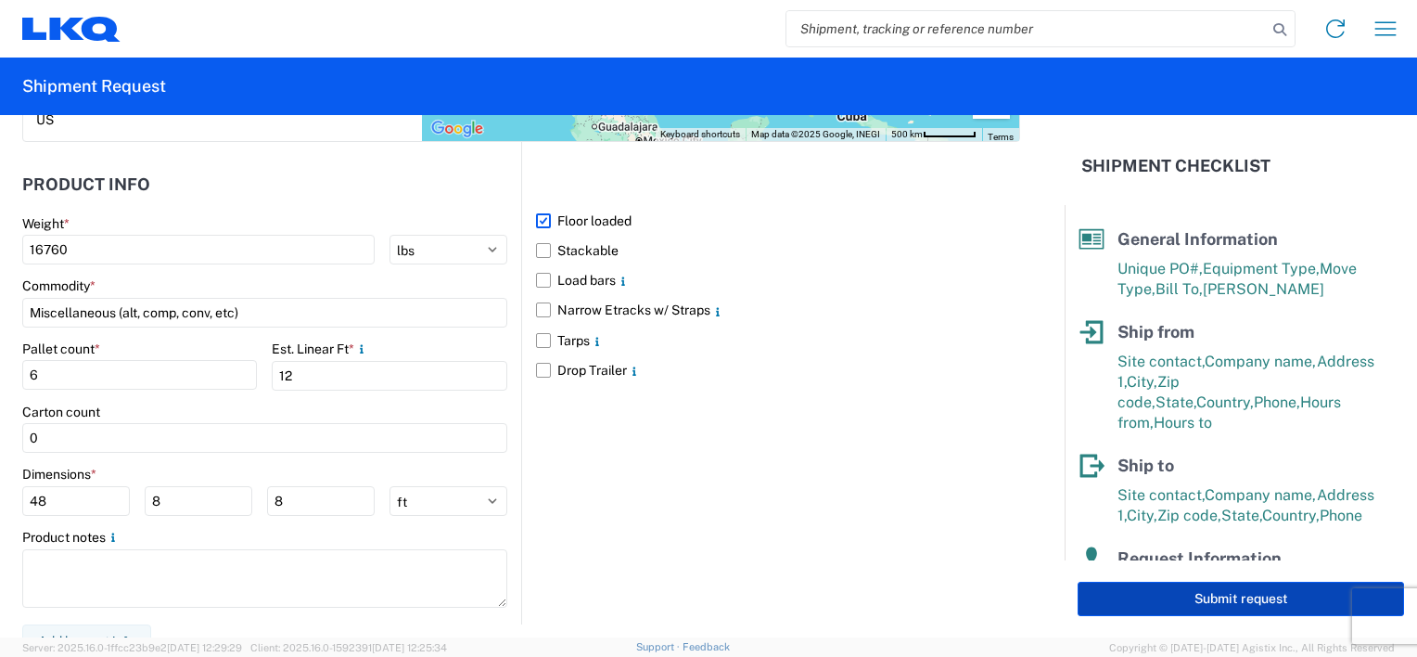
click at [1177, 603] on button "Submit request" at bounding box center [1241, 598] width 326 height 34
